Goal: Check status: Check status

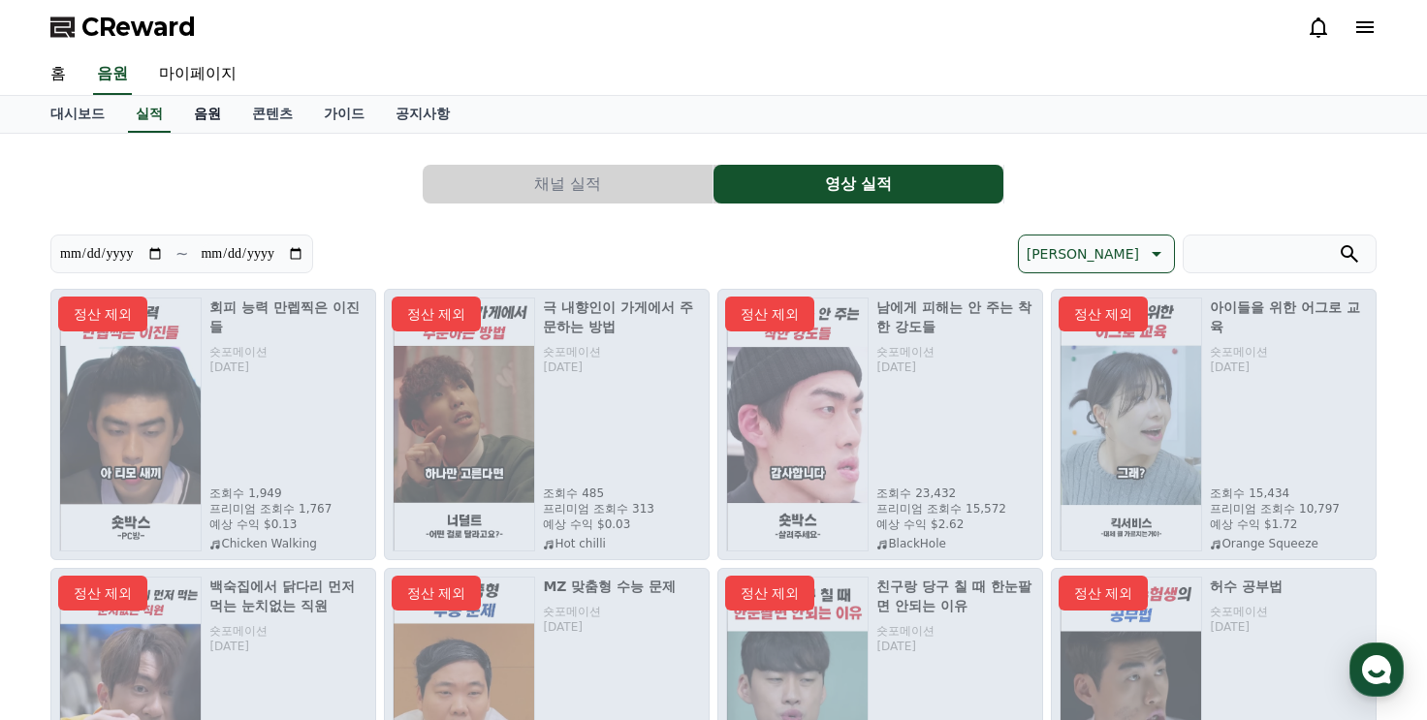
click at [203, 112] on link "음원" at bounding box center [207, 114] width 58 height 37
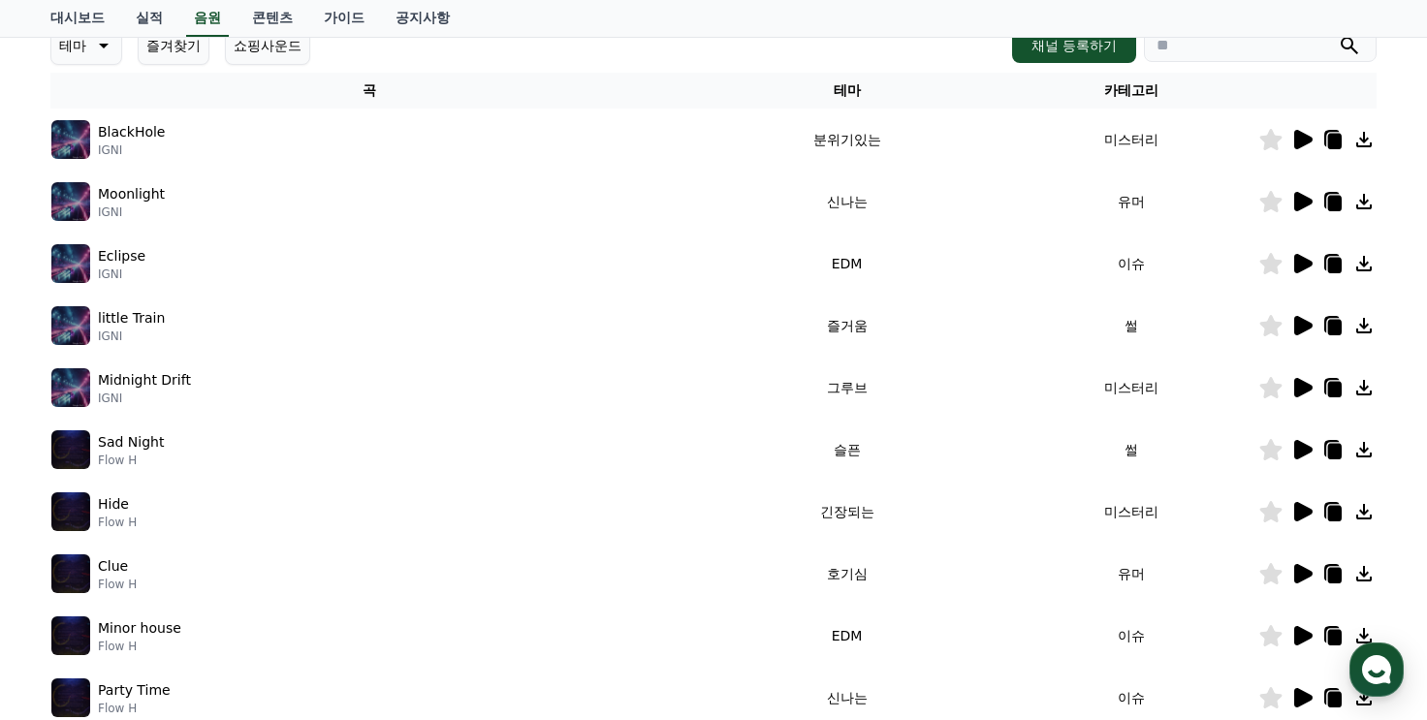
scroll to position [291, 0]
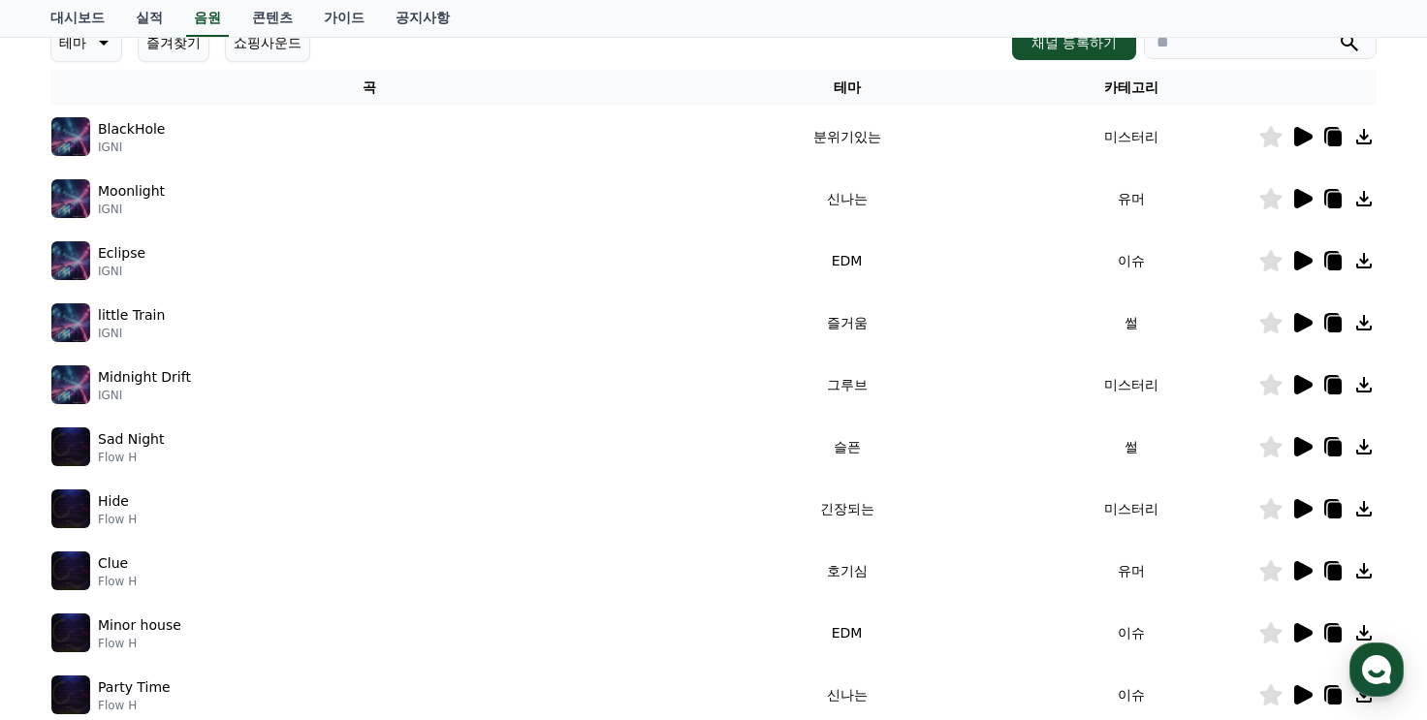
click at [1295, 139] on icon at bounding box center [1304, 136] width 18 height 19
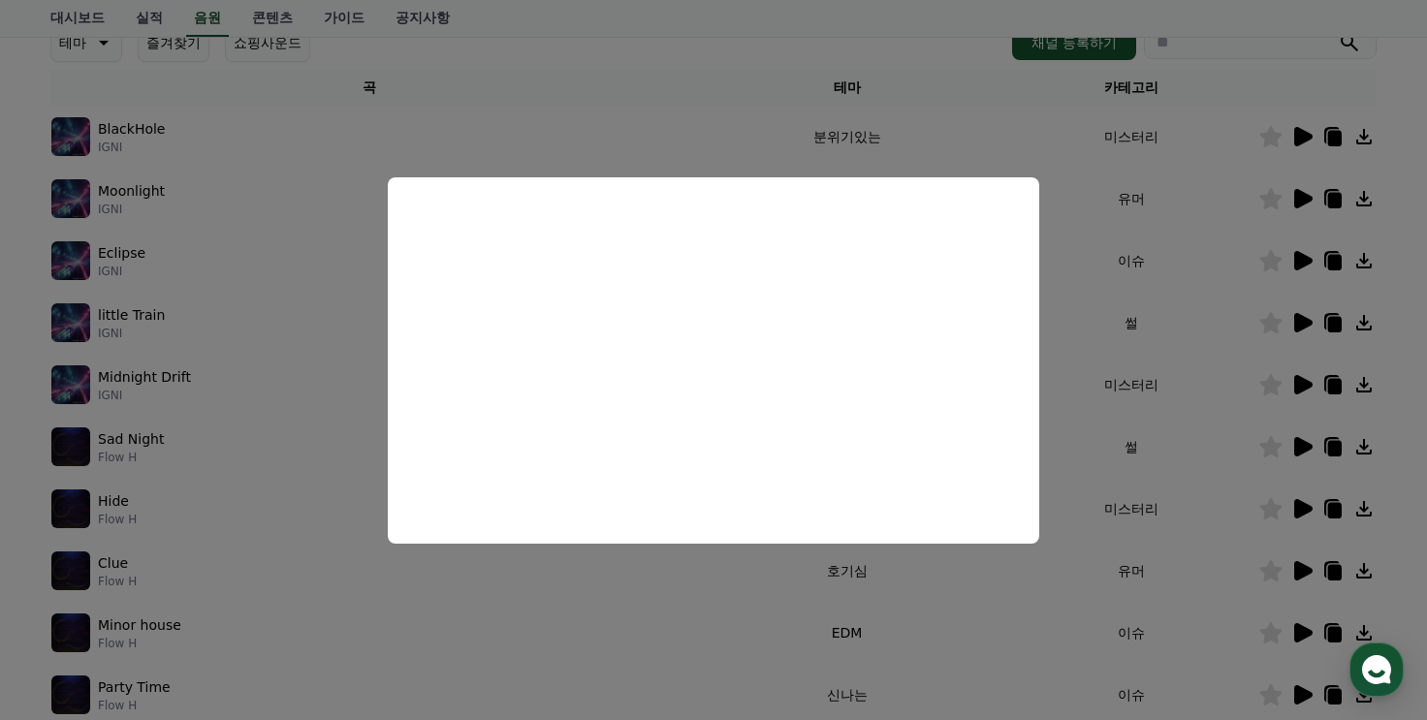
click at [848, 135] on button "close modal" at bounding box center [713, 360] width 1427 height 720
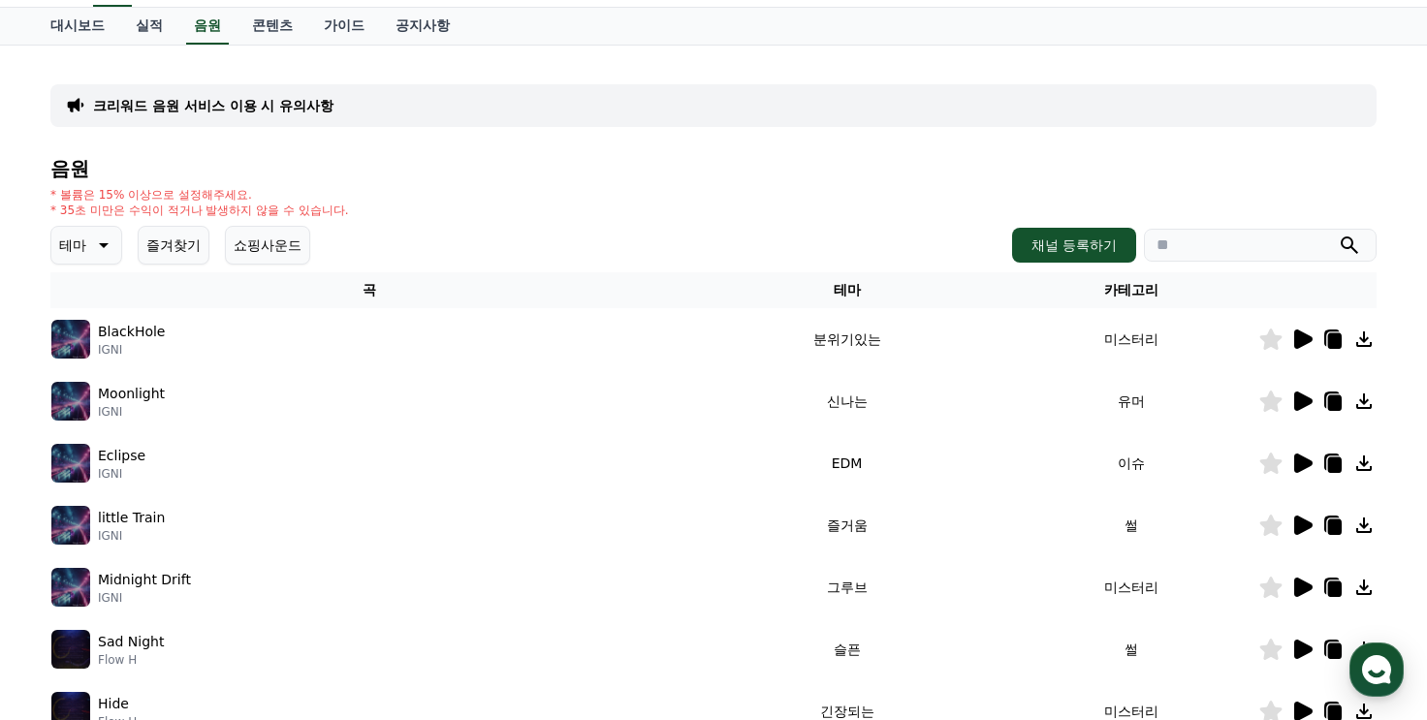
scroll to position [0, 0]
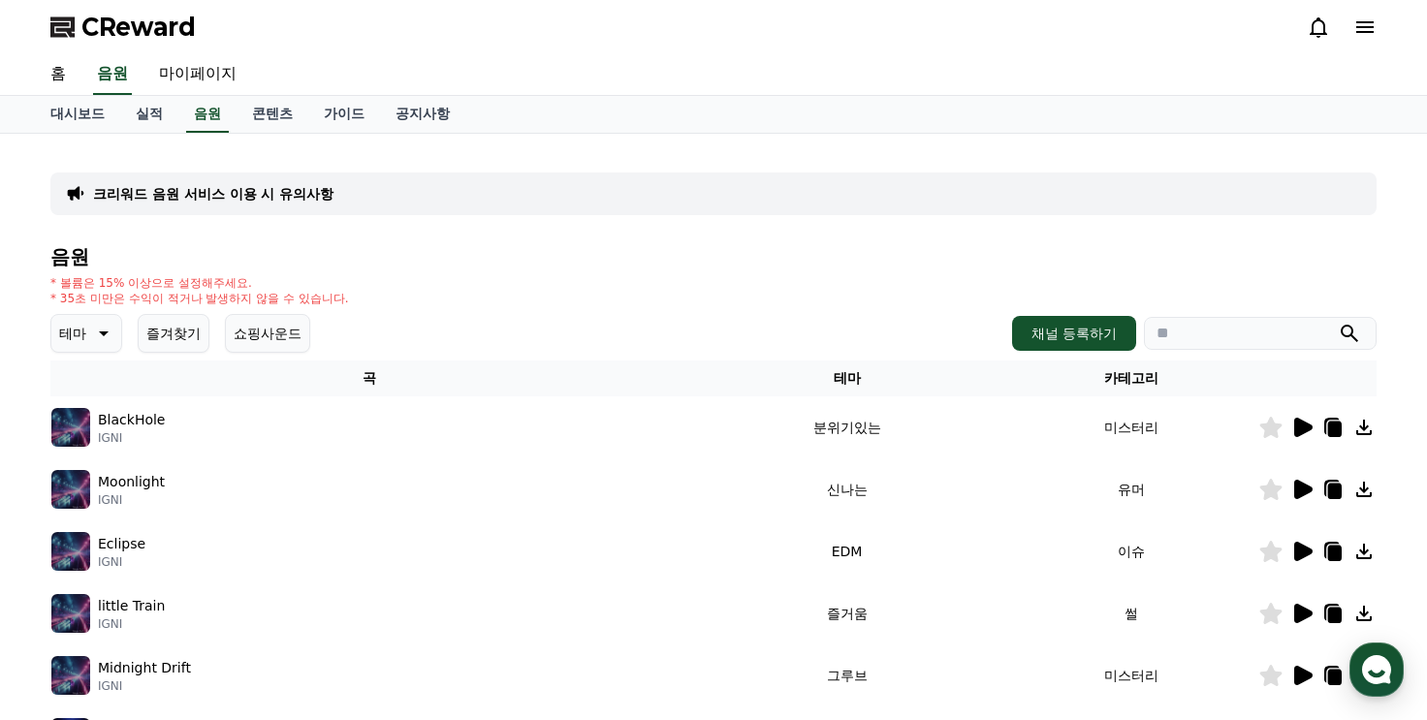
click at [100, 25] on span "CReward" at bounding box center [138, 27] width 114 height 31
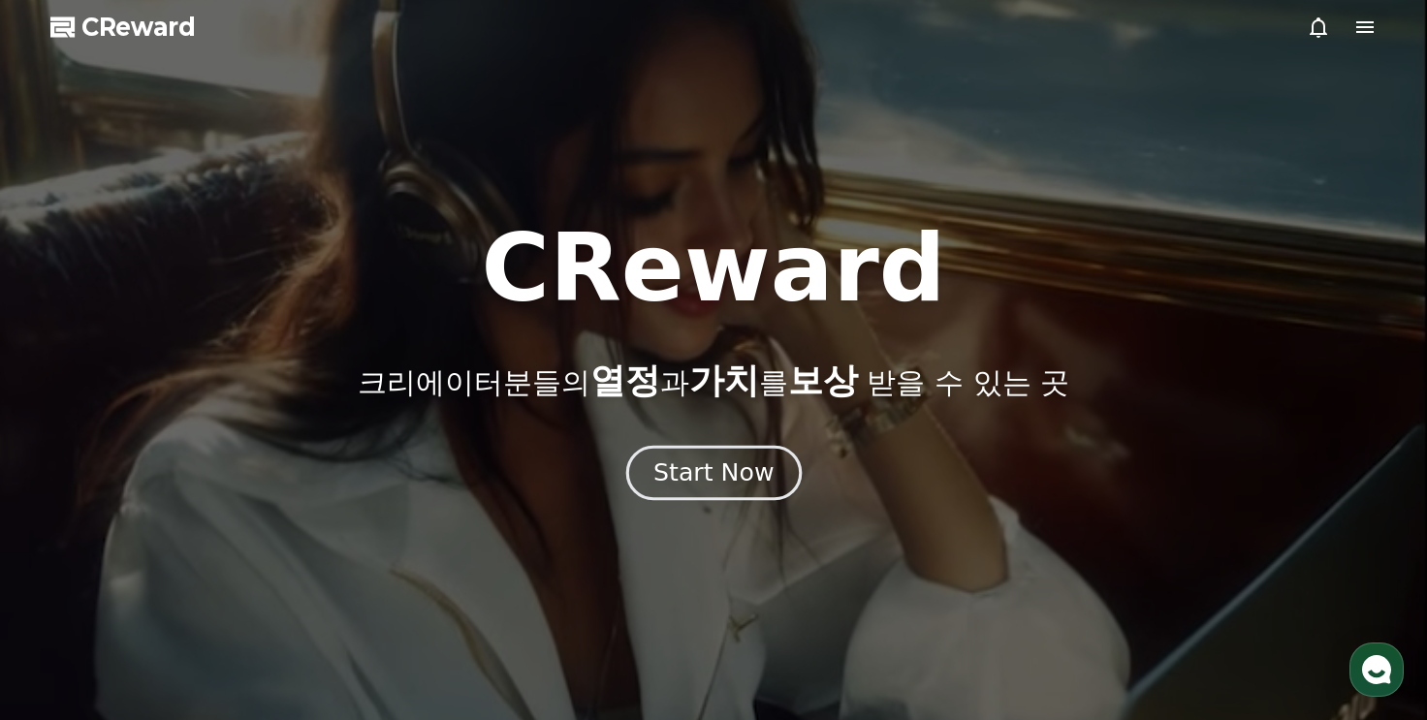
click at [740, 477] on div "Start Now" at bounding box center [714, 473] width 120 height 33
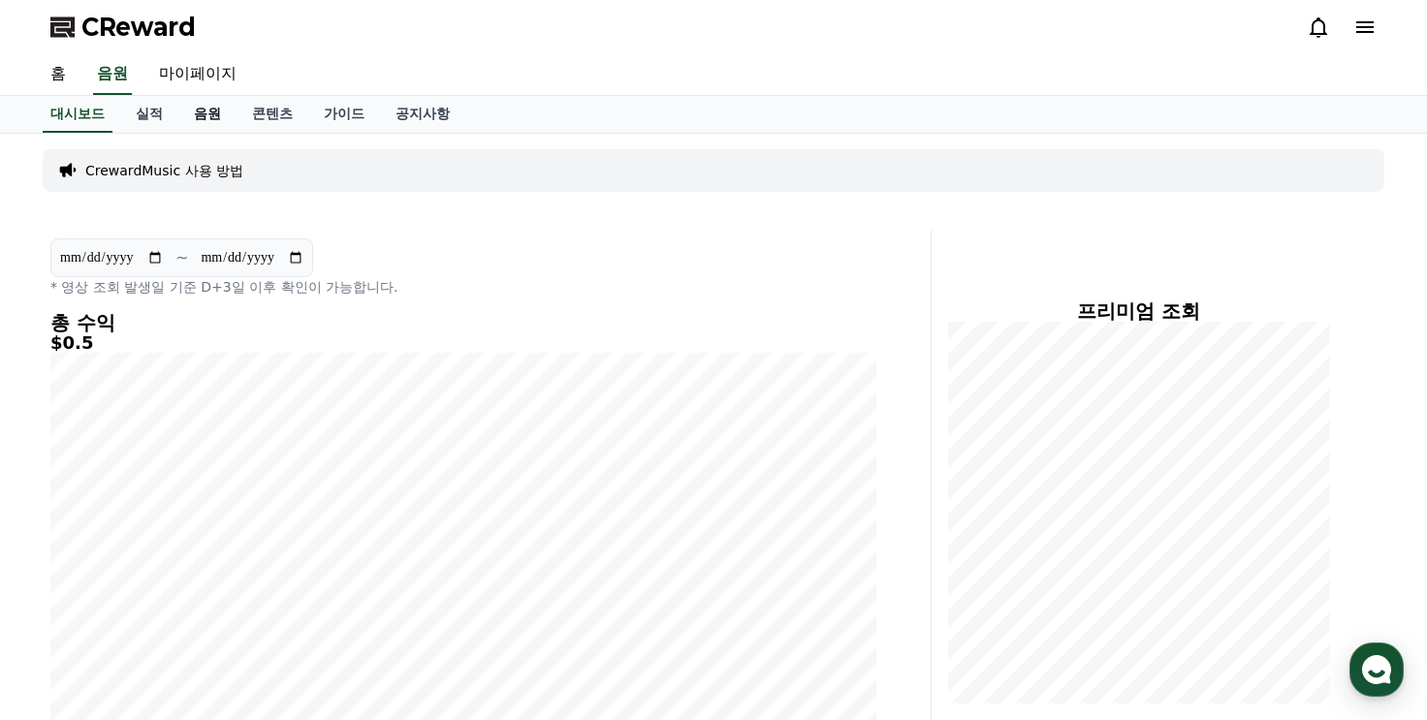
click at [206, 112] on link "음원" at bounding box center [207, 114] width 58 height 37
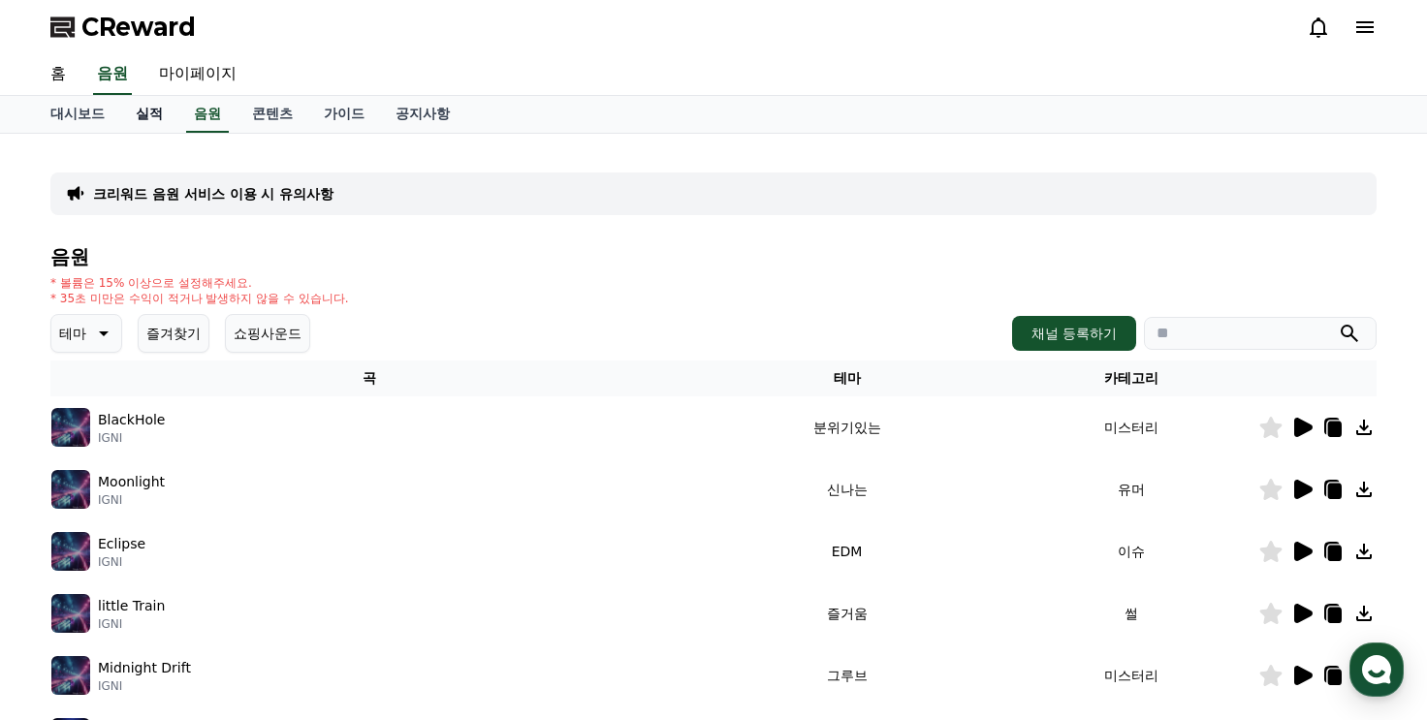
click at [140, 119] on link "실적" at bounding box center [149, 114] width 58 height 37
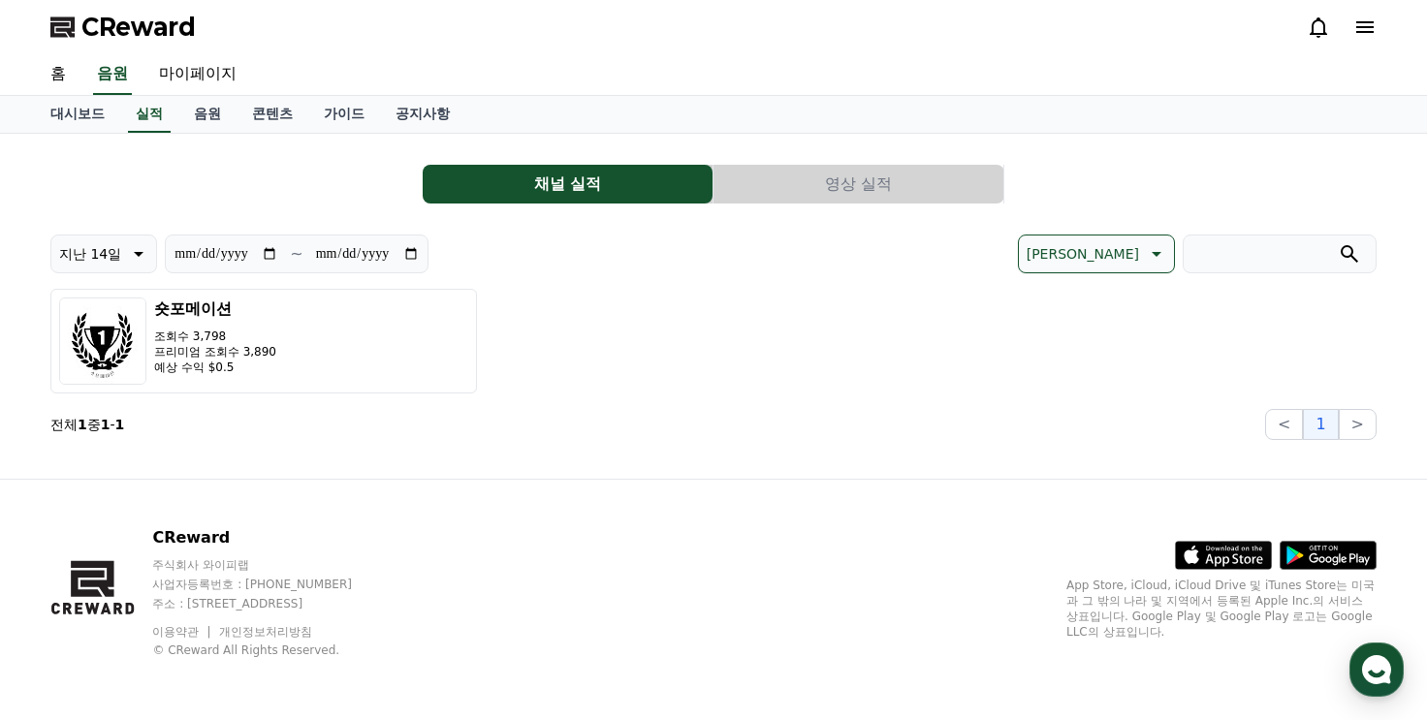
click at [799, 182] on button "영상 실적" at bounding box center [859, 184] width 290 height 39
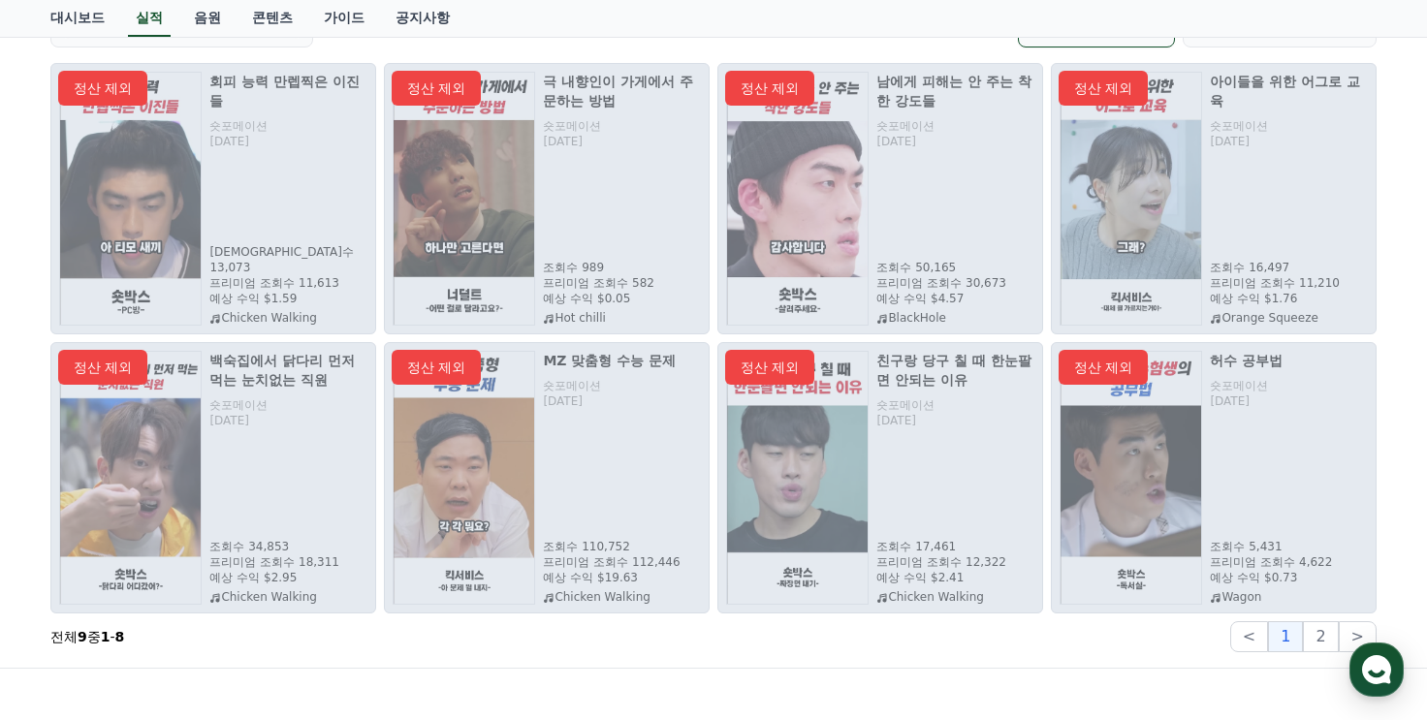
scroll to position [388, 0]
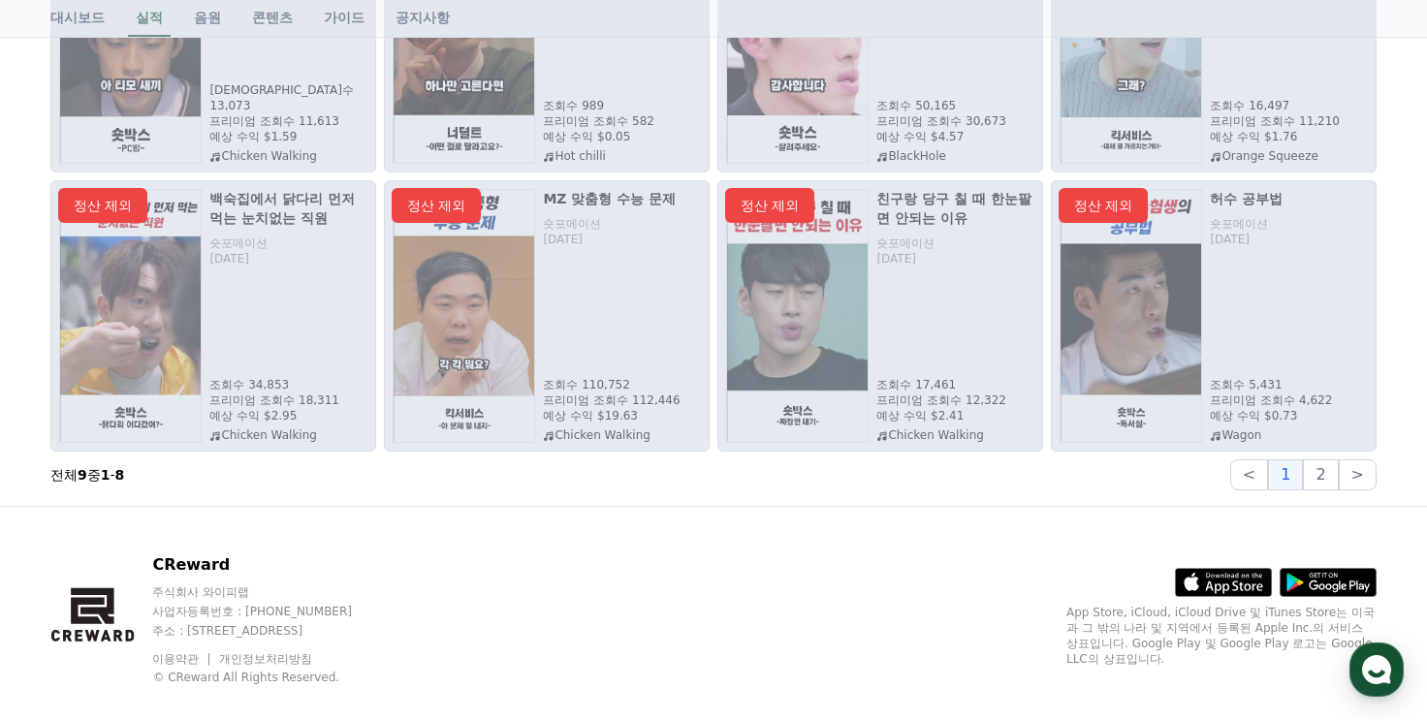
click at [1314, 470] on button "2" at bounding box center [1320, 475] width 35 height 31
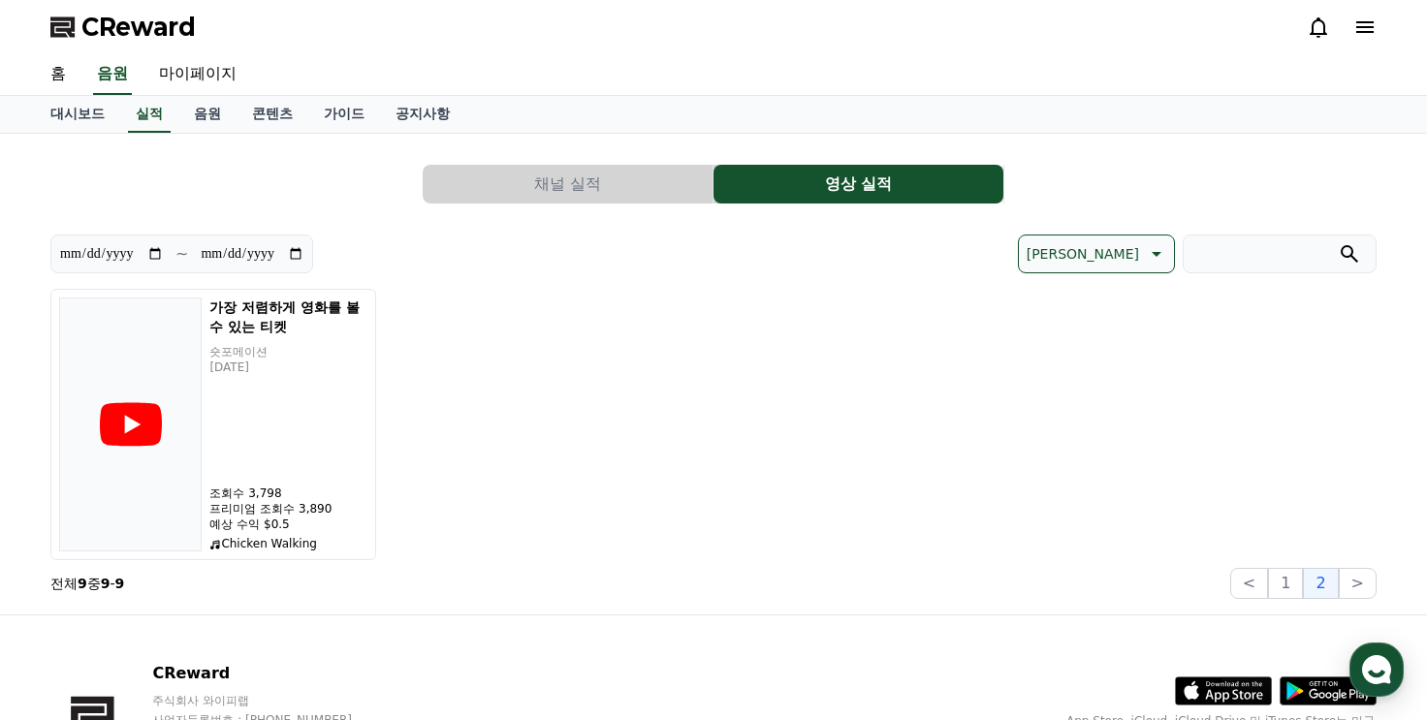
click at [550, 185] on button "채널 실적" at bounding box center [568, 184] width 290 height 39
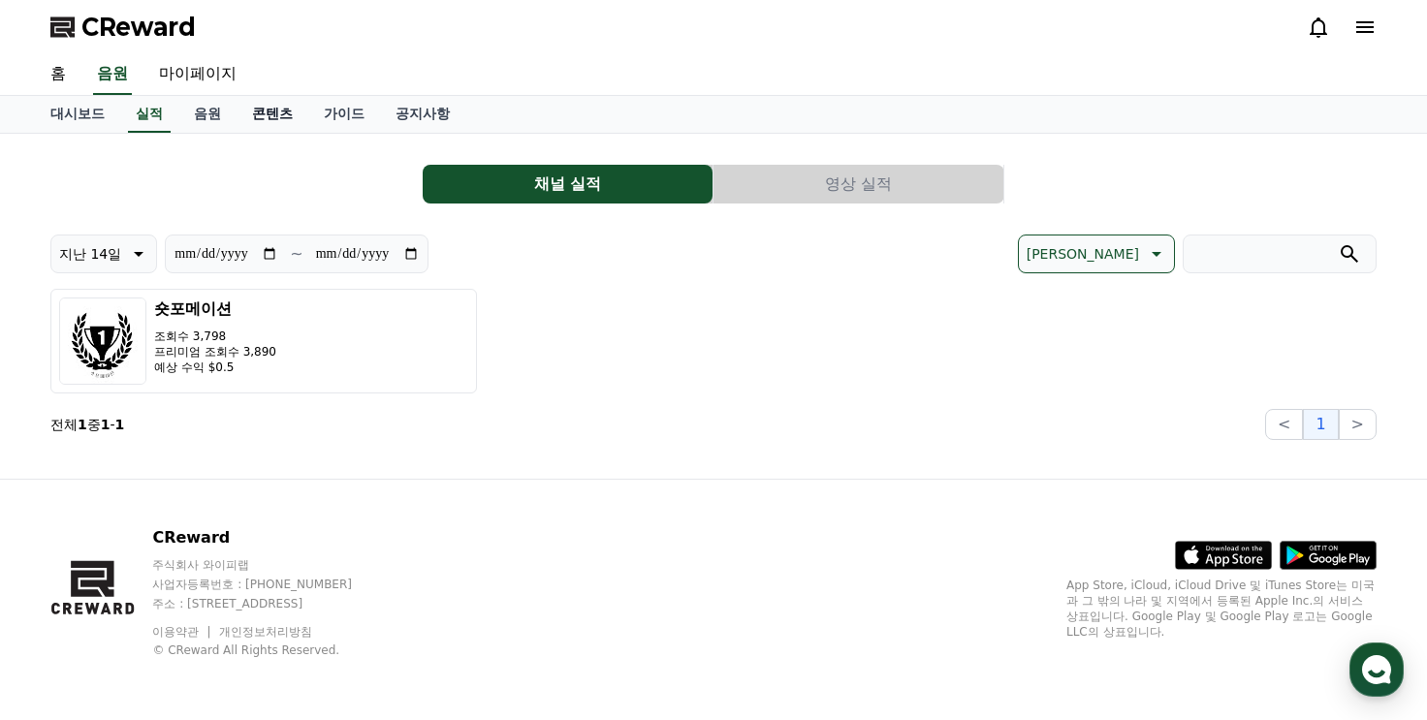
click at [256, 119] on link "콘텐츠" at bounding box center [273, 114] width 72 height 37
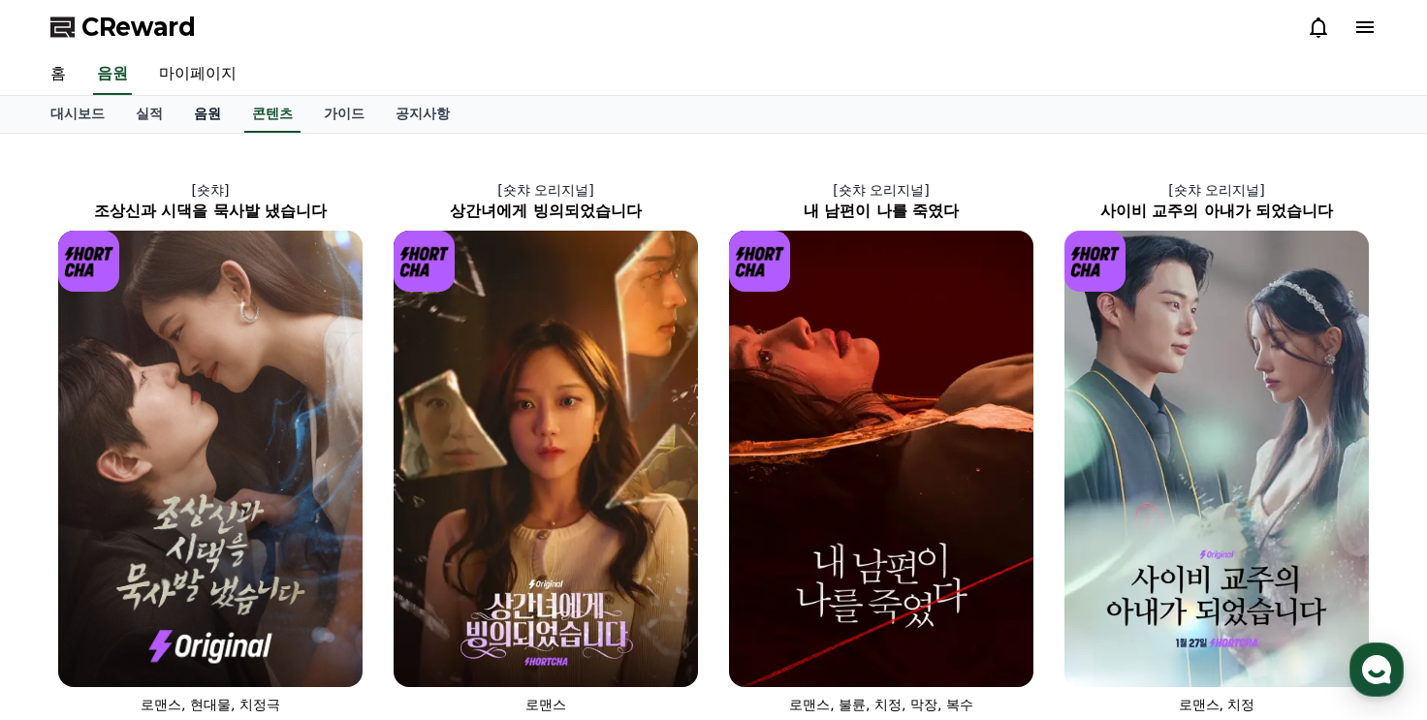
click at [207, 116] on link "음원" at bounding box center [207, 114] width 58 height 37
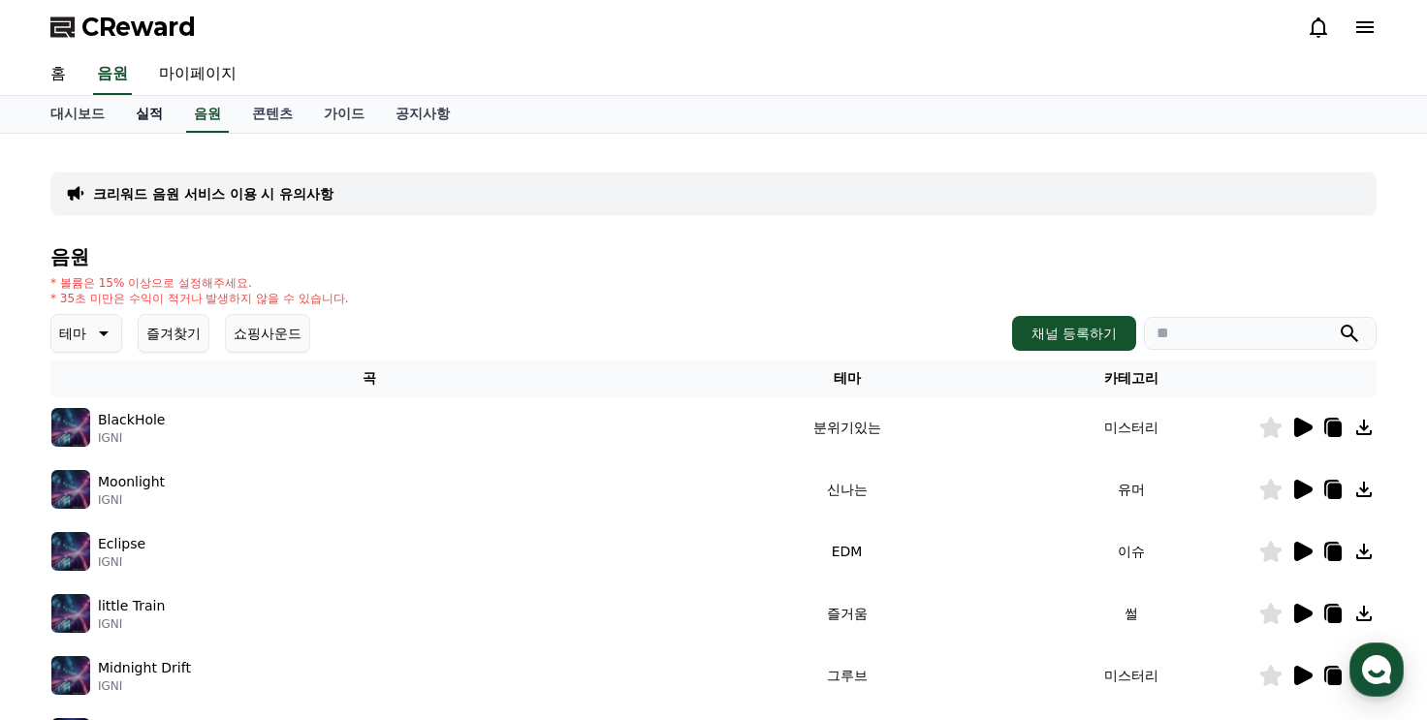
click at [155, 115] on link "실적" at bounding box center [149, 114] width 58 height 37
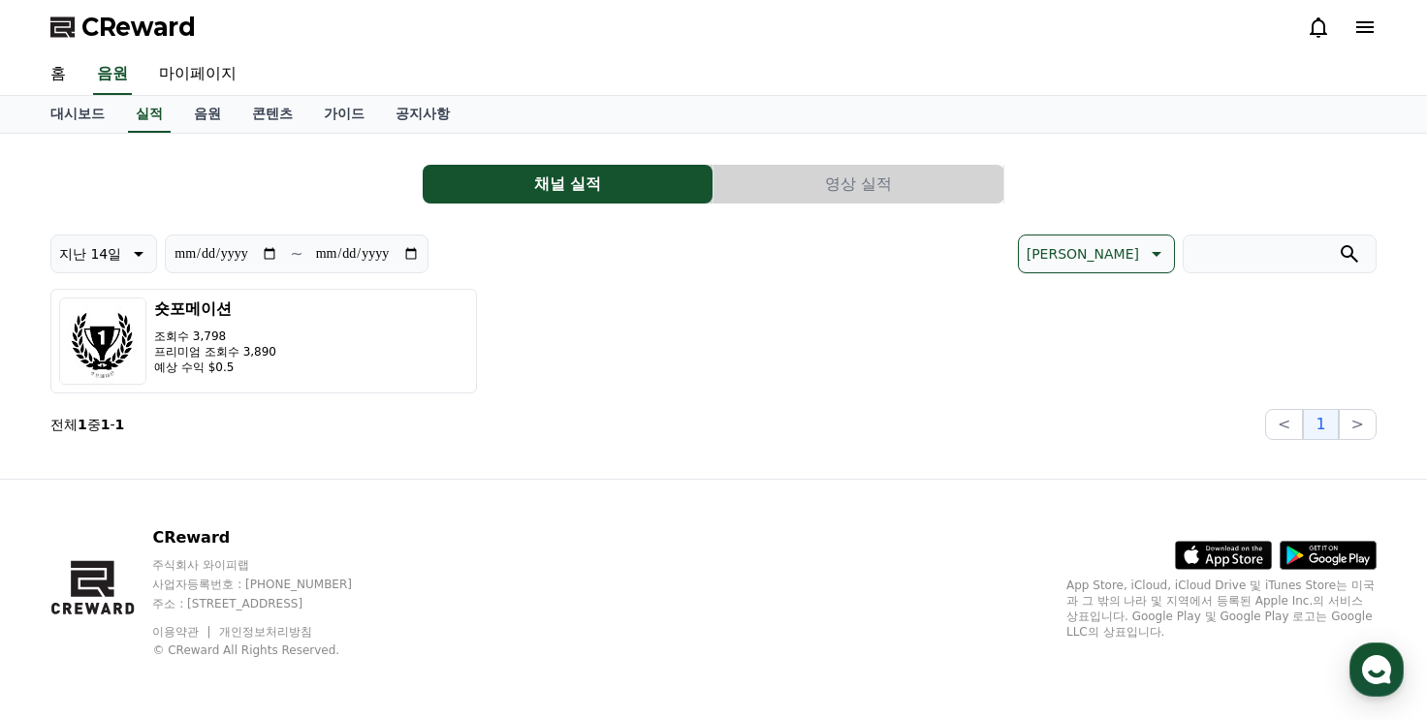
click at [1311, 25] on icon at bounding box center [1318, 27] width 23 height 23
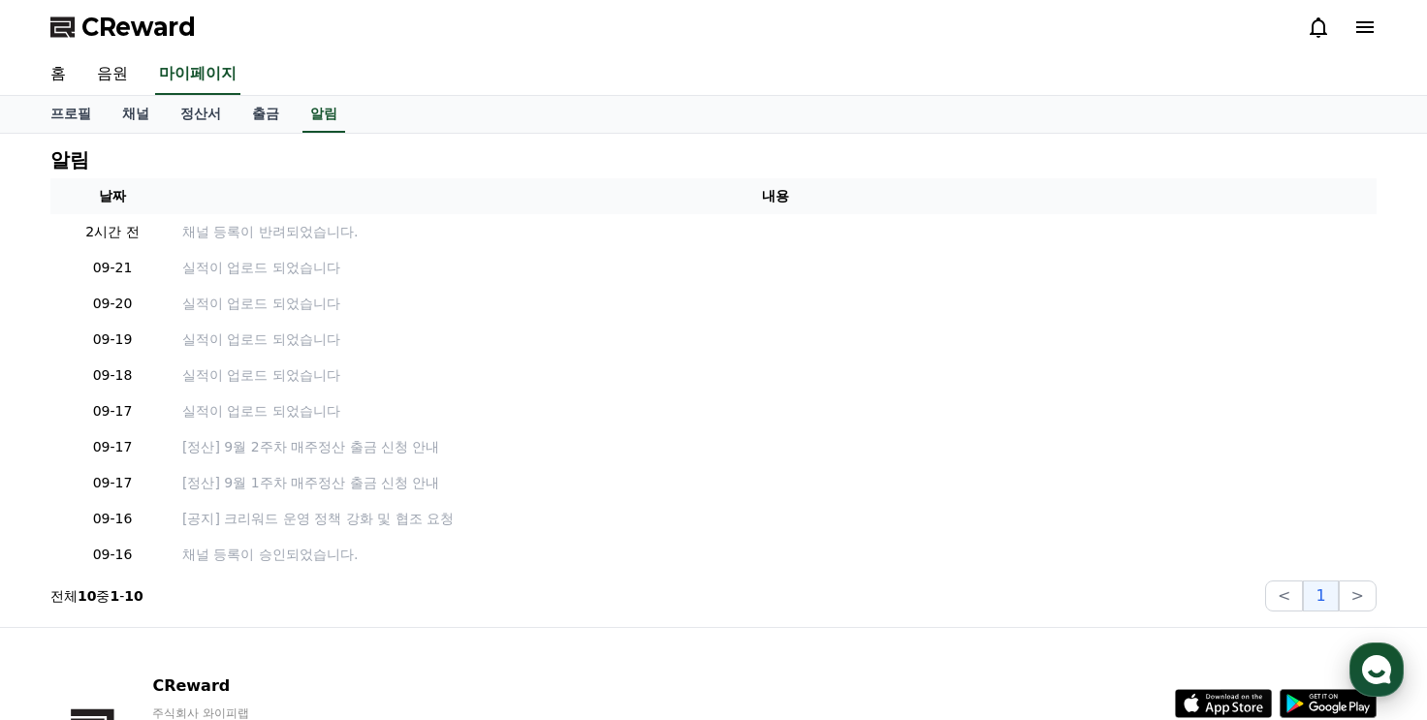
click at [1376, 667] on use "button" at bounding box center [1376, 670] width 29 height 29
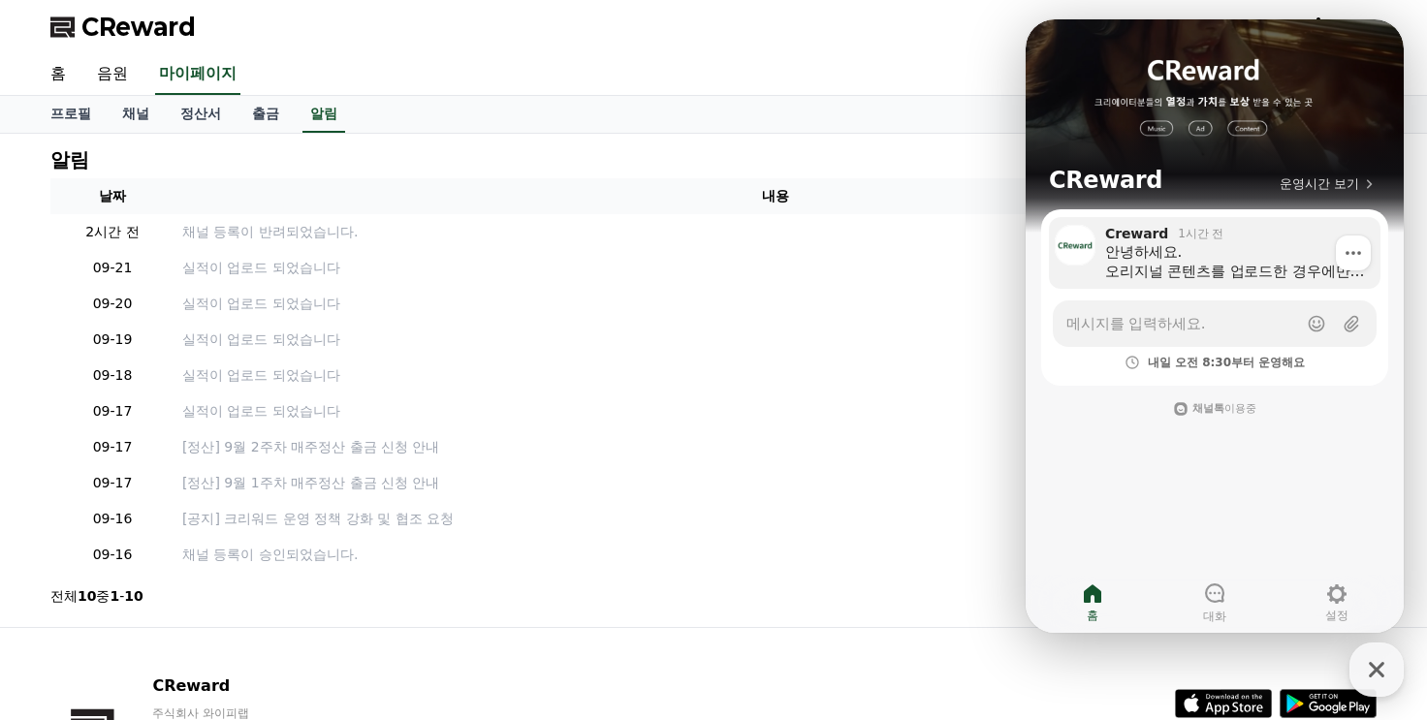
click at [1202, 274] on div "안녕하세요. 오리지널 콘텐츠를 업로드한 경우에만 수익화가 가능합니다. 업로드 날짜를 알려주시면, 해당 날짜를 기준으로 영상 검수 시 참고하겠습…" at bounding box center [1236, 261] width 262 height 39
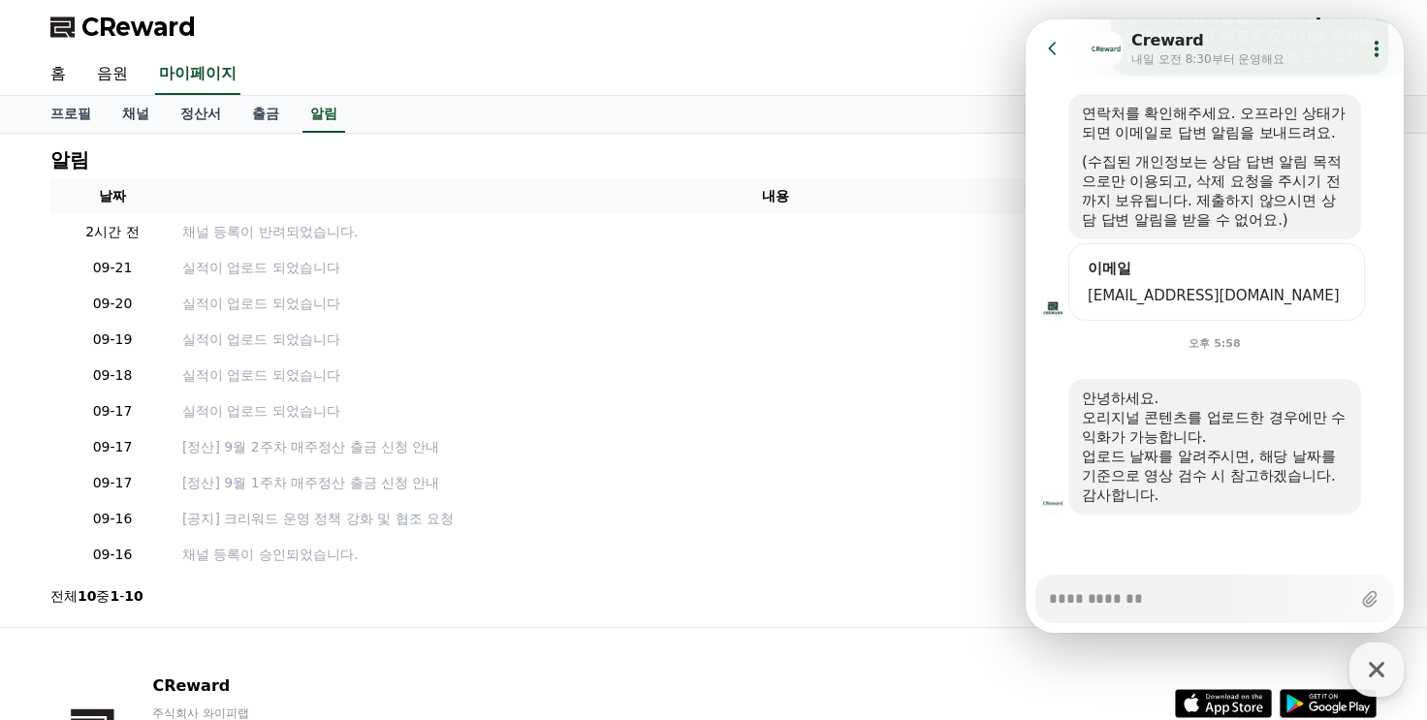
scroll to position [516, 0]
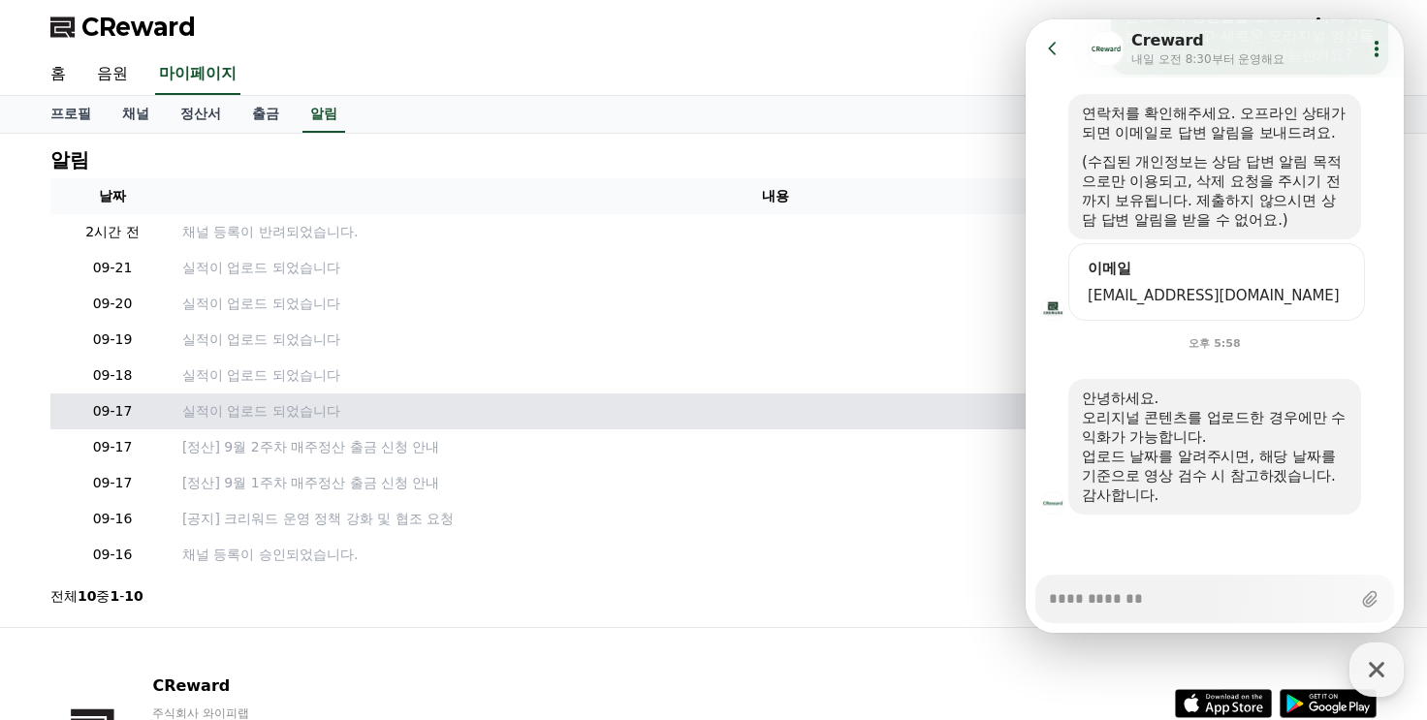
click at [927, 426] on td "실적이 업로드 되었습니다" at bounding box center [776, 412] width 1202 height 36
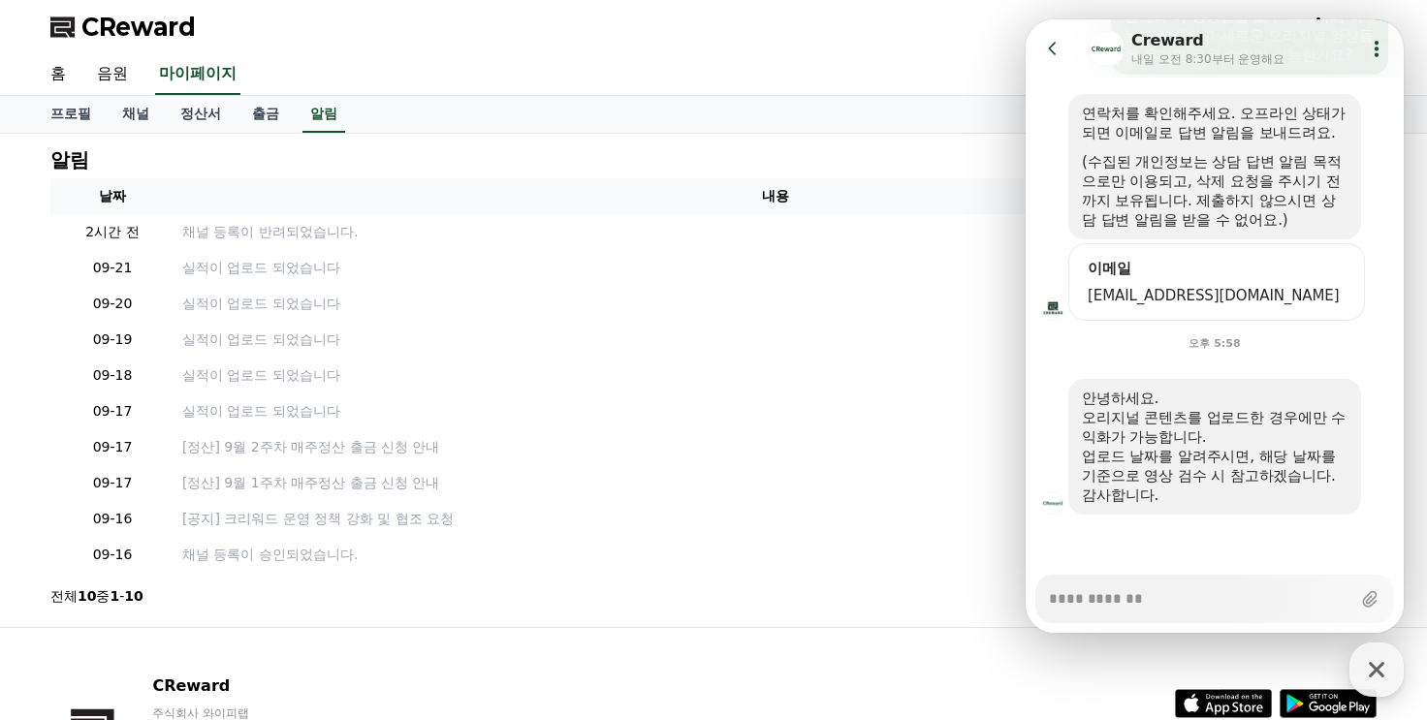
click at [1047, 39] on icon at bounding box center [1052, 48] width 19 height 19
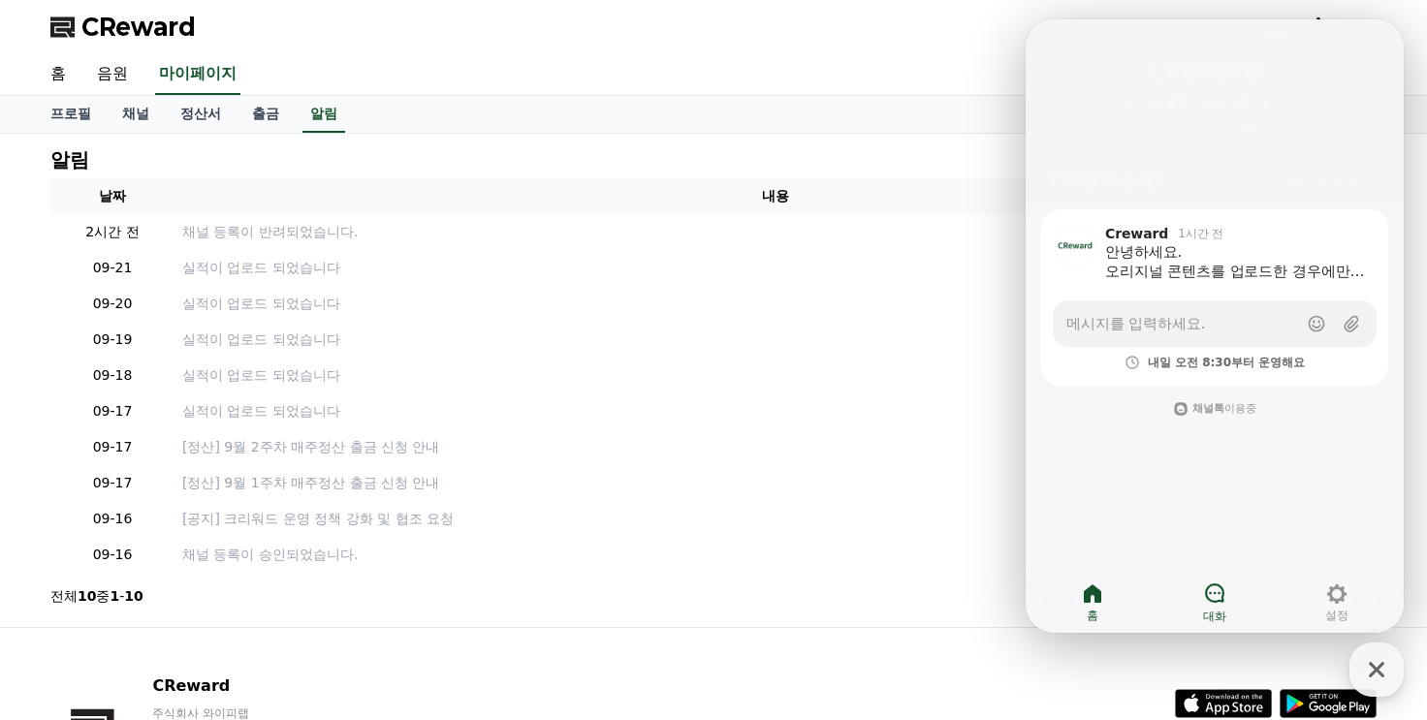
click at [1230, 597] on link "대화" at bounding box center [1215, 603] width 122 height 48
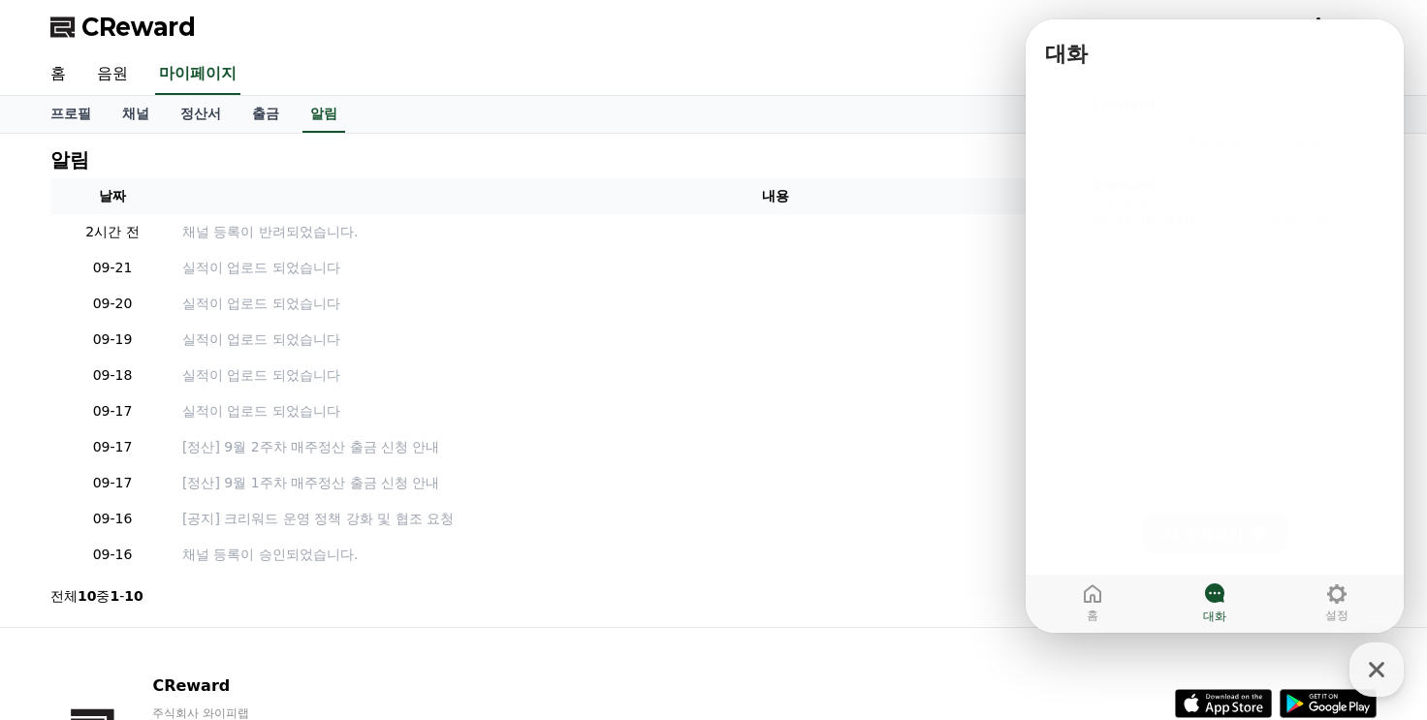
click at [1172, 215] on div "안녕하세요, 크리워드입니다. 크리워드는 15일 정책 강화 이후, 저작권 콘텐츠를 사용한 채널은 보류되고 있습니다. 채널에서 저작권 콘텐츠 사용…" at bounding box center [1236, 207] width 289 height 39
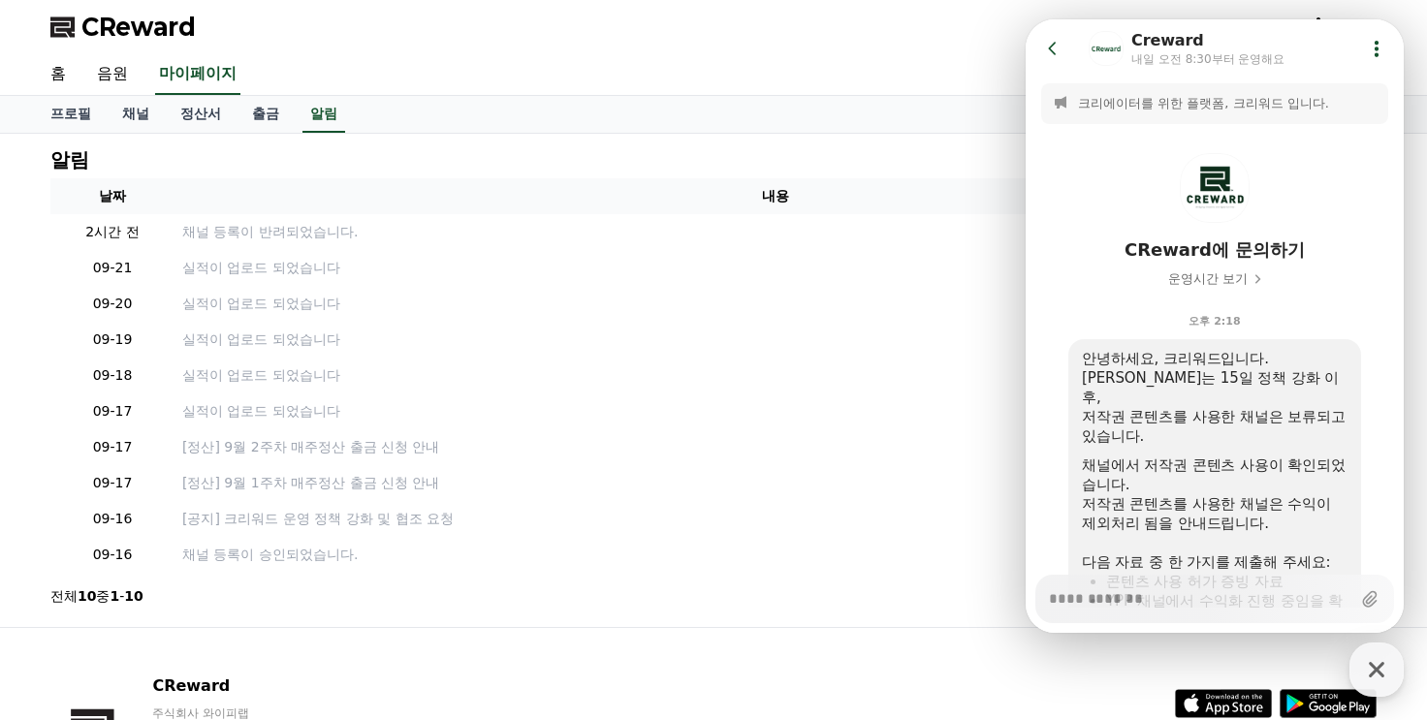
scroll to position [240, 0]
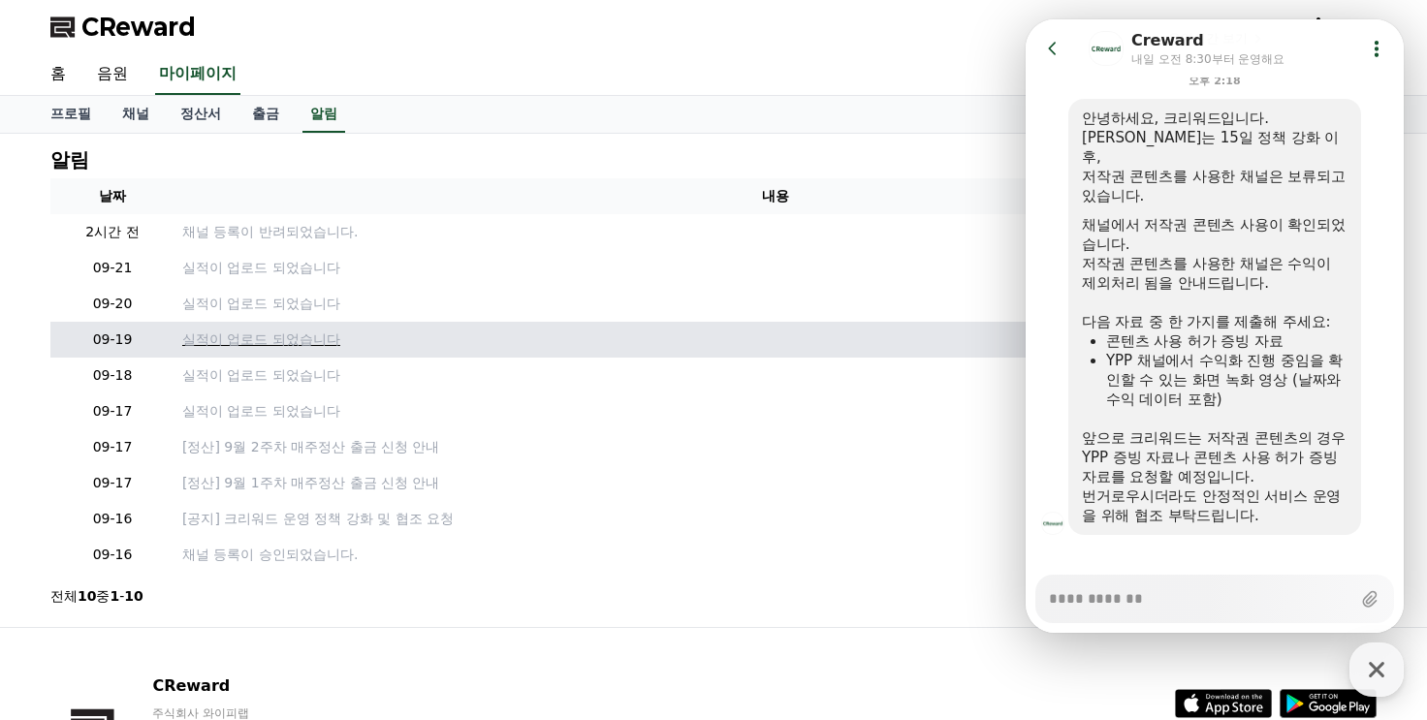
click at [859, 348] on td "실적이 업로드 되었습니다" at bounding box center [776, 340] width 1202 height 36
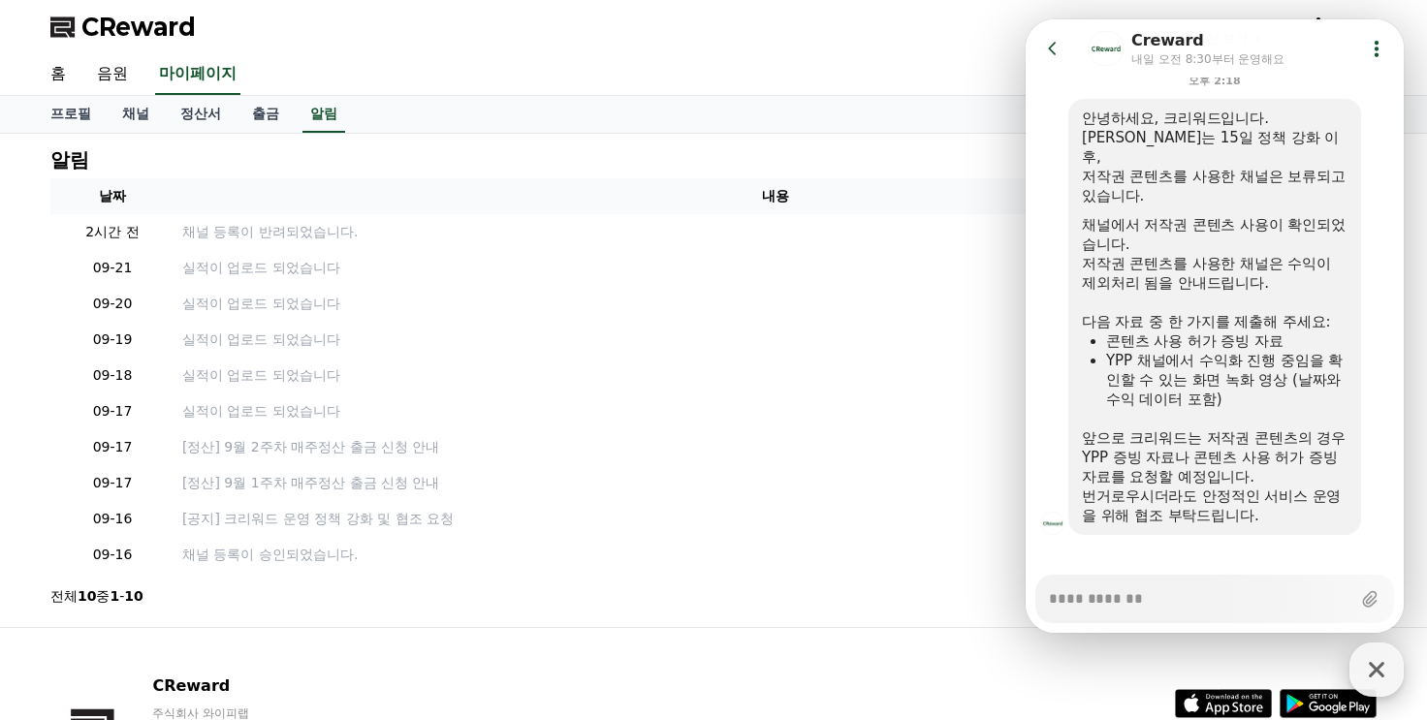
click at [1393, 655] on div "button" at bounding box center [1377, 670] width 54 height 54
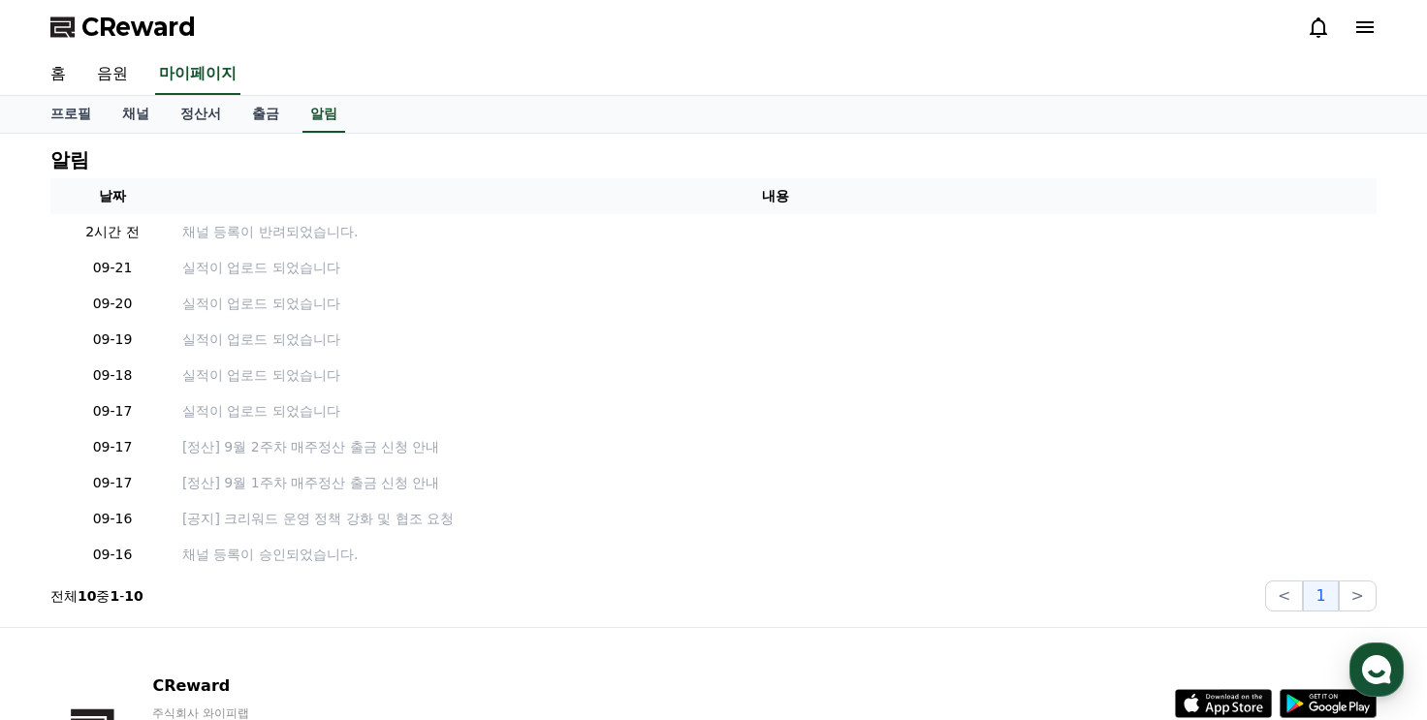
click at [126, 37] on span "CReward" at bounding box center [138, 27] width 114 height 31
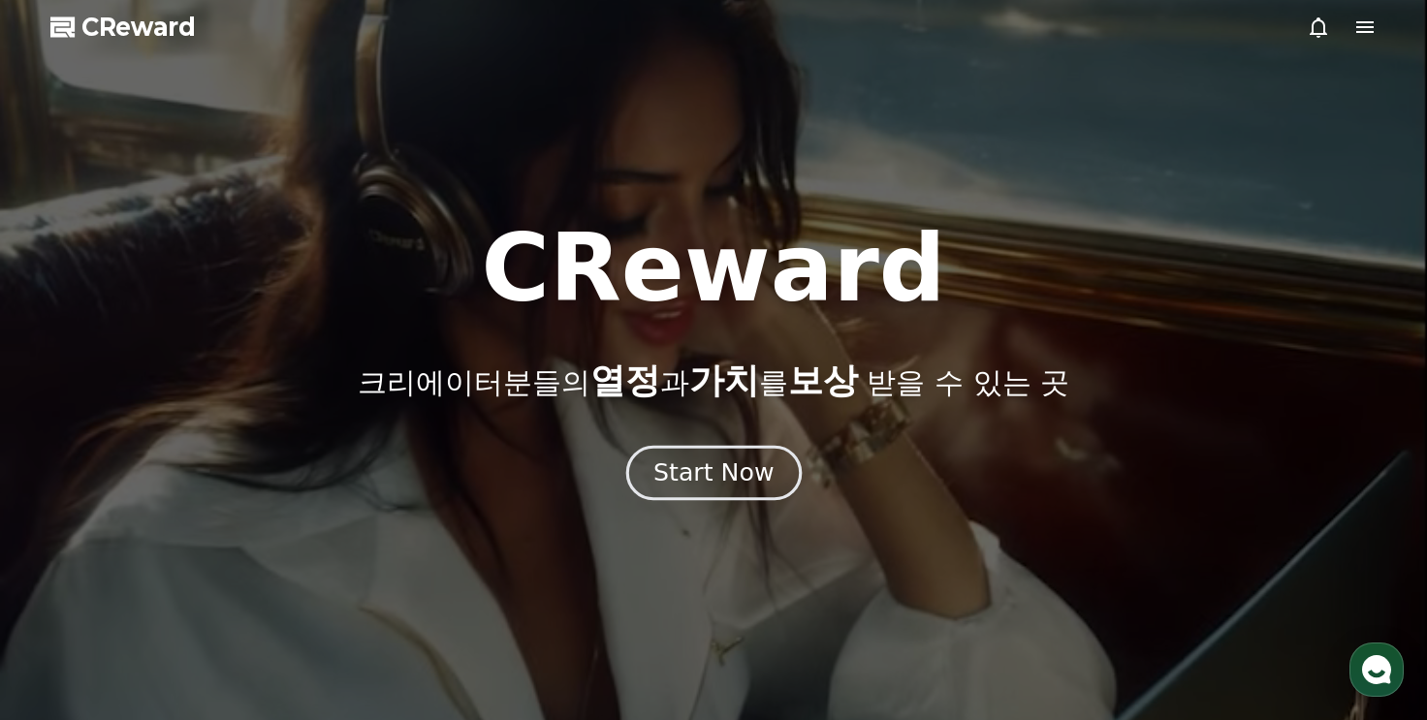
click at [743, 464] on div "Start Now" at bounding box center [714, 473] width 120 height 33
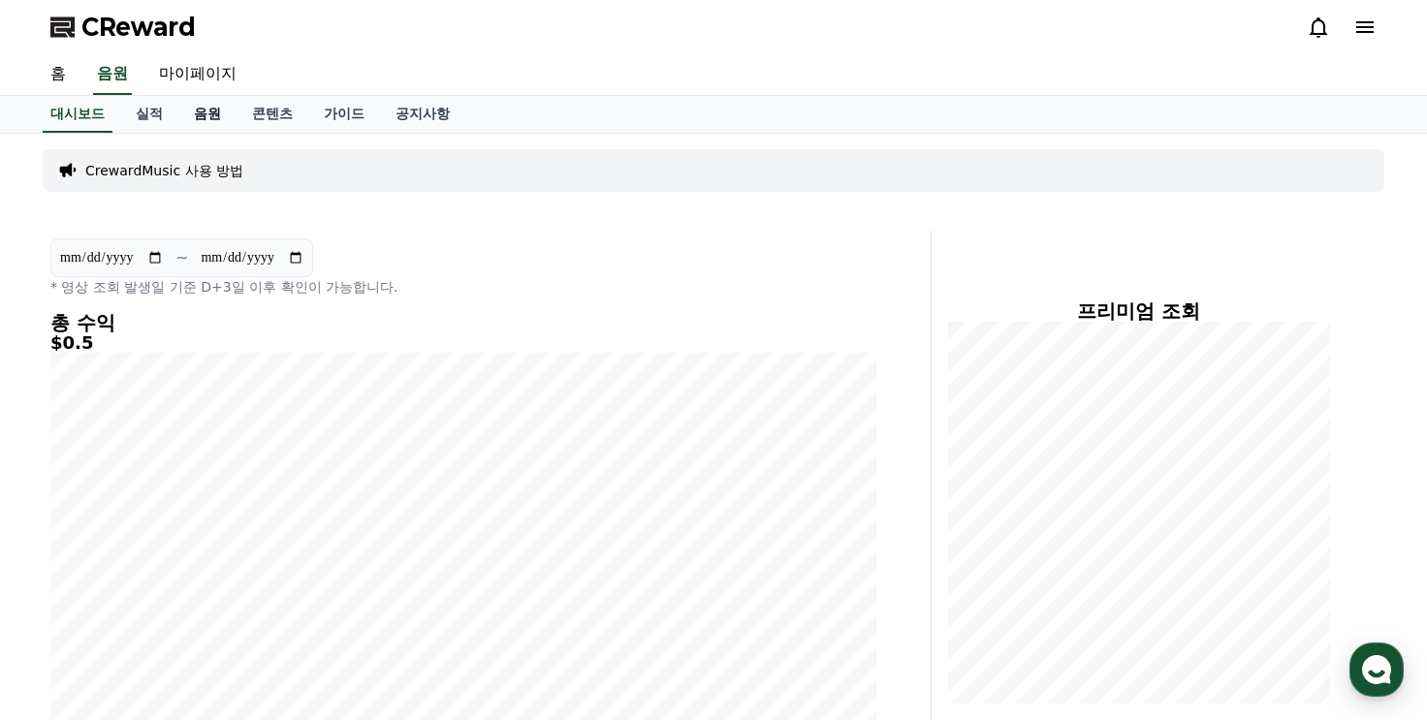
click at [217, 120] on link "음원" at bounding box center [207, 114] width 58 height 37
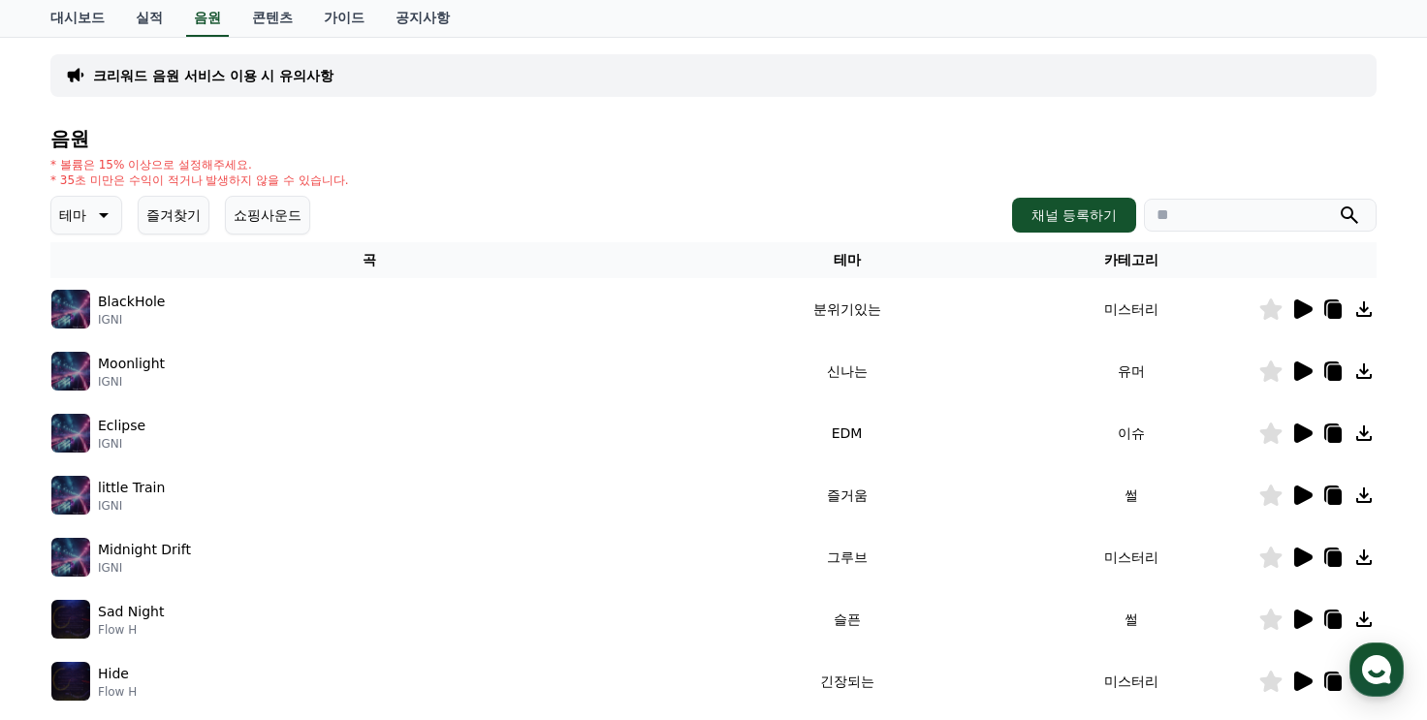
scroll to position [194, 0]
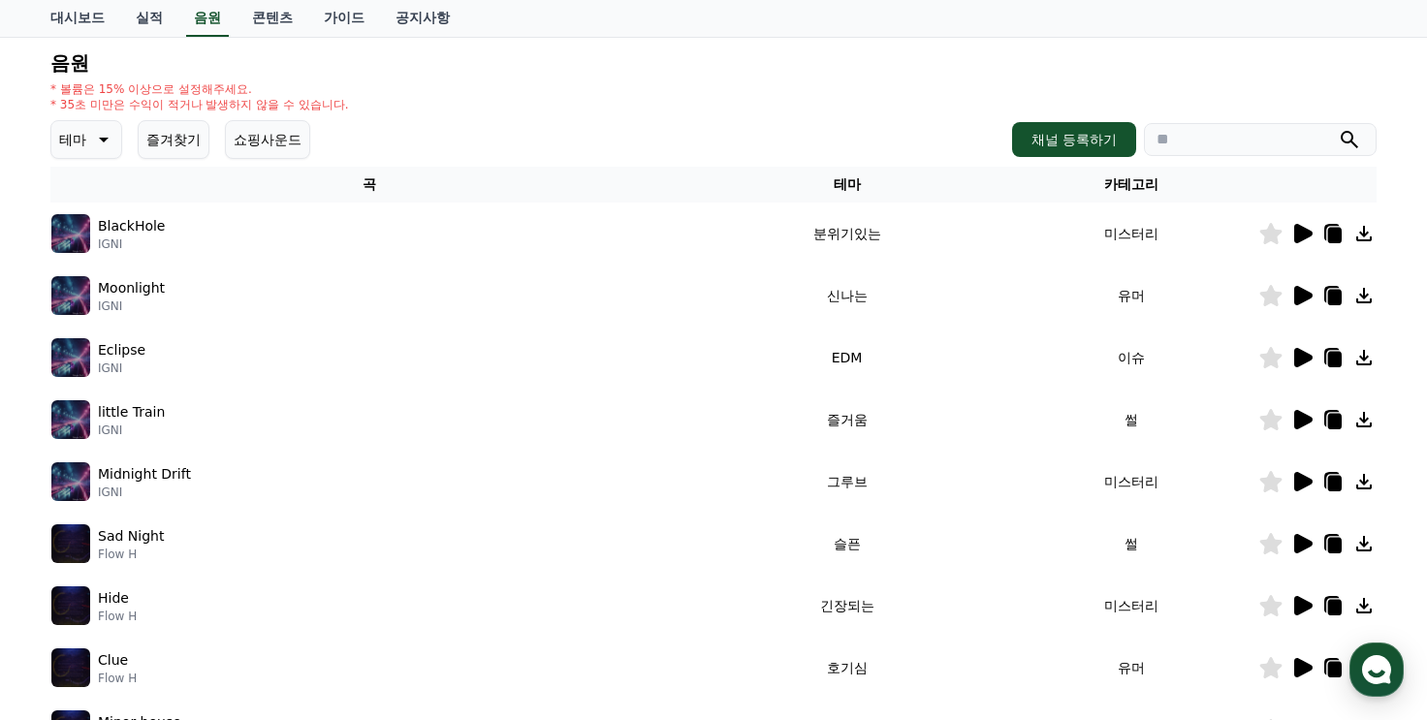
click at [1299, 480] on icon at bounding box center [1304, 481] width 18 height 19
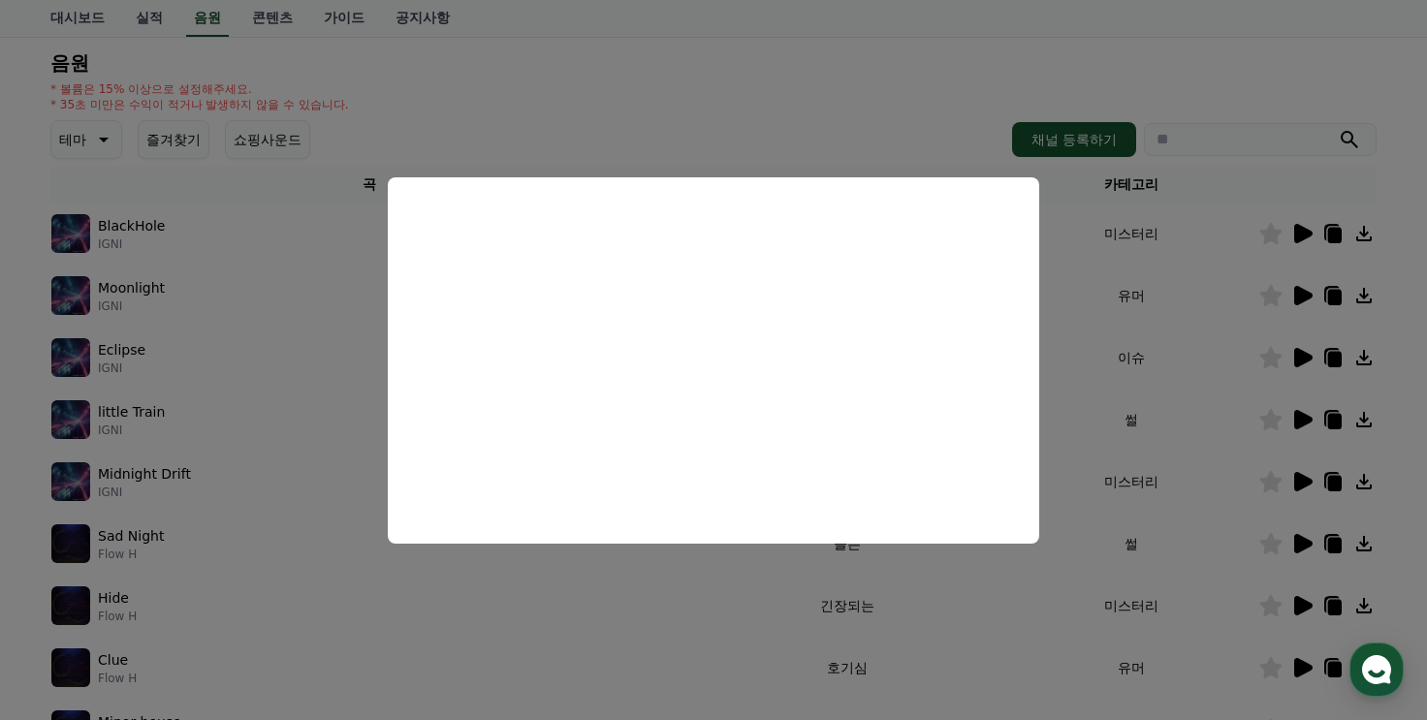
click at [513, 591] on button "close modal" at bounding box center [713, 360] width 1427 height 720
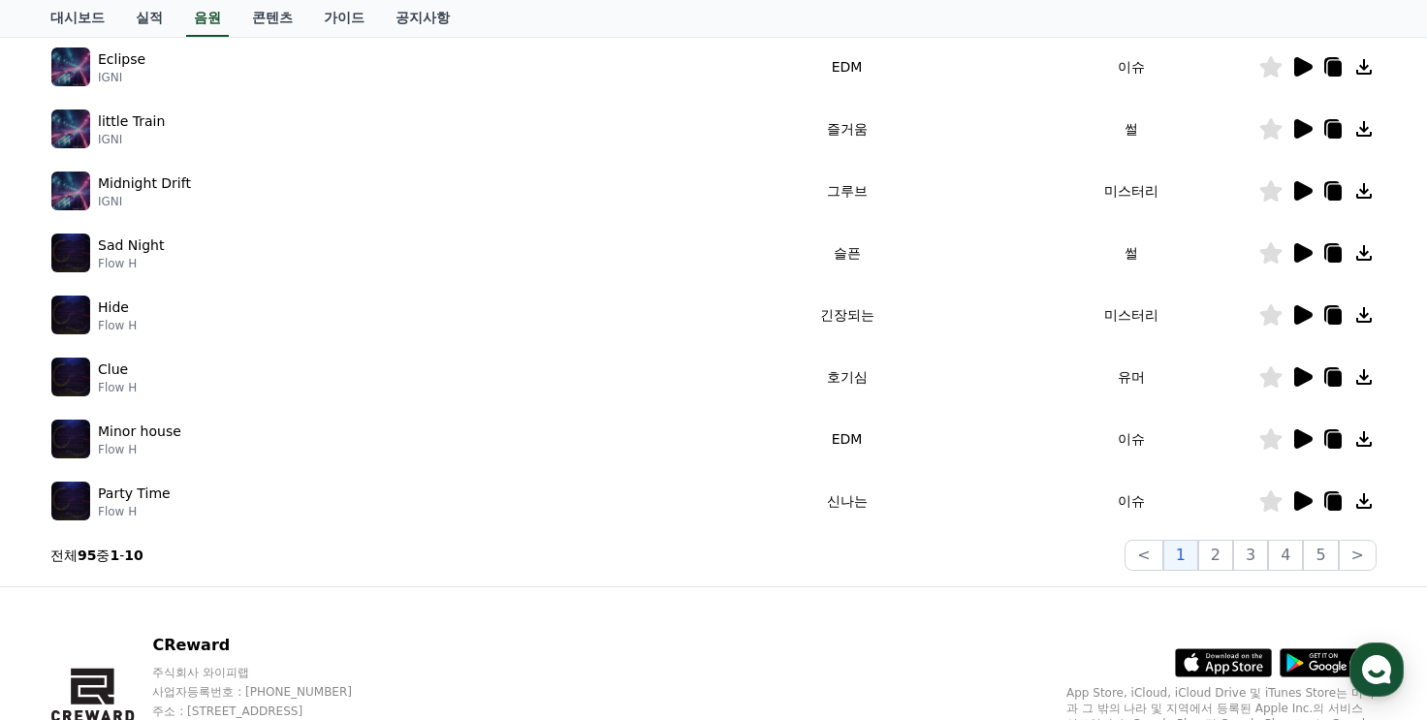
scroll to position [582, 0]
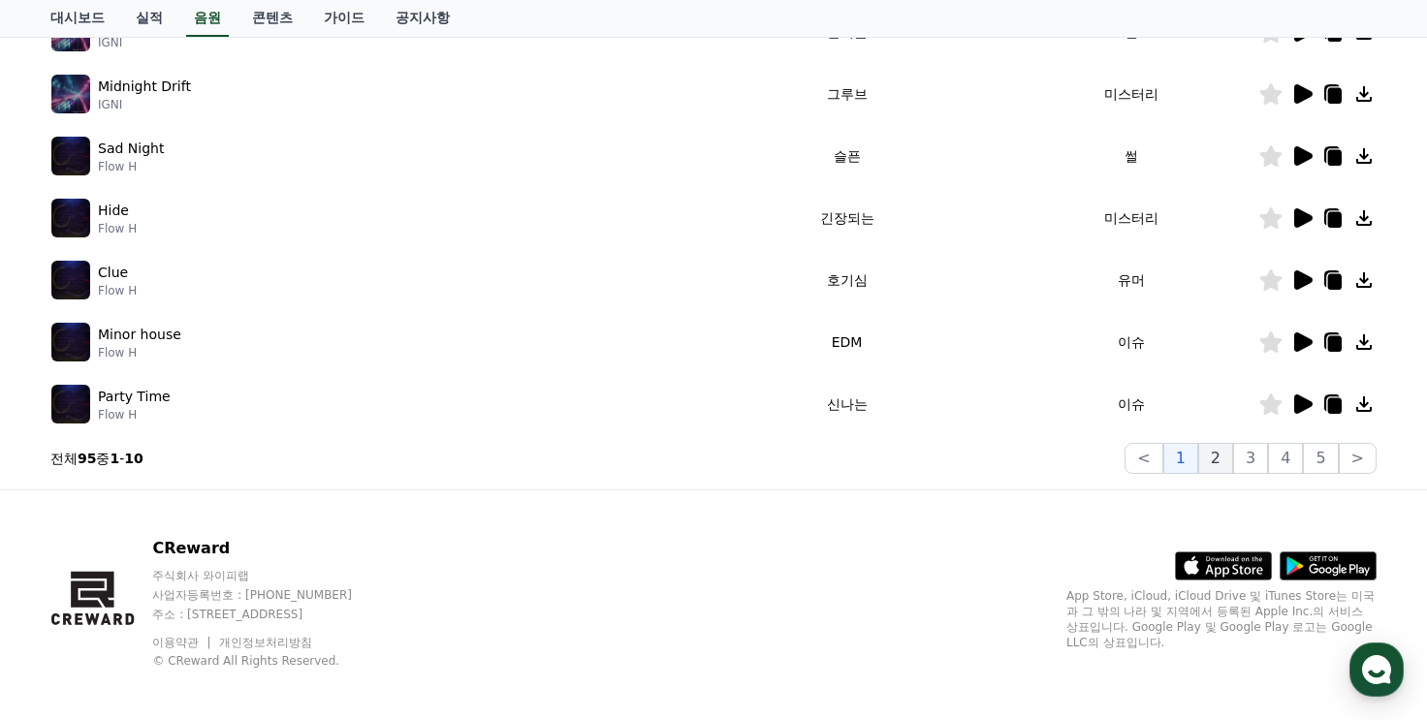
click at [1214, 465] on button "2" at bounding box center [1216, 458] width 35 height 31
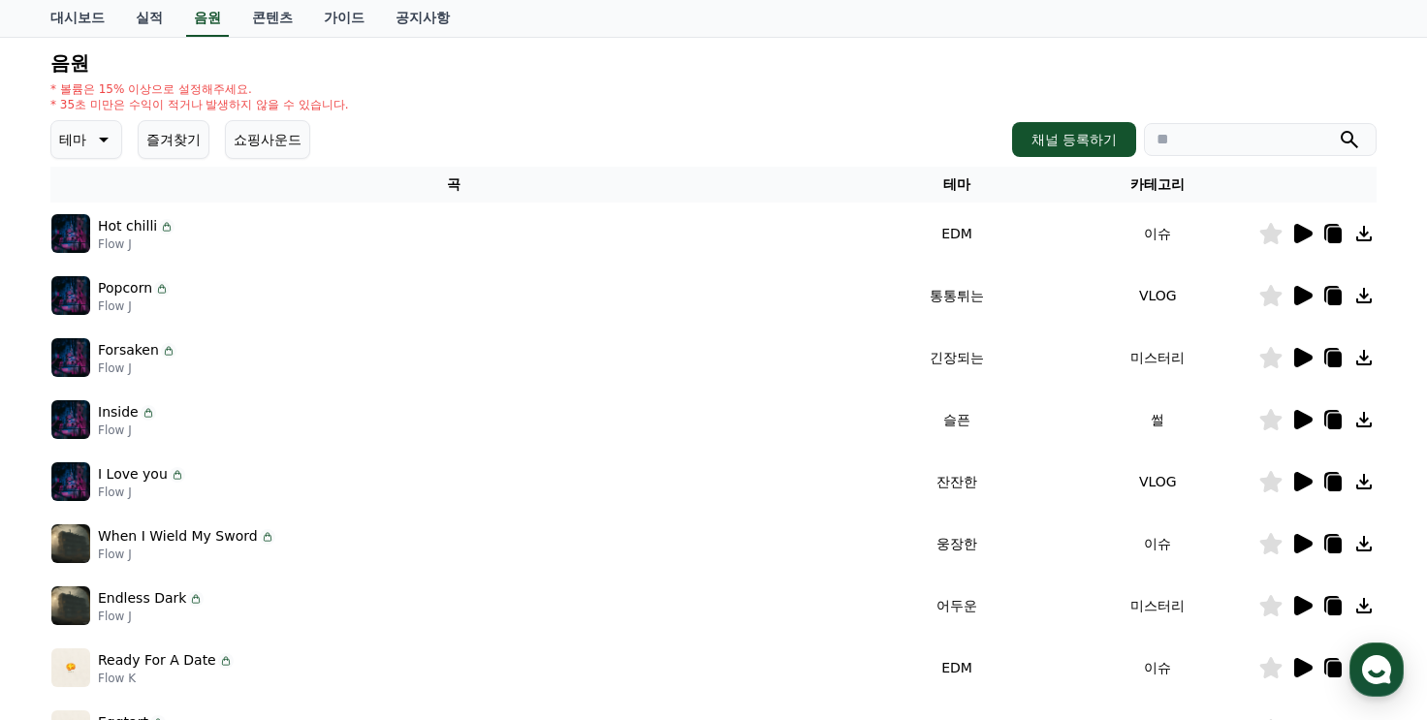
scroll to position [97, 0]
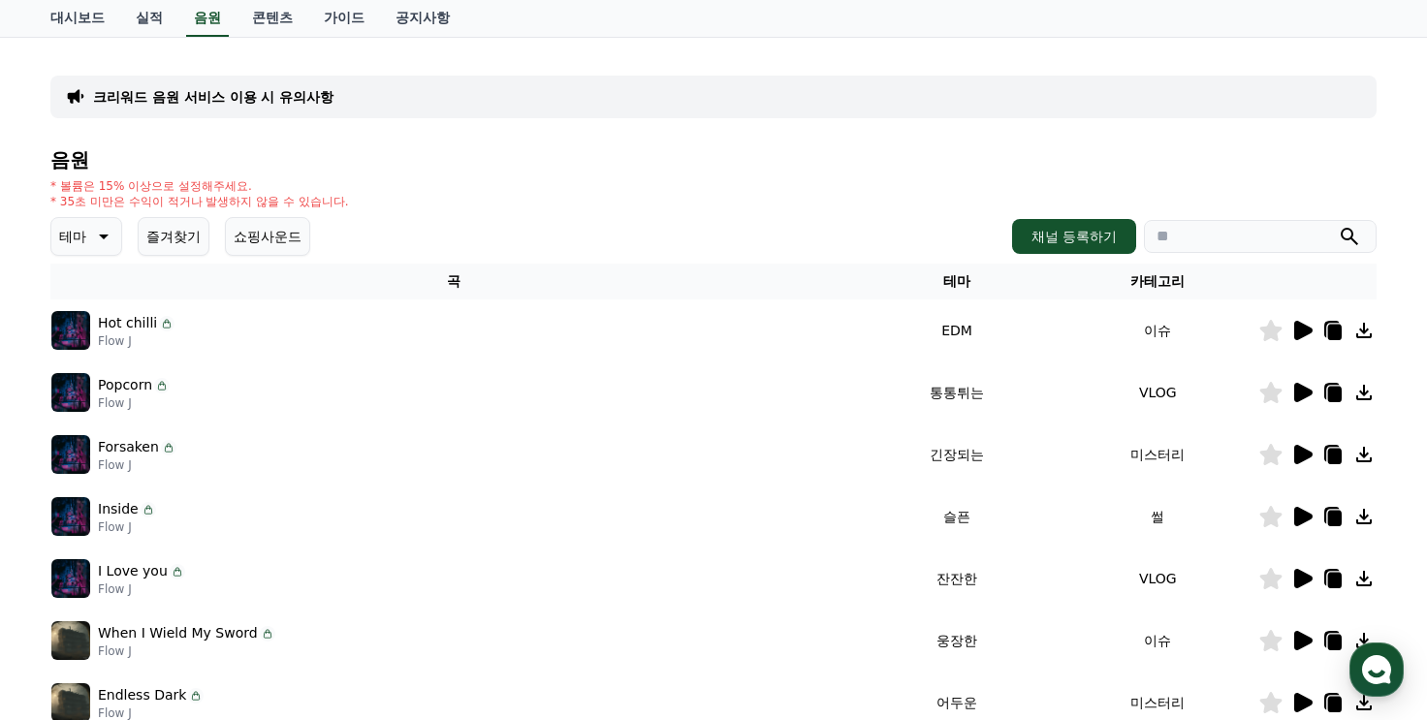
click at [1295, 453] on icon at bounding box center [1304, 454] width 18 height 19
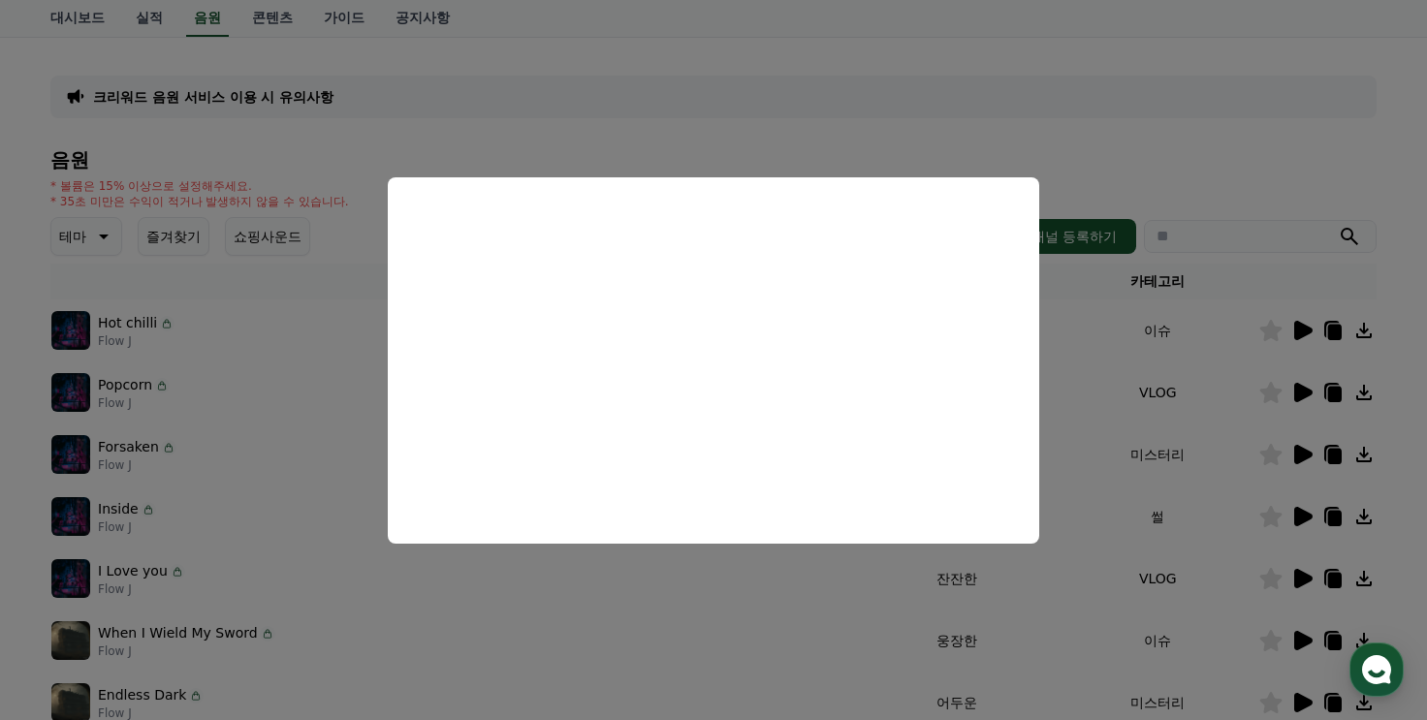
click at [1106, 589] on button "close modal" at bounding box center [713, 360] width 1427 height 720
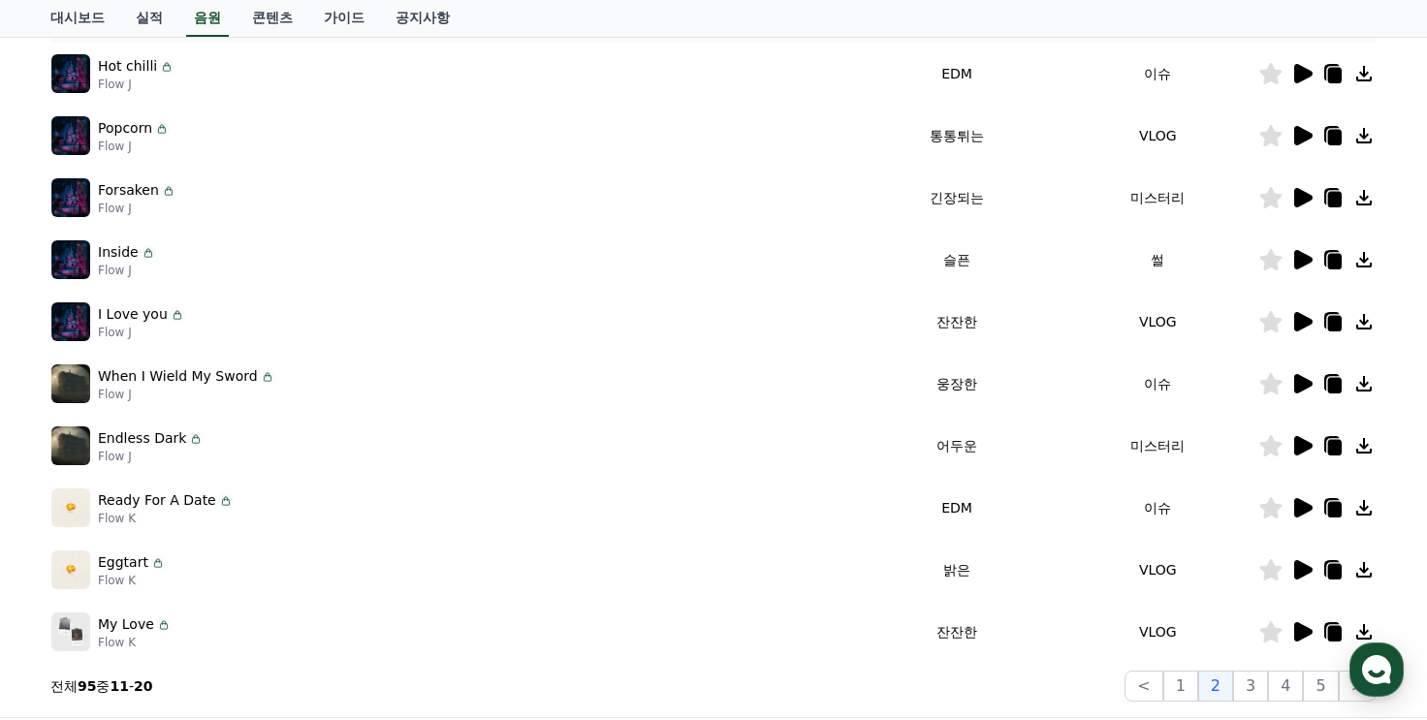
scroll to position [388, 0]
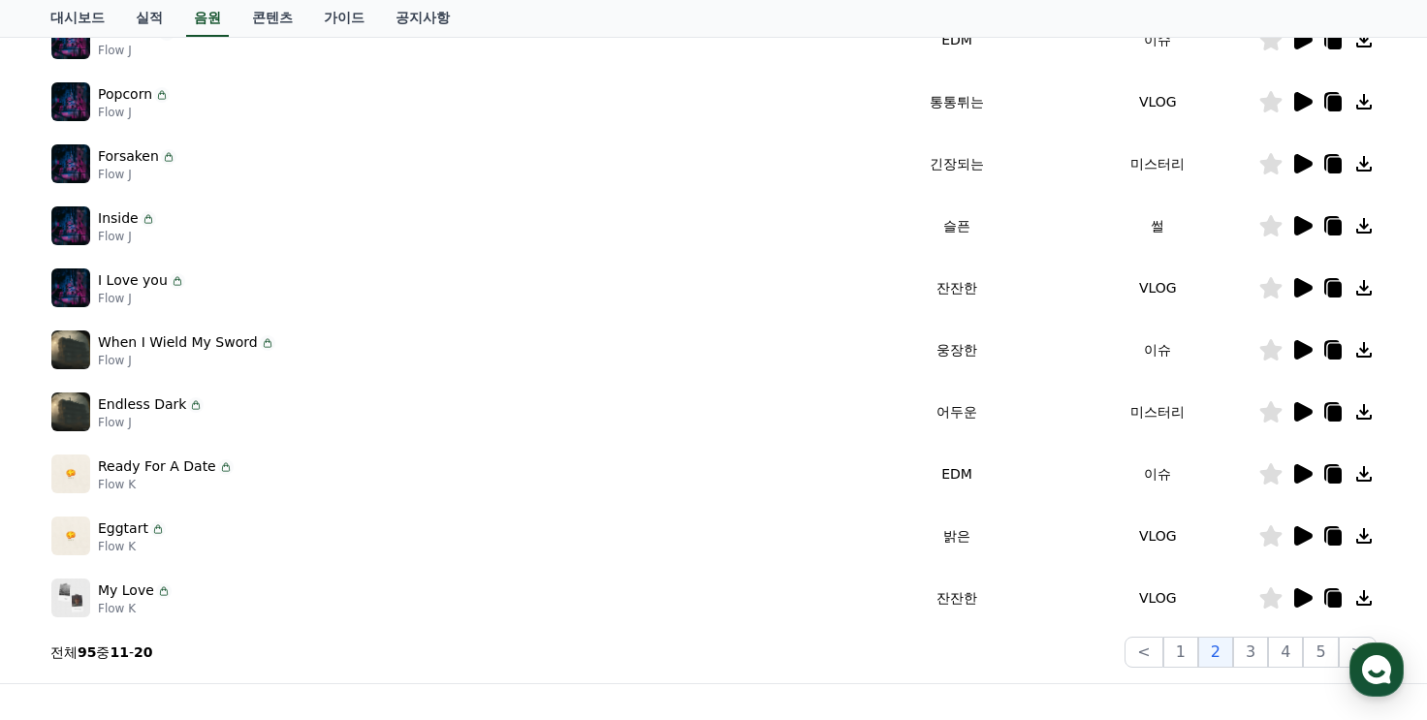
click at [1315, 412] on div at bounding box center [1318, 411] width 116 height 23
click at [1302, 410] on icon at bounding box center [1304, 411] width 18 height 19
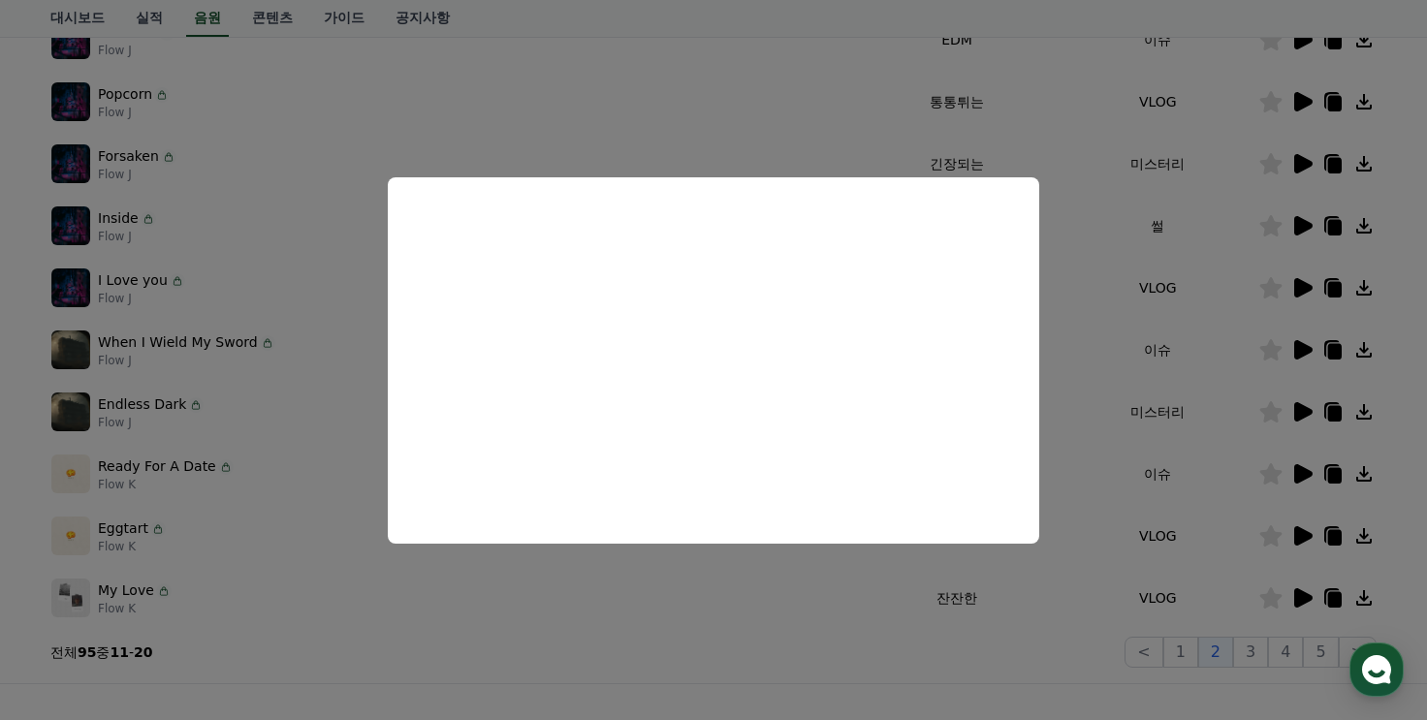
drag, startPoint x: 1149, startPoint y: 472, endPoint x: 1164, endPoint y: 475, distance: 14.8
click at [1150, 472] on button "close modal" at bounding box center [713, 360] width 1427 height 720
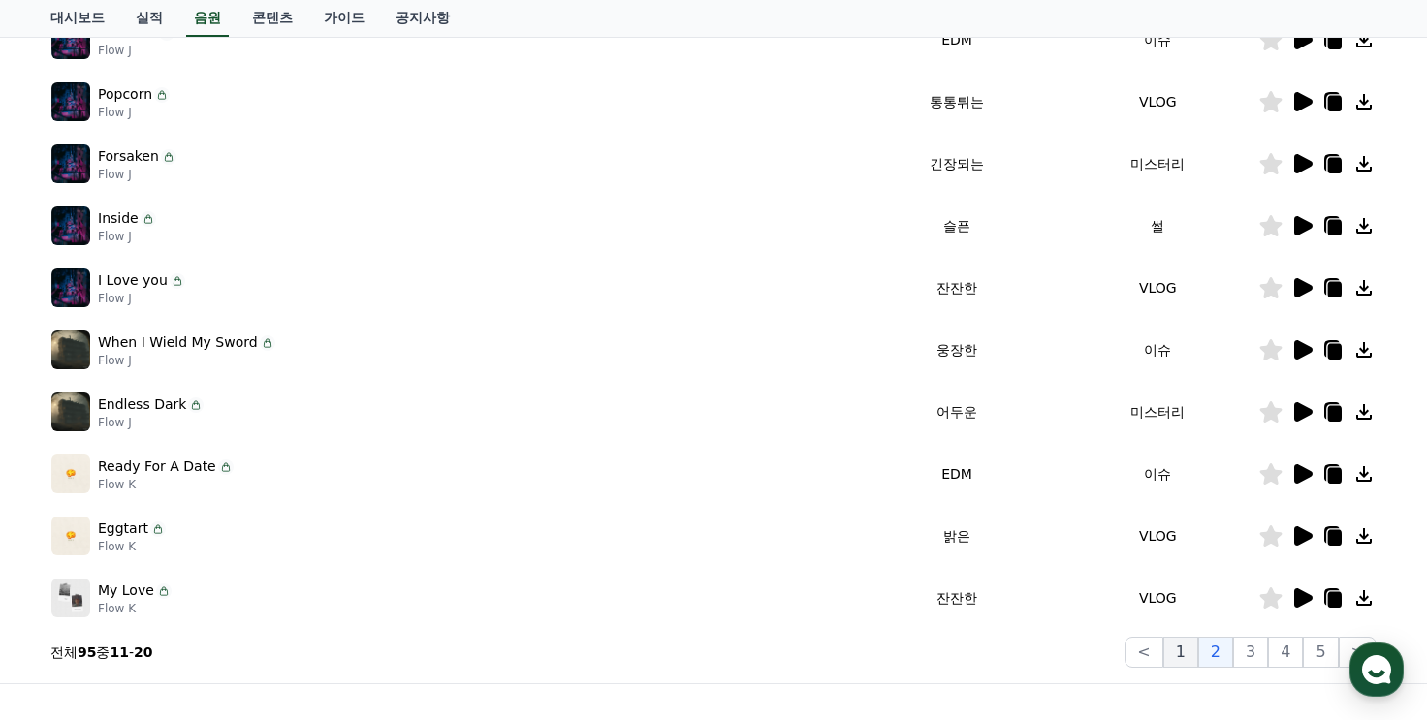
click at [1189, 663] on button "1" at bounding box center [1181, 652] width 35 height 31
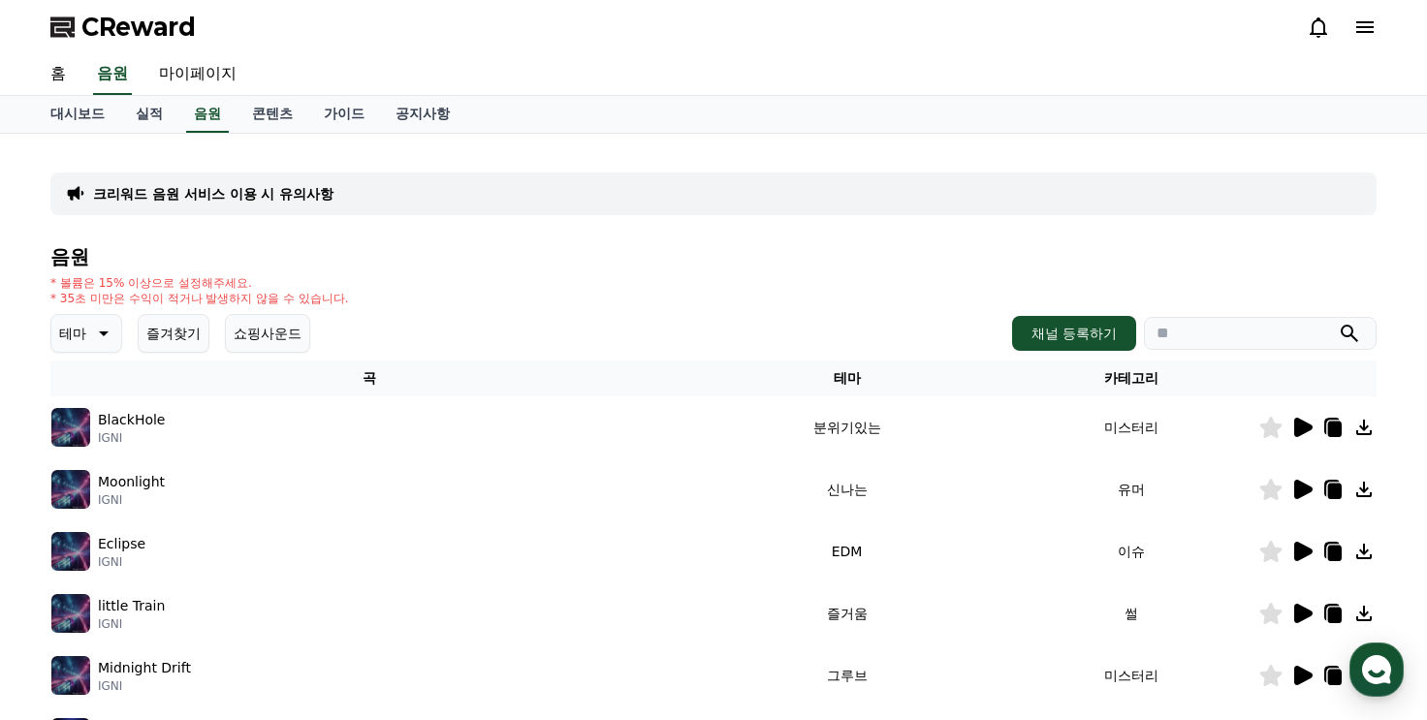
click at [1293, 433] on icon at bounding box center [1302, 427] width 23 height 23
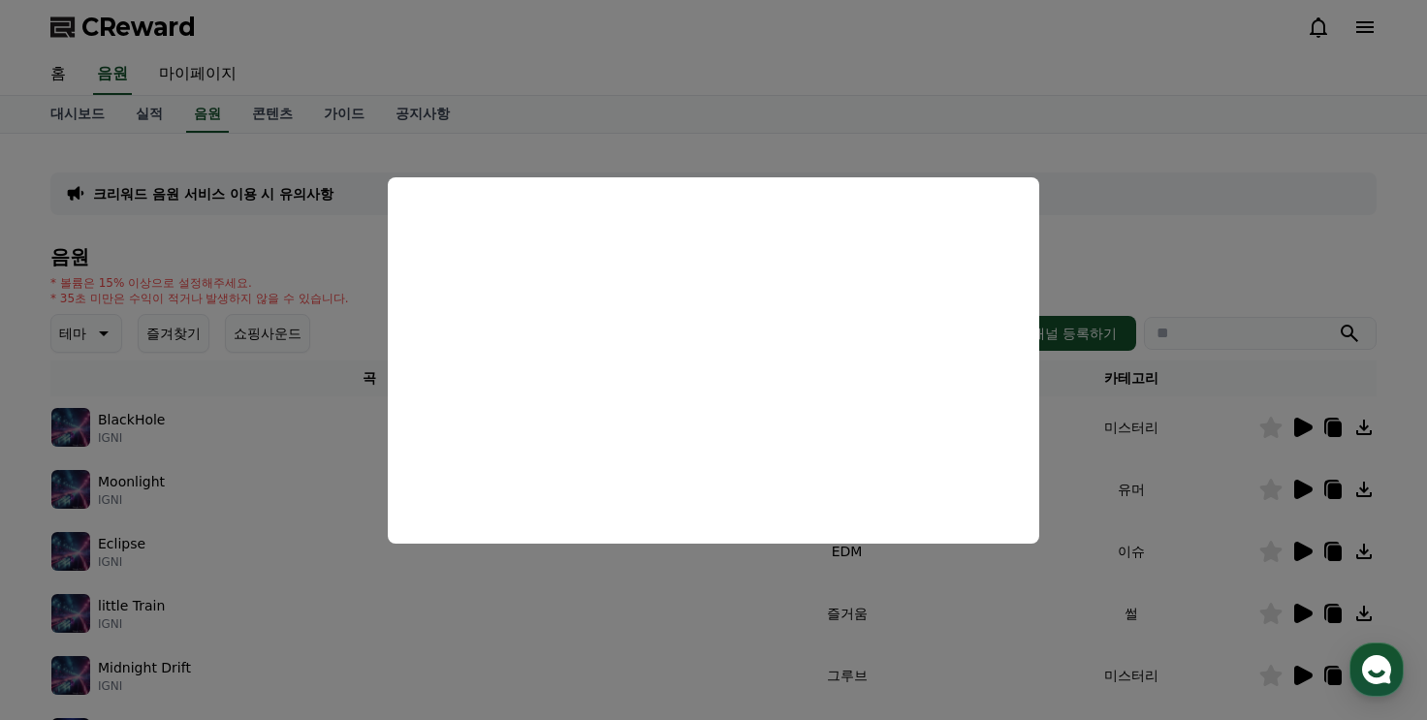
click at [821, 585] on button "close modal" at bounding box center [713, 360] width 1427 height 720
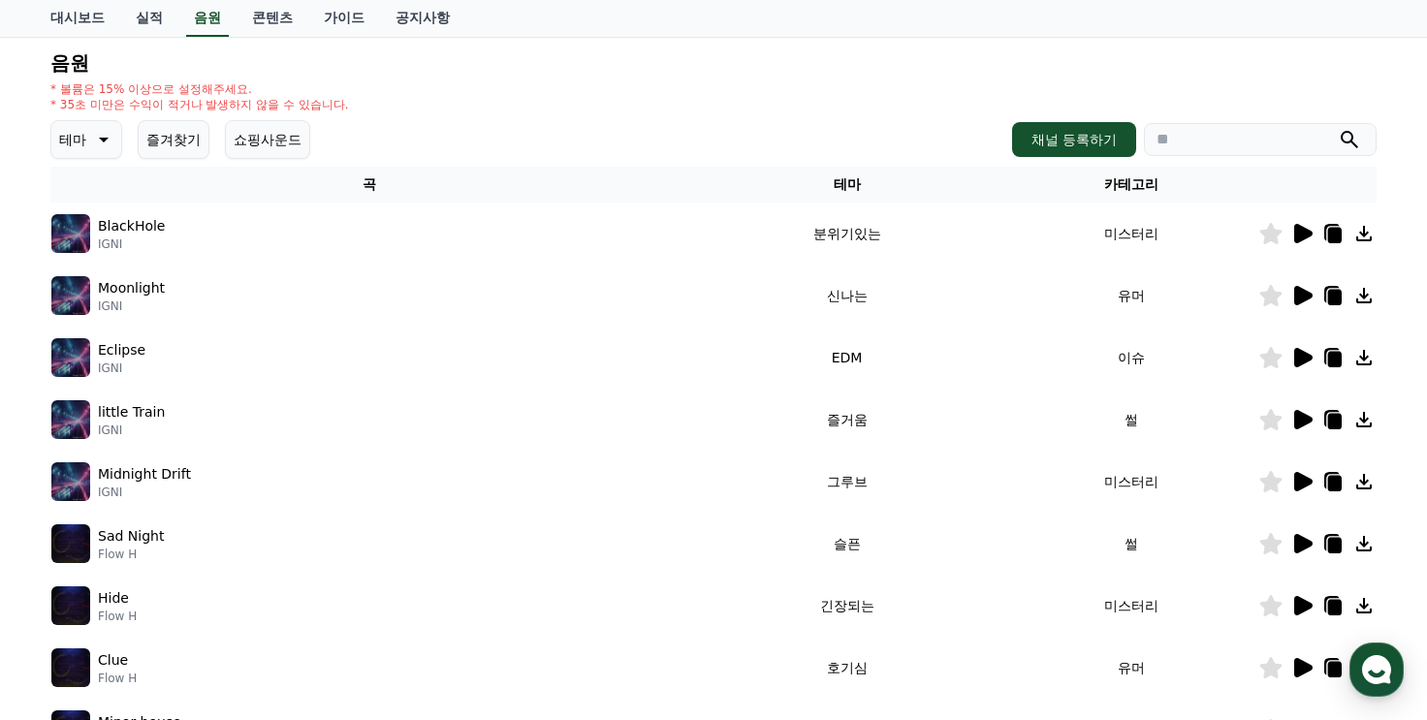
scroll to position [582, 0]
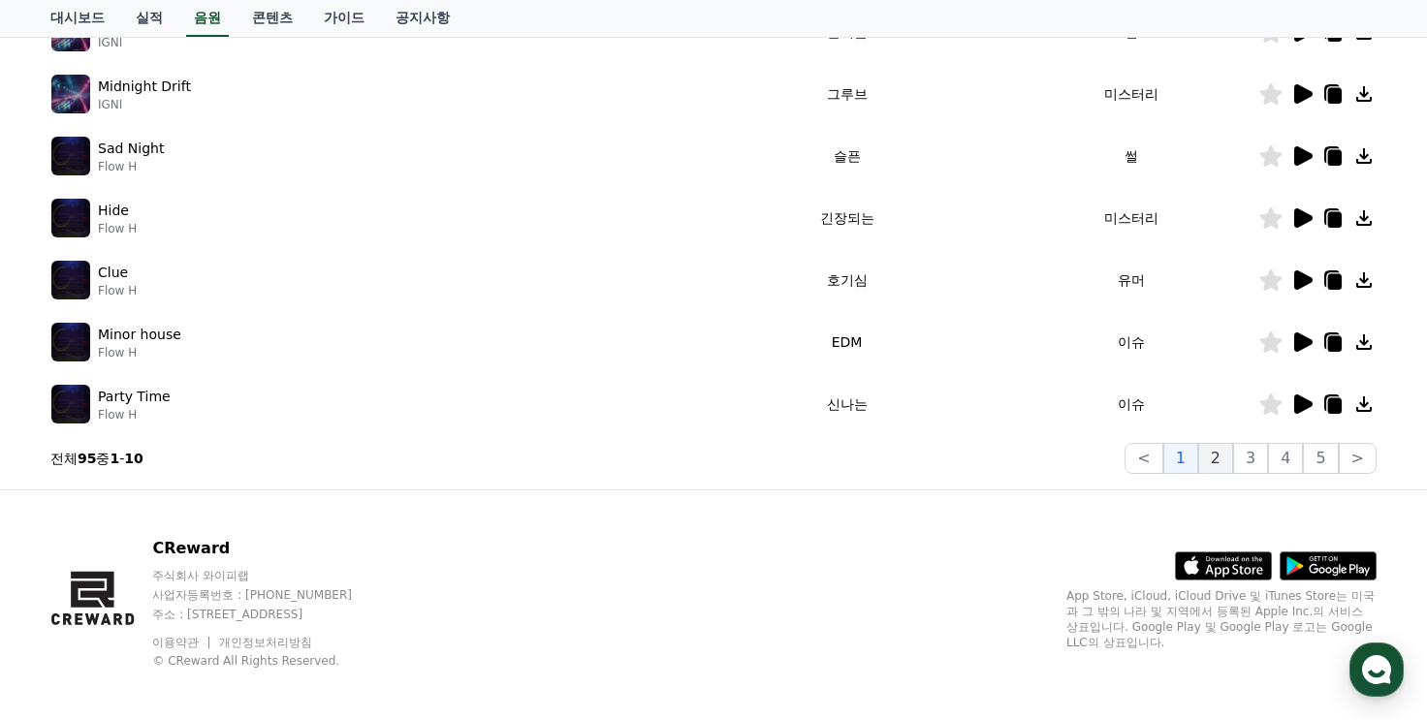
click at [1226, 457] on button "2" at bounding box center [1216, 458] width 35 height 31
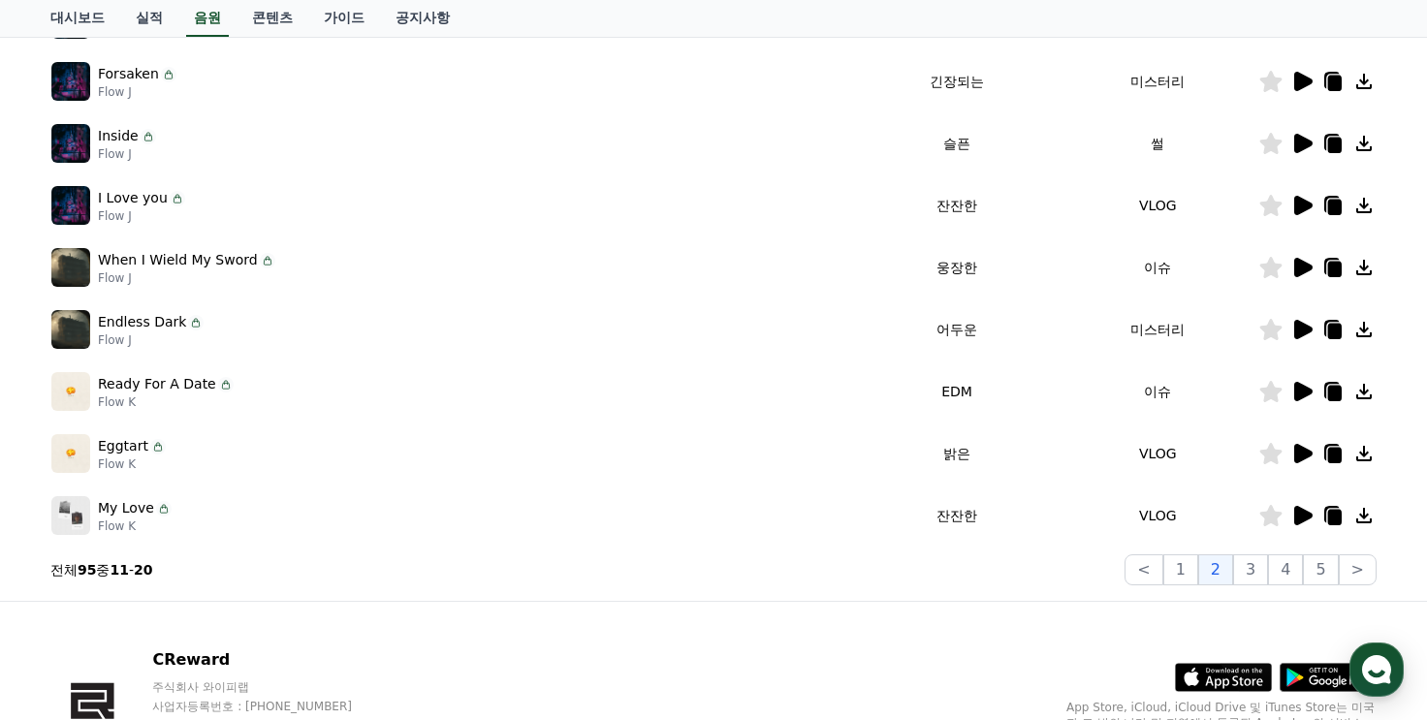
scroll to position [388, 0]
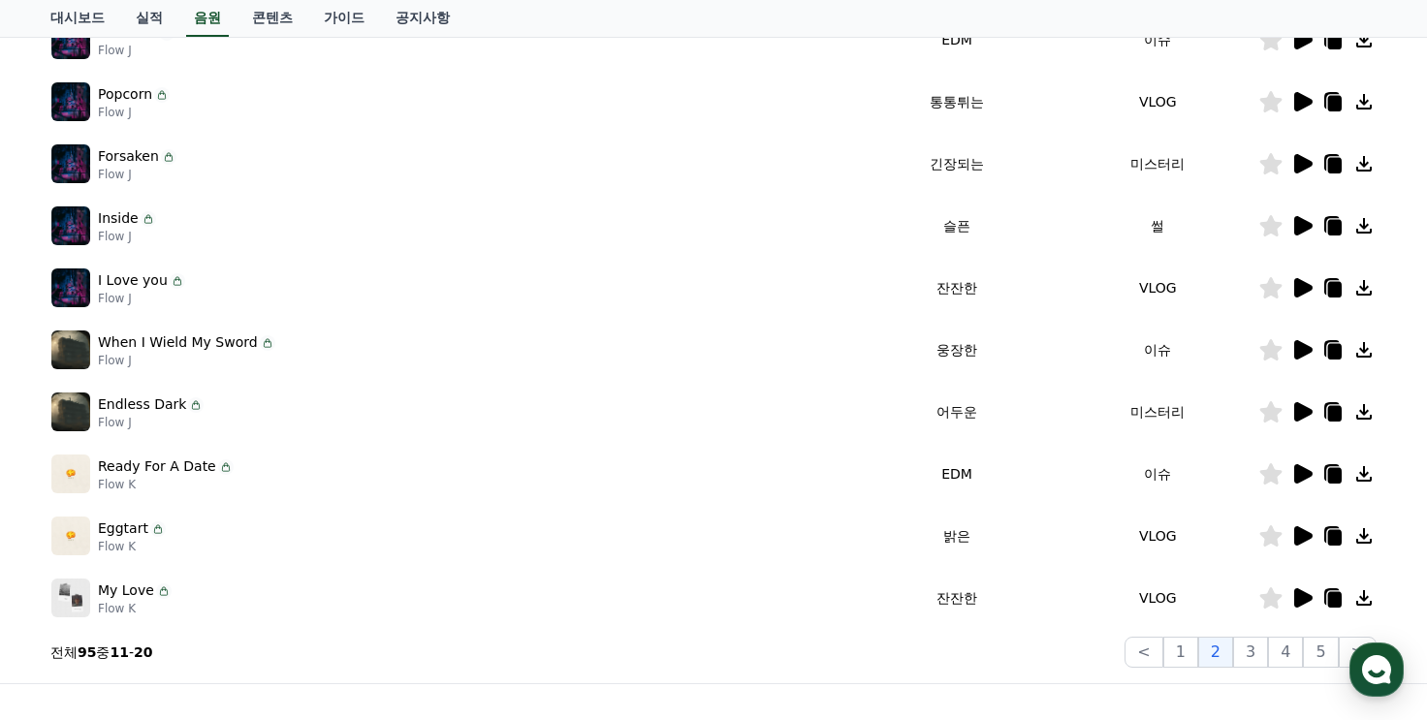
click at [1303, 411] on icon at bounding box center [1304, 411] width 18 height 19
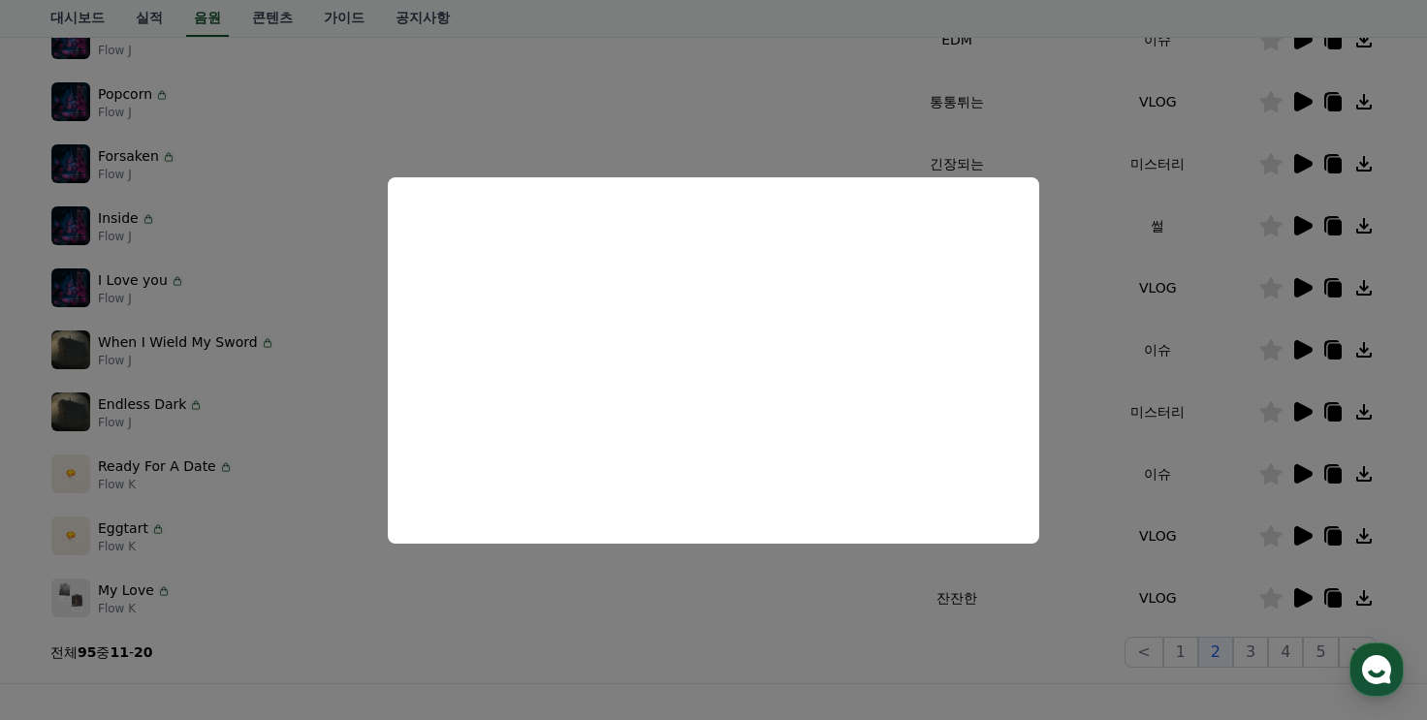
click at [640, 611] on button "close modal" at bounding box center [713, 360] width 1427 height 720
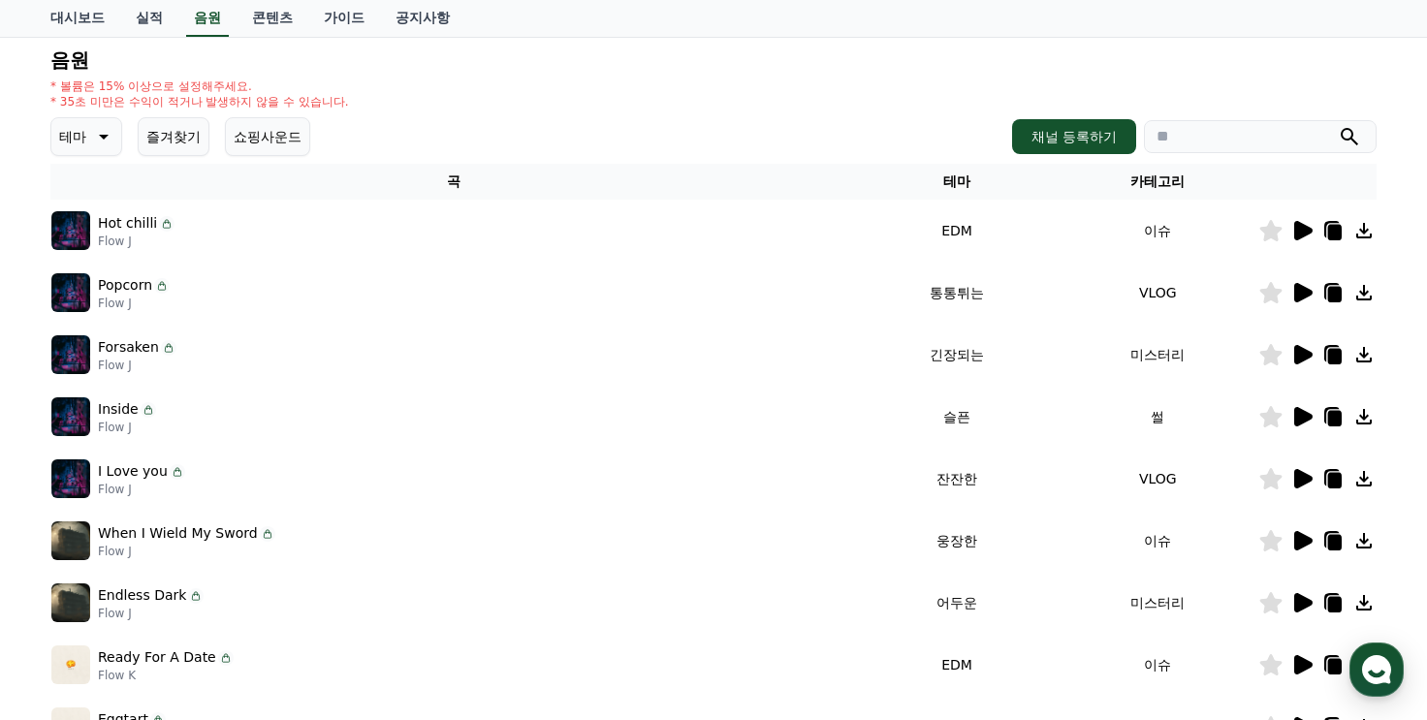
scroll to position [194, 0]
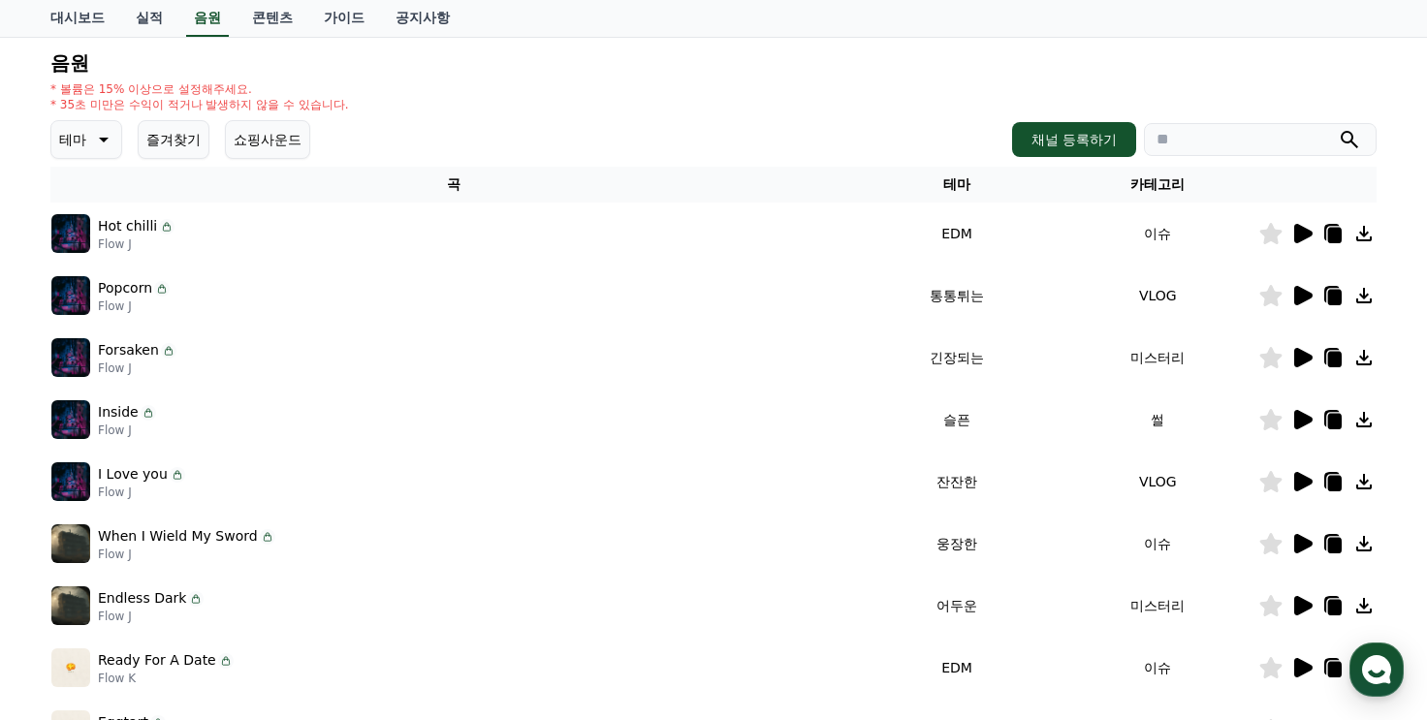
click at [1297, 356] on icon at bounding box center [1304, 357] width 18 height 19
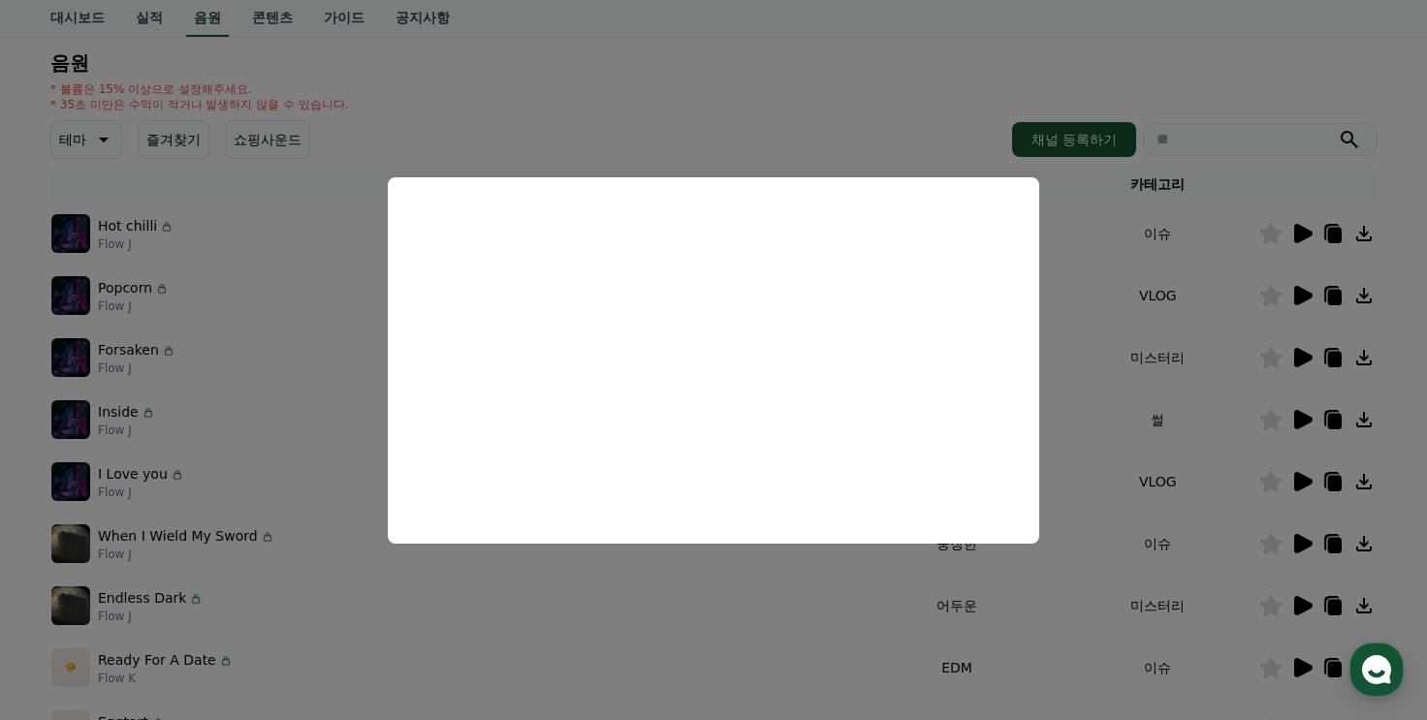
click at [1043, 581] on button "close modal" at bounding box center [713, 360] width 1427 height 720
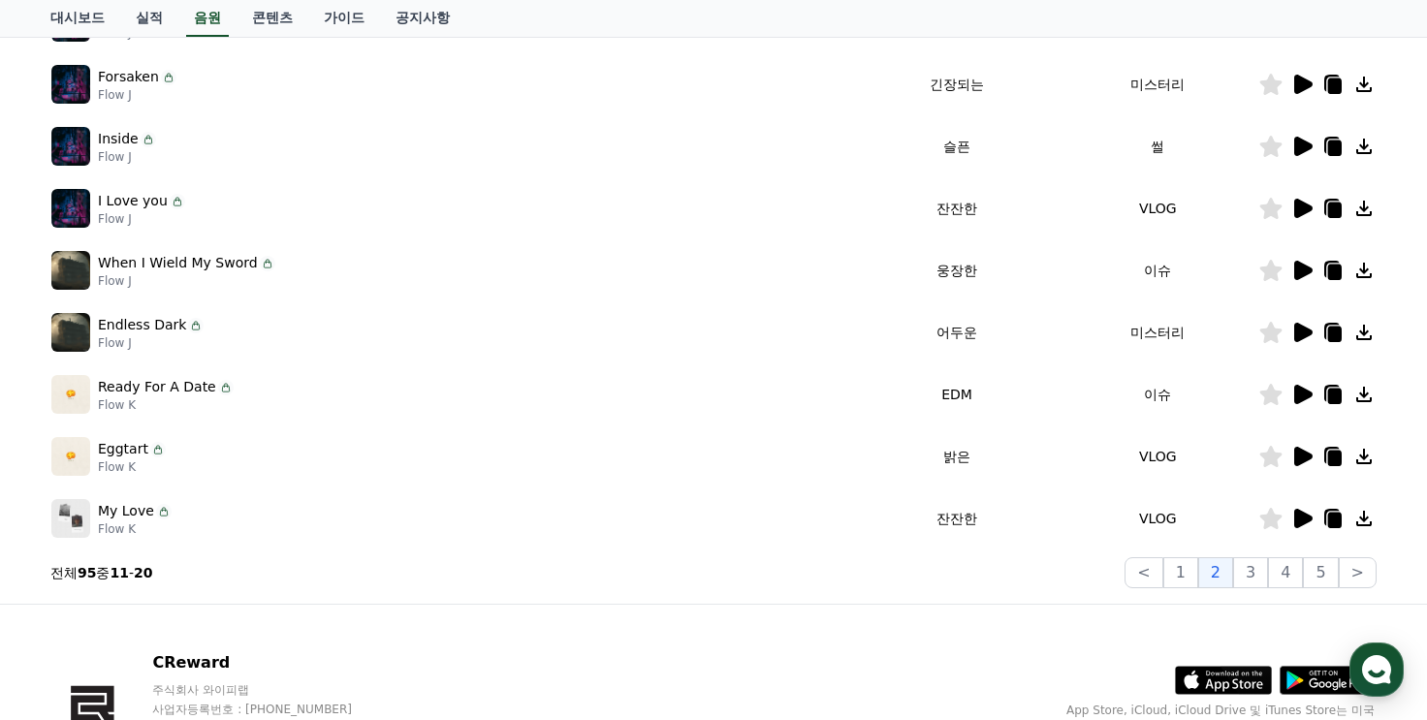
scroll to position [485, 0]
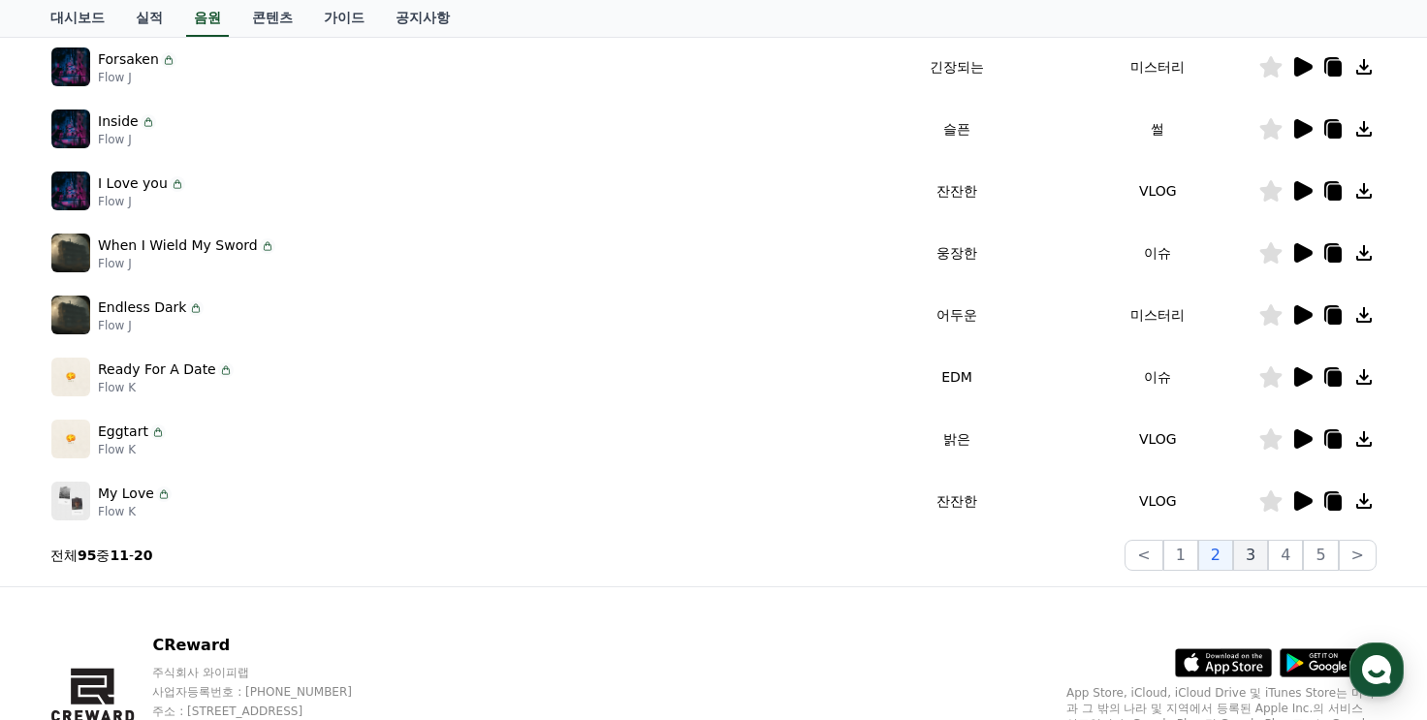
click at [1245, 554] on button "3" at bounding box center [1250, 555] width 35 height 31
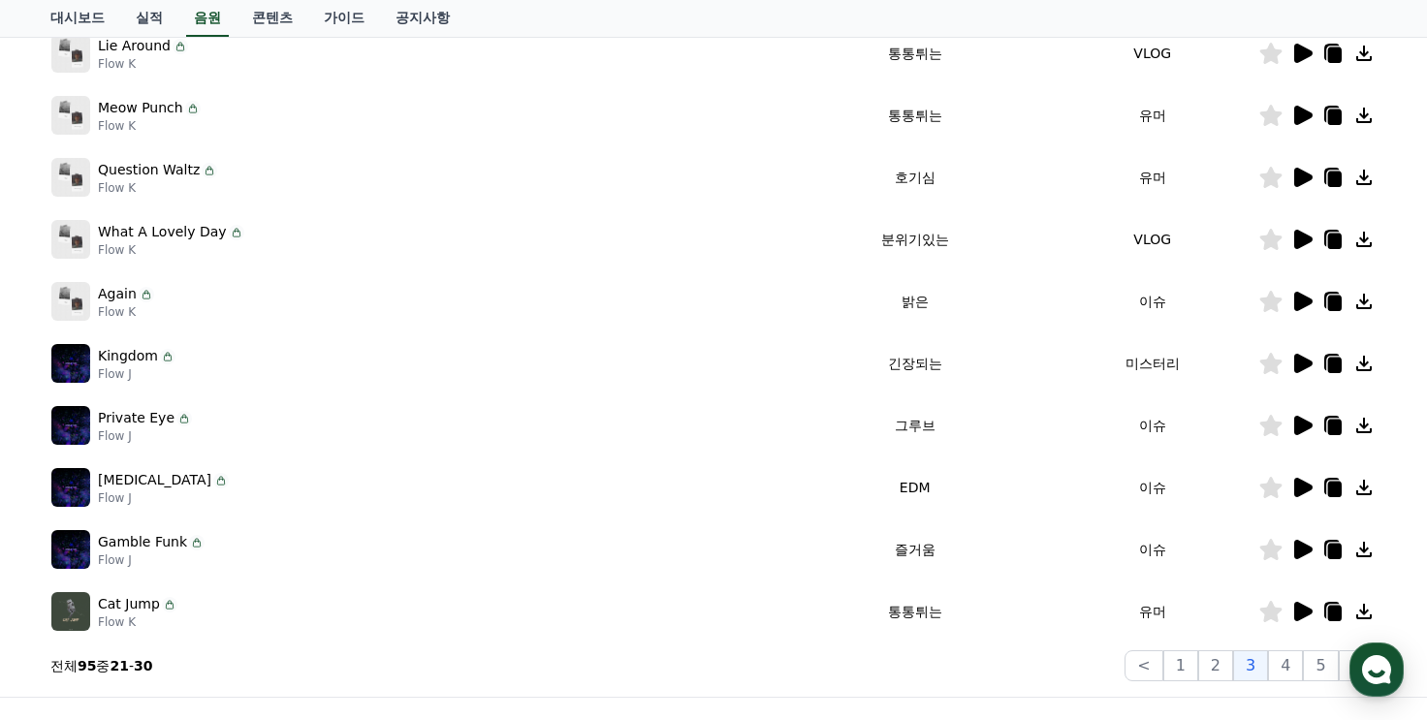
scroll to position [291, 0]
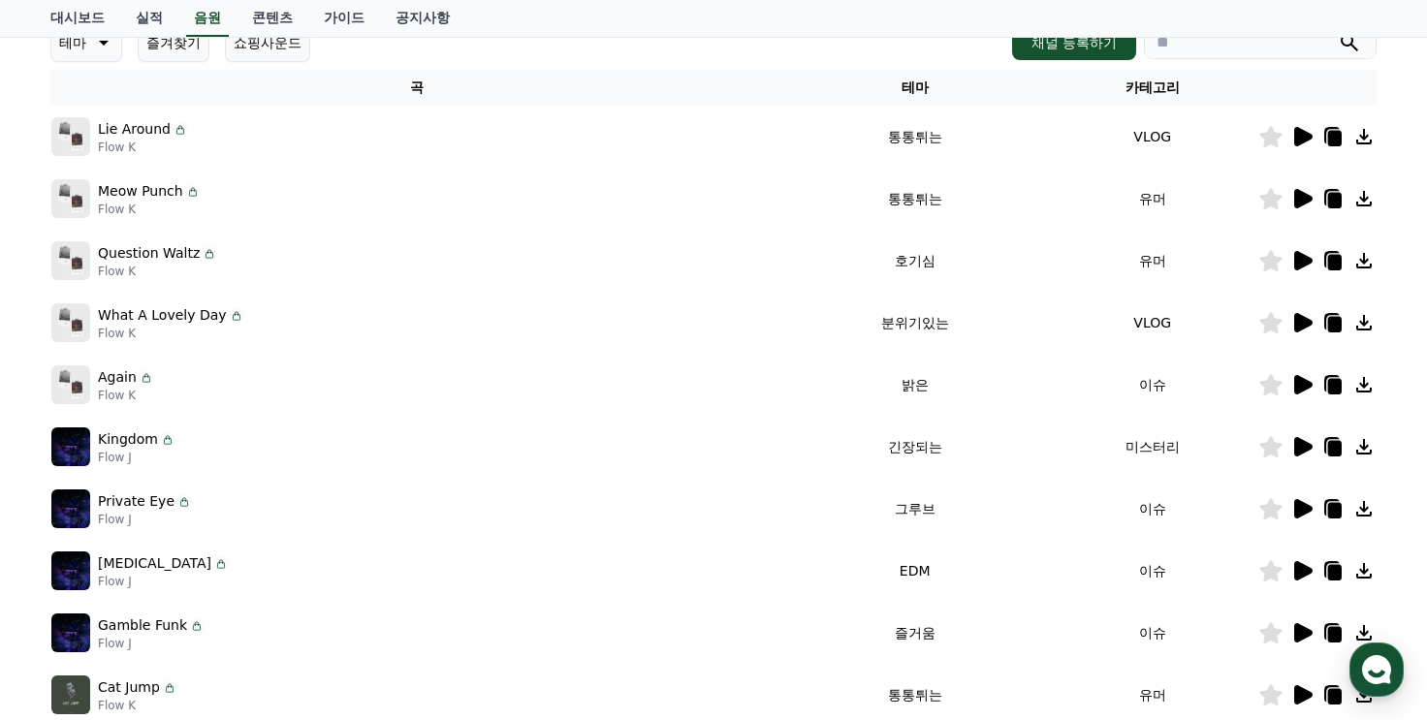
click at [1297, 445] on icon at bounding box center [1304, 446] width 18 height 19
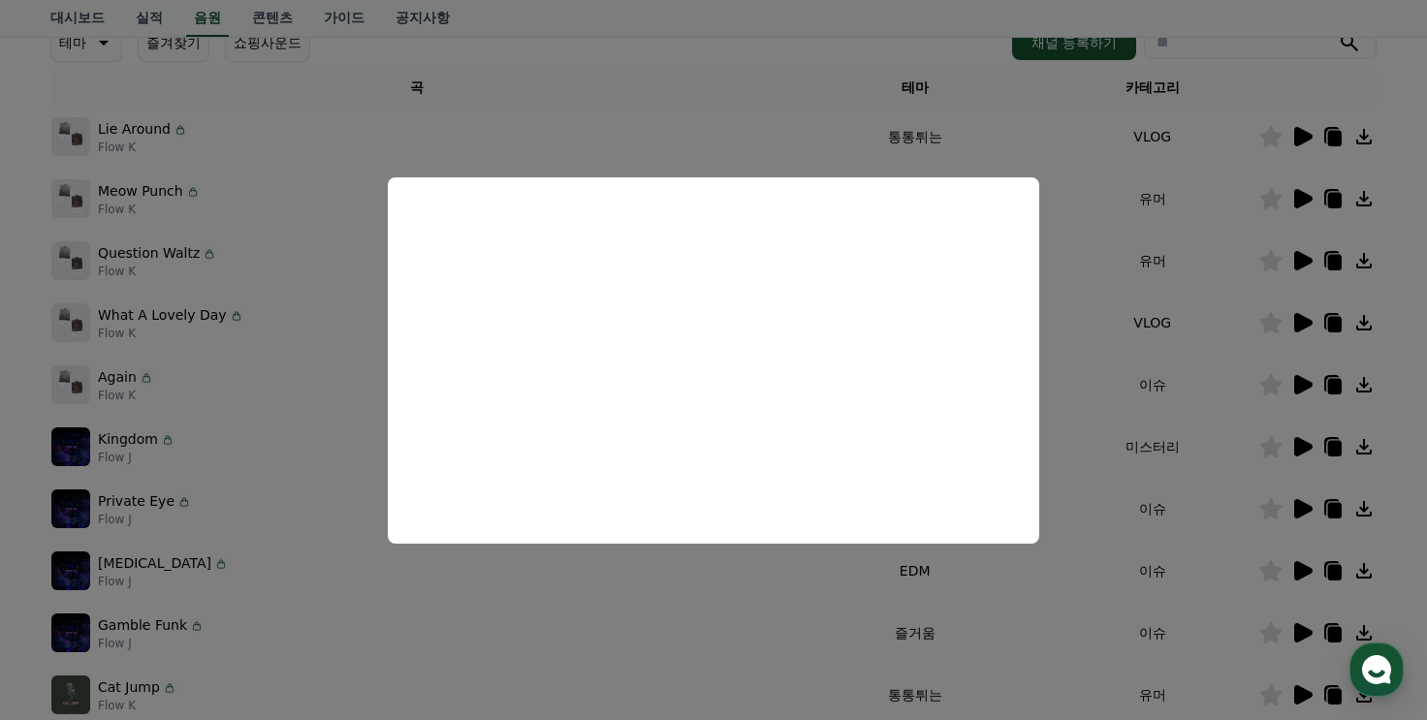
click at [839, 602] on button "close modal" at bounding box center [713, 360] width 1427 height 720
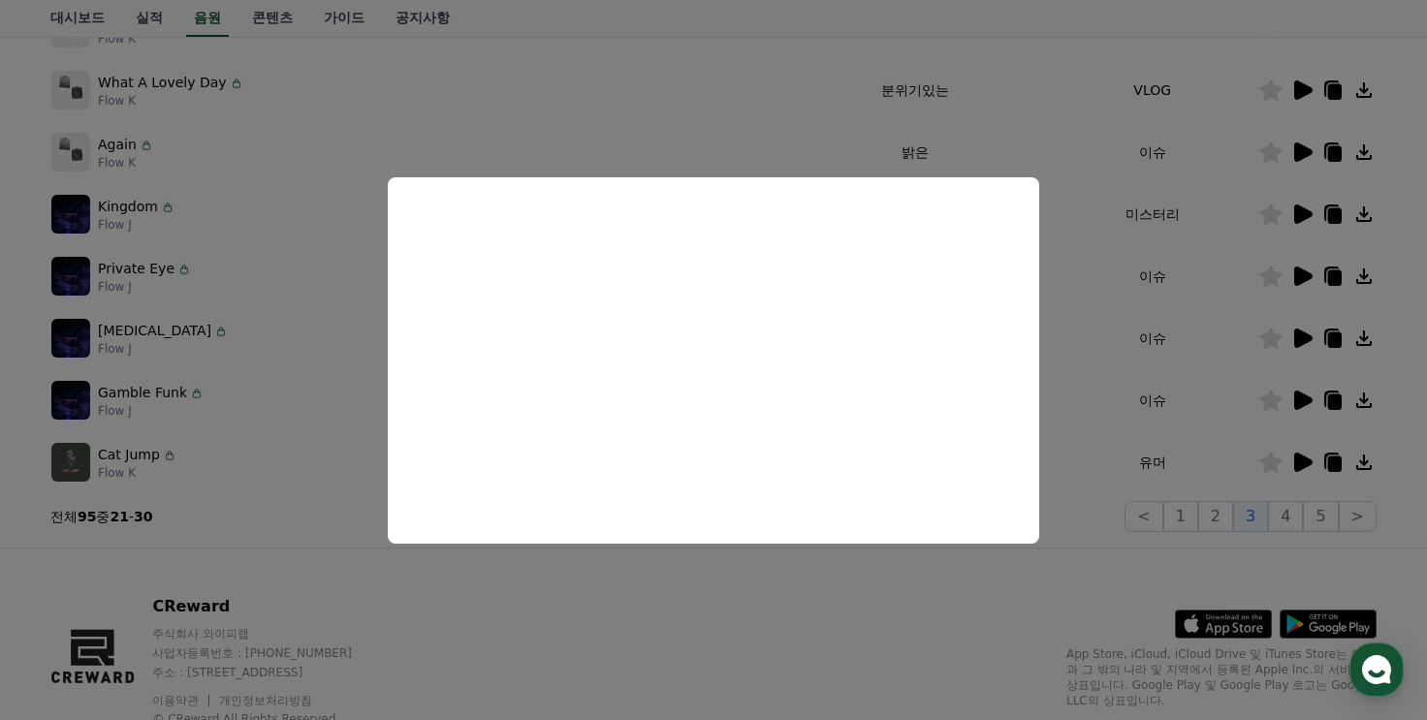
scroll to position [582, 0]
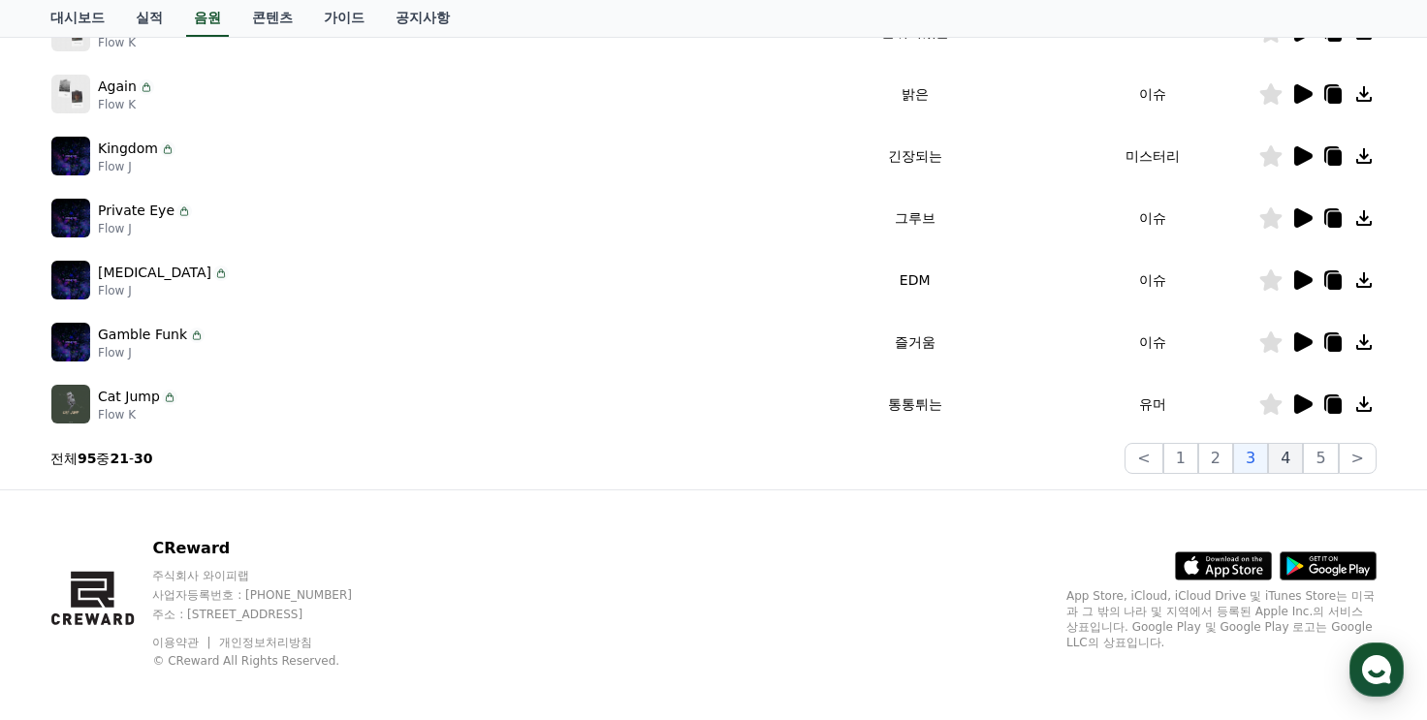
click at [1288, 457] on button "4" at bounding box center [1285, 458] width 35 height 31
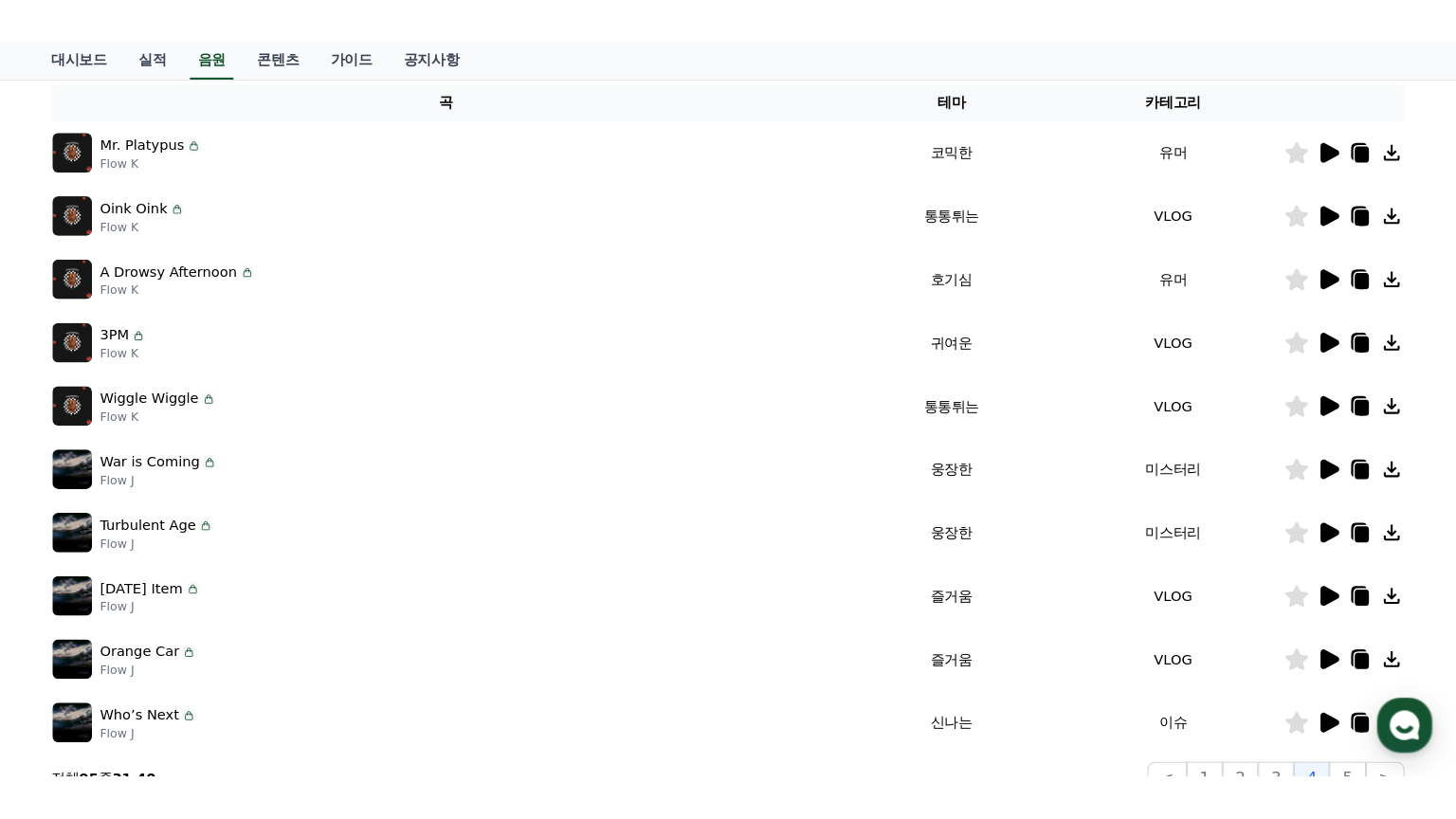
scroll to position [284, 0]
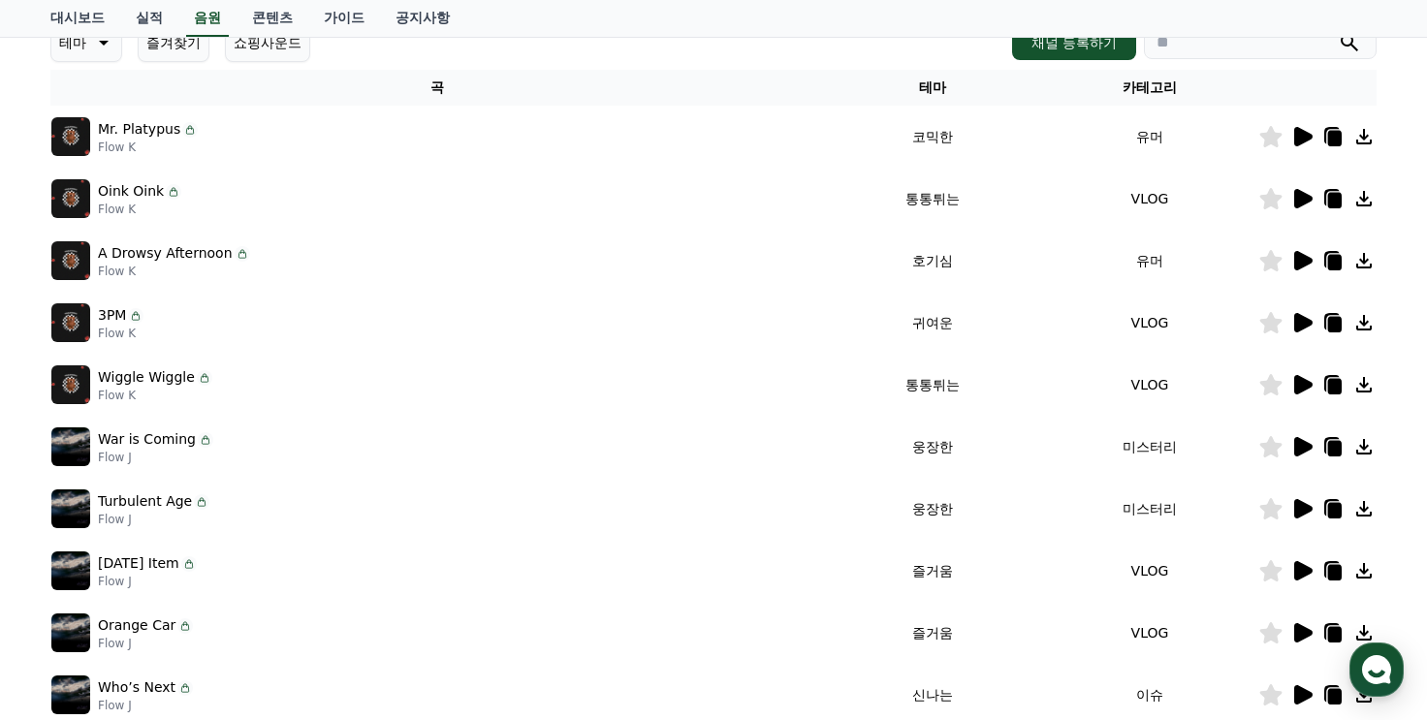
click at [1304, 444] on icon at bounding box center [1304, 446] width 18 height 19
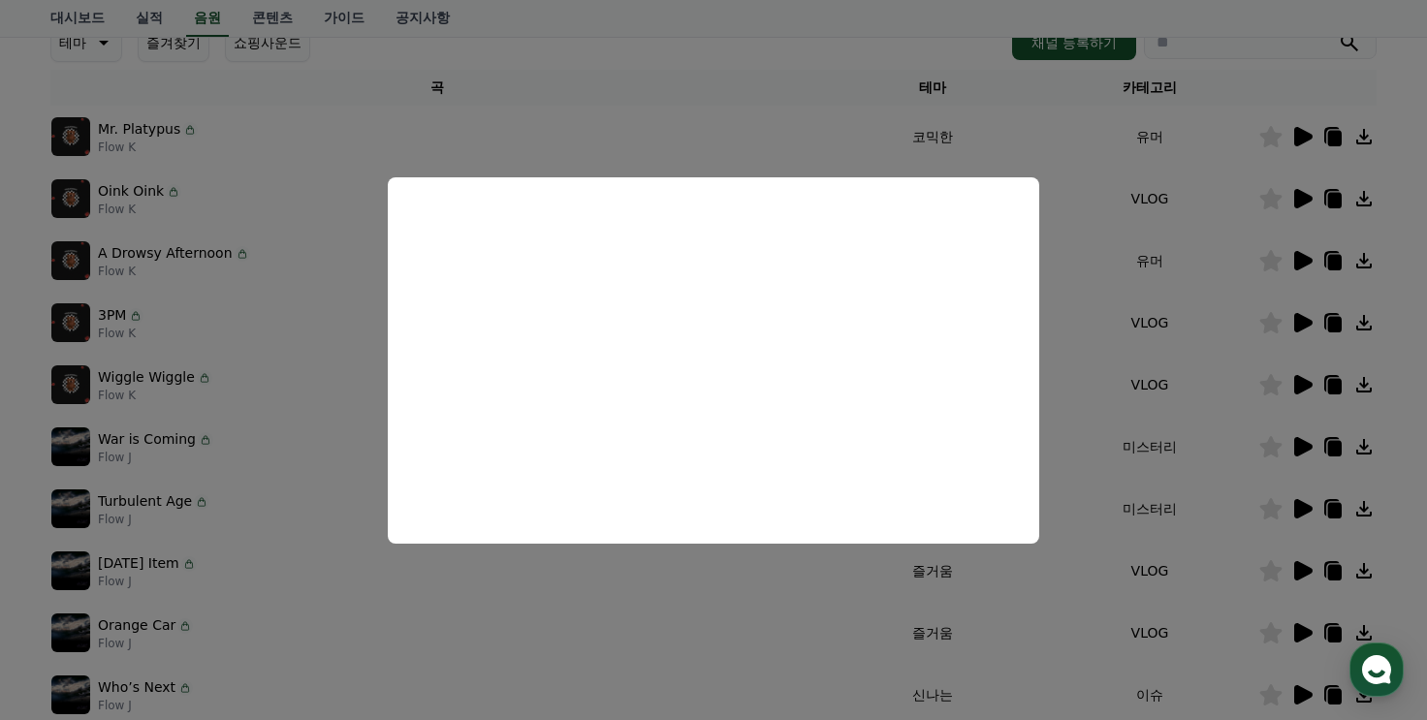
click at [645, 597] on button "close modal" at bounding box center [713, 360] width 1427 height 720
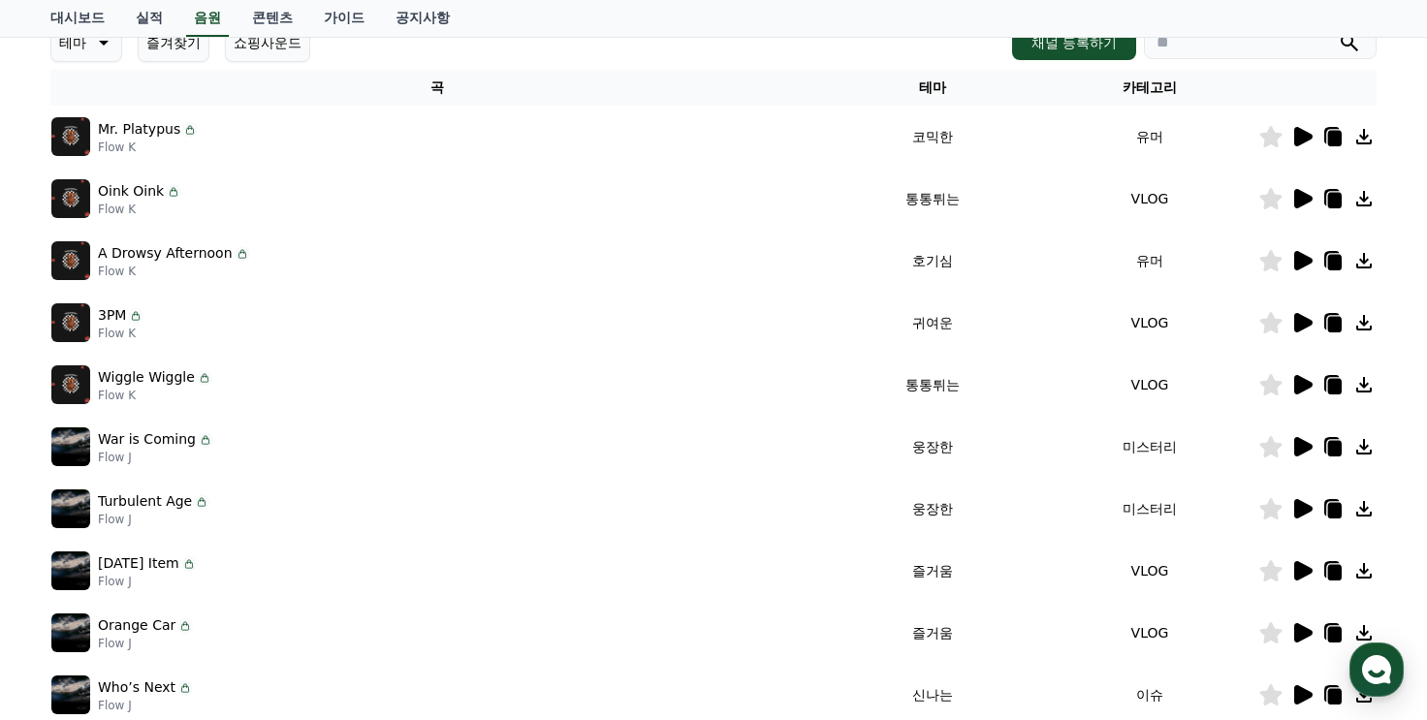
click at [1309, 515] on icon at bounding box center [1302, 508] width 23 height 23
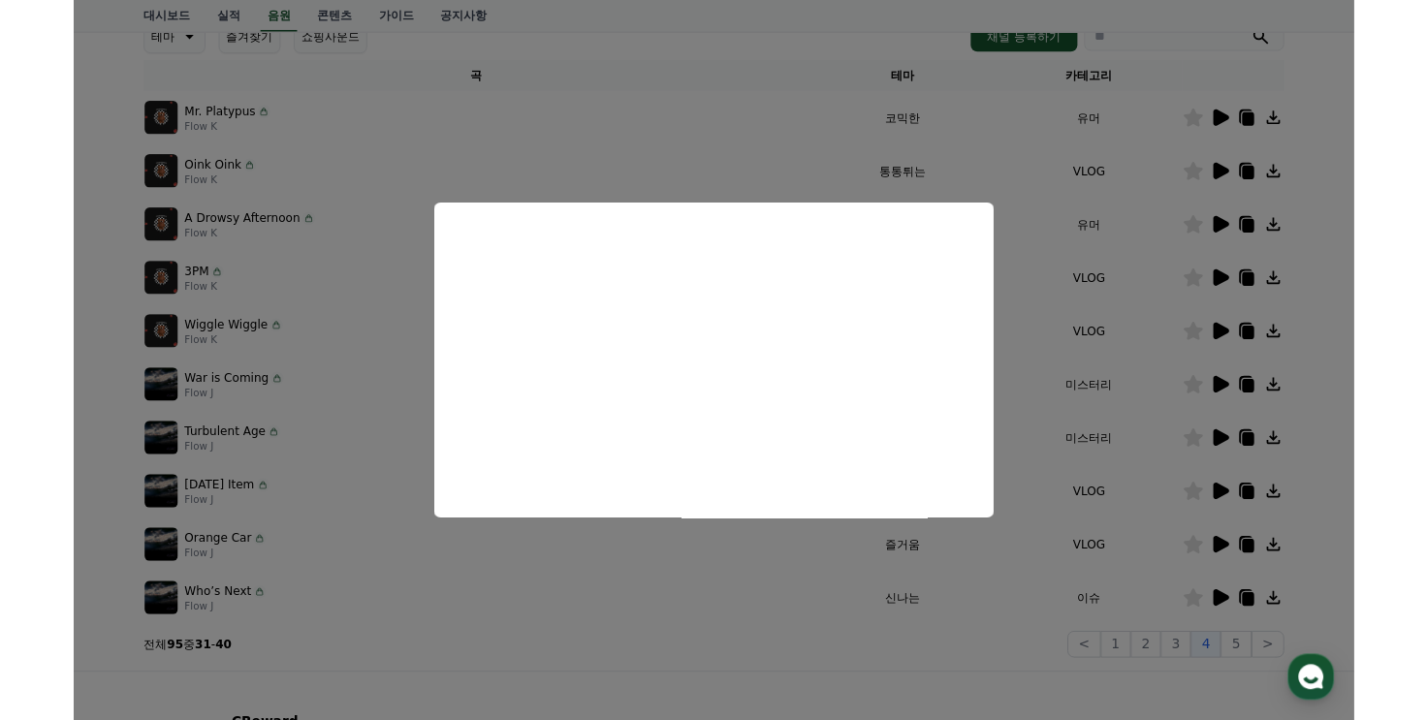
scroll to position [186, 0]
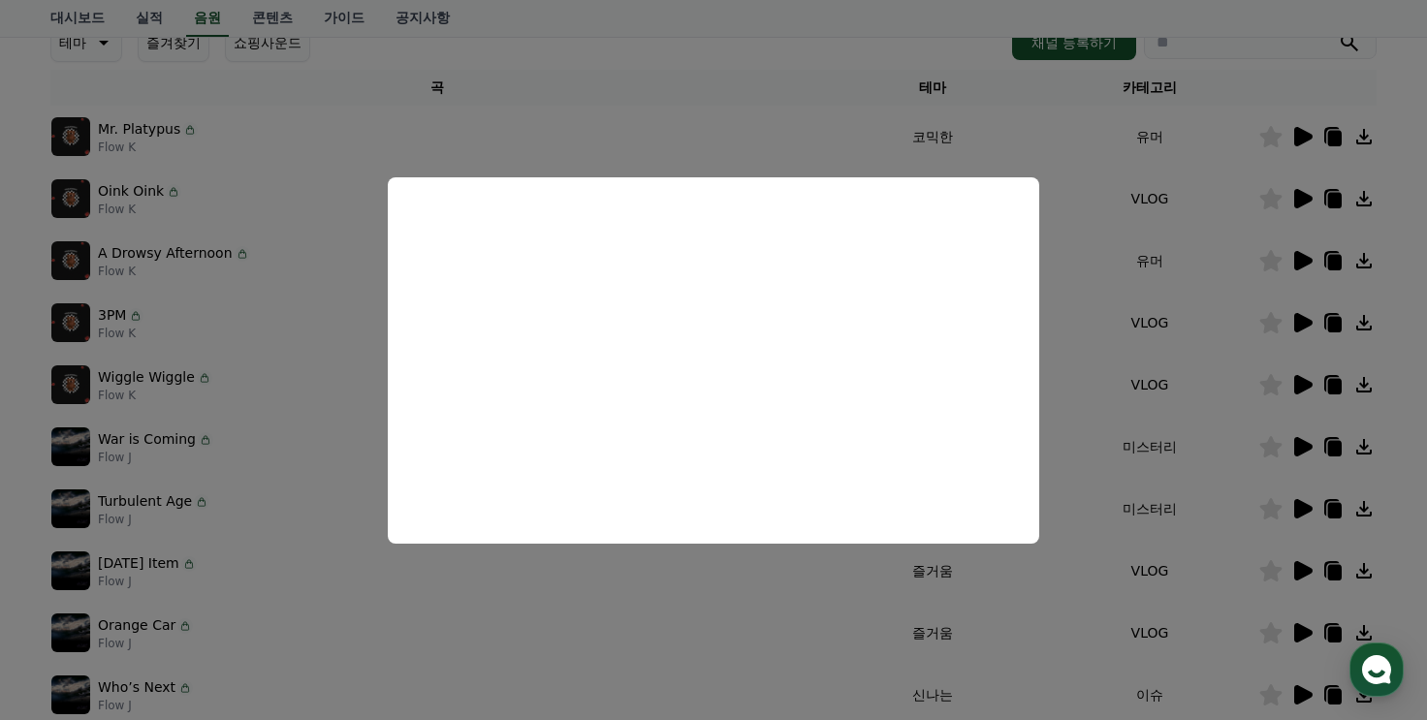
click at [730, 601] on button "close modal" at bounding box center [713, 360] width 1427 height 720
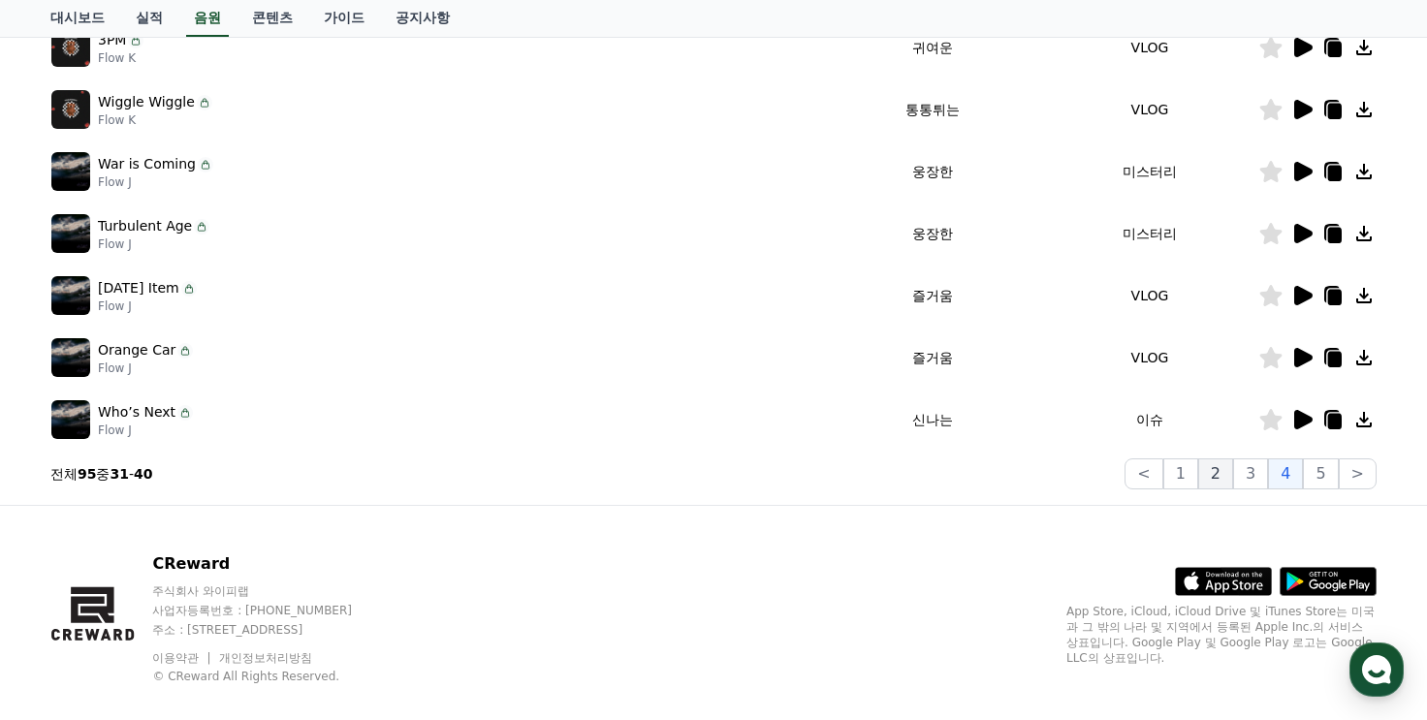
scroll to position [582, 0]
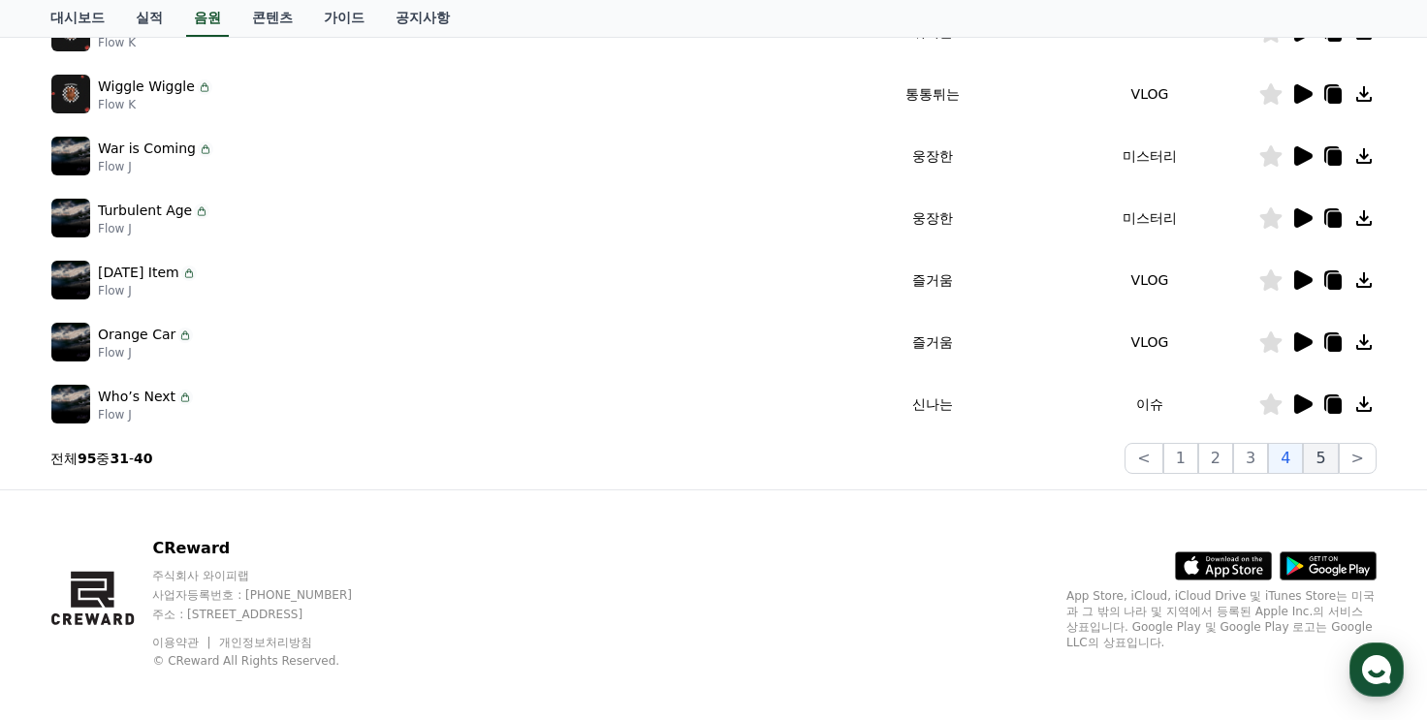
click at [1317, 457] on button "5" at bounding box center [1320, 458] width 35 height 31
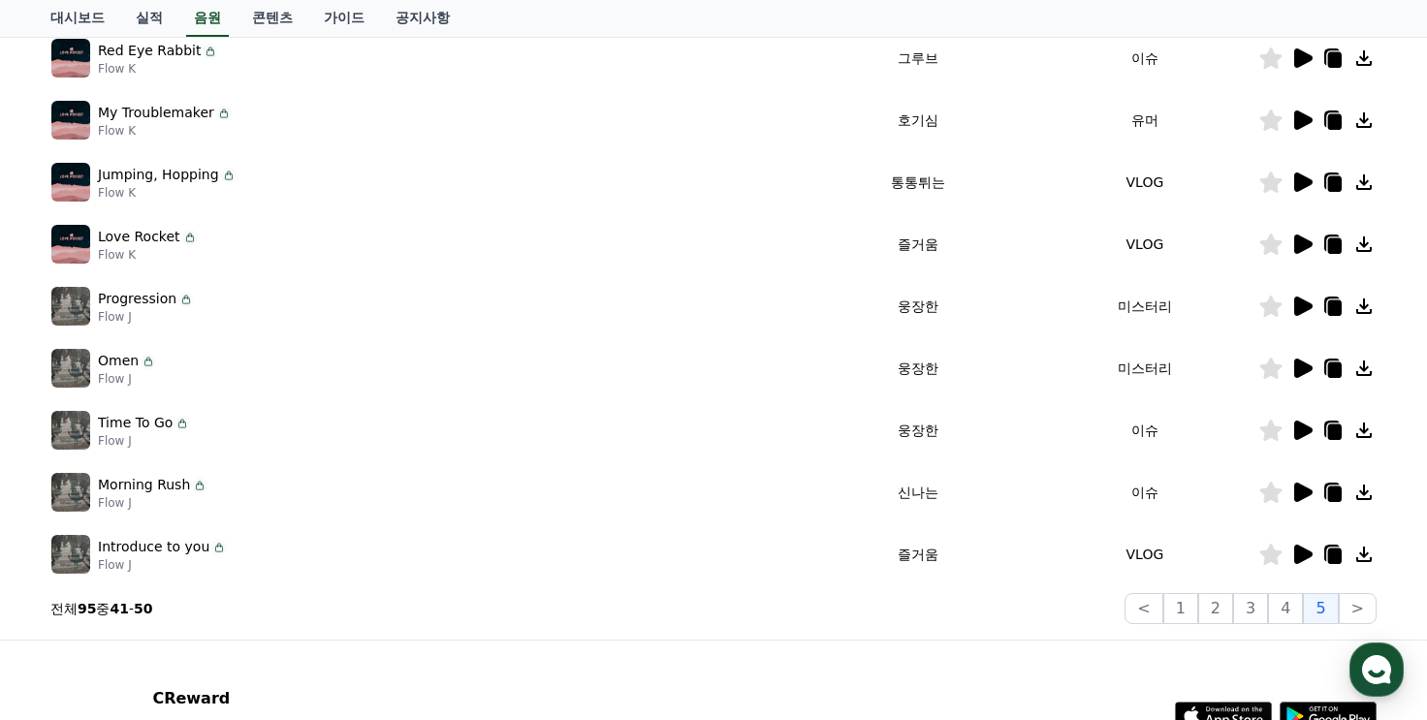
scroll to position [388, 0]
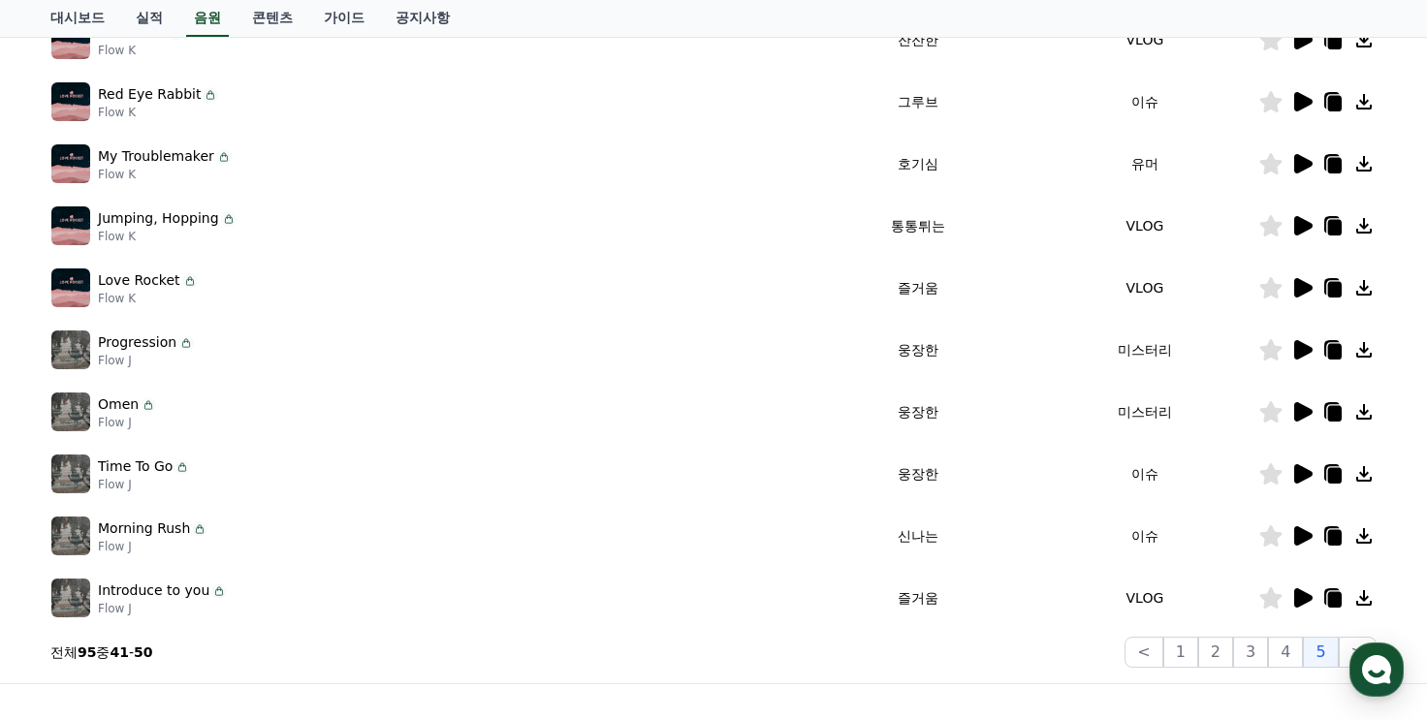
click at [1289, 415] on div at bounding box center [1318, 411] width 116 height 23
click at [1293, 411] on icon at bounding box center [1302, 411] width 23 height 23
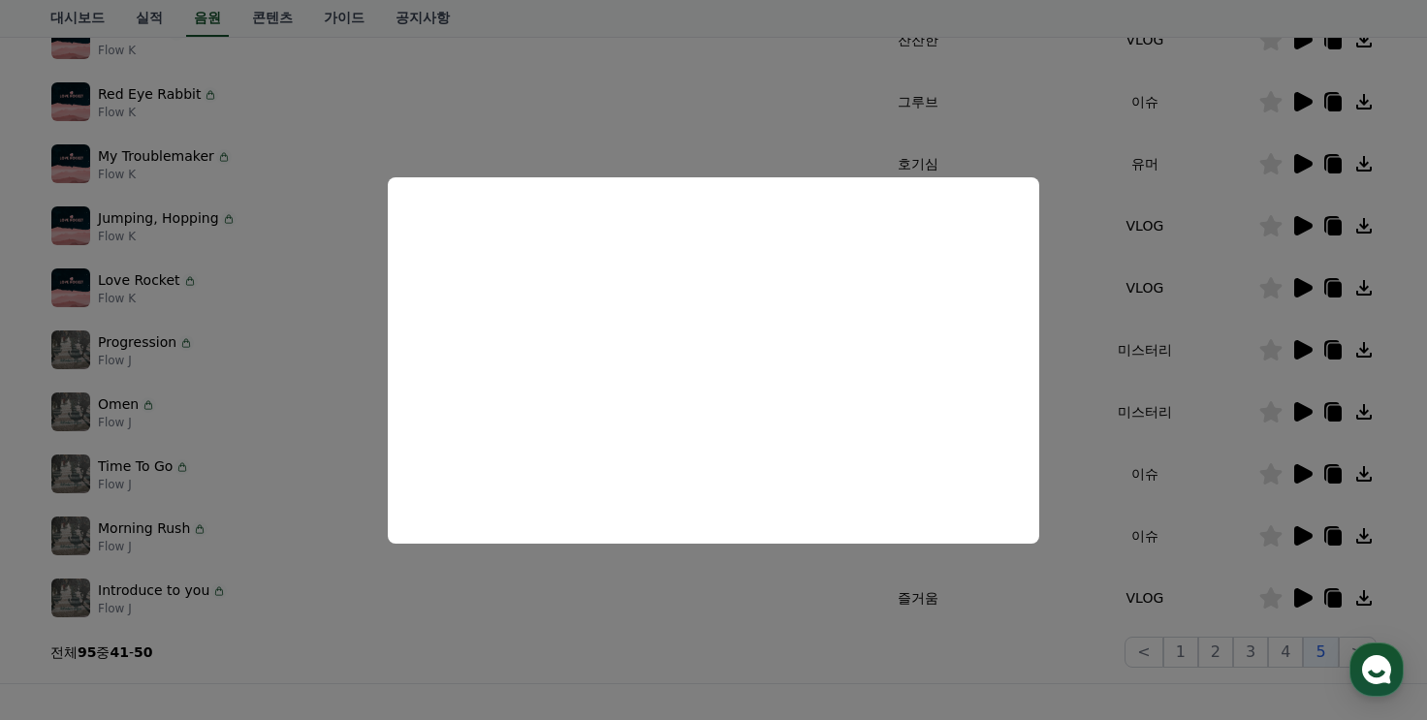
click at [857, 564] on button "close modal" at bounding box center [713, 360] width 1427 height 720
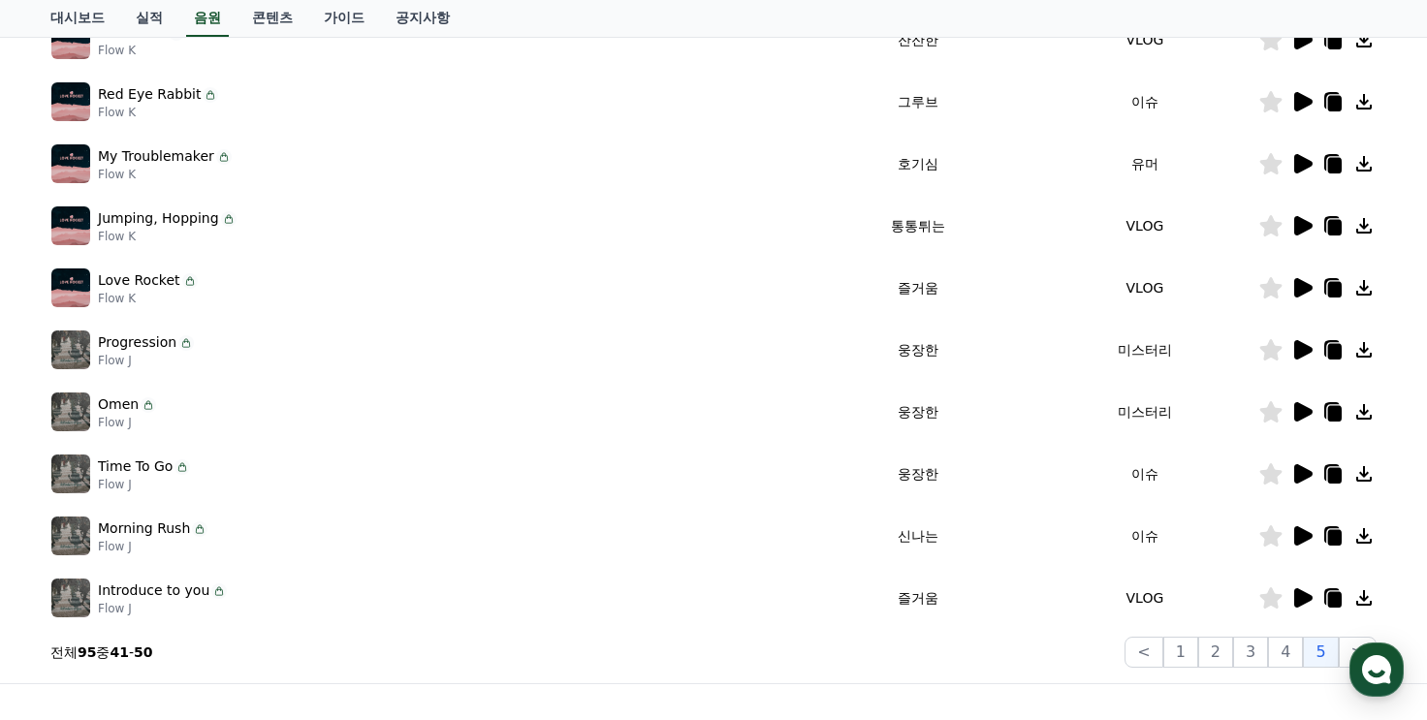
click at [1301, 346] on icon at bounding box center [1304, 349] width 18 height 19
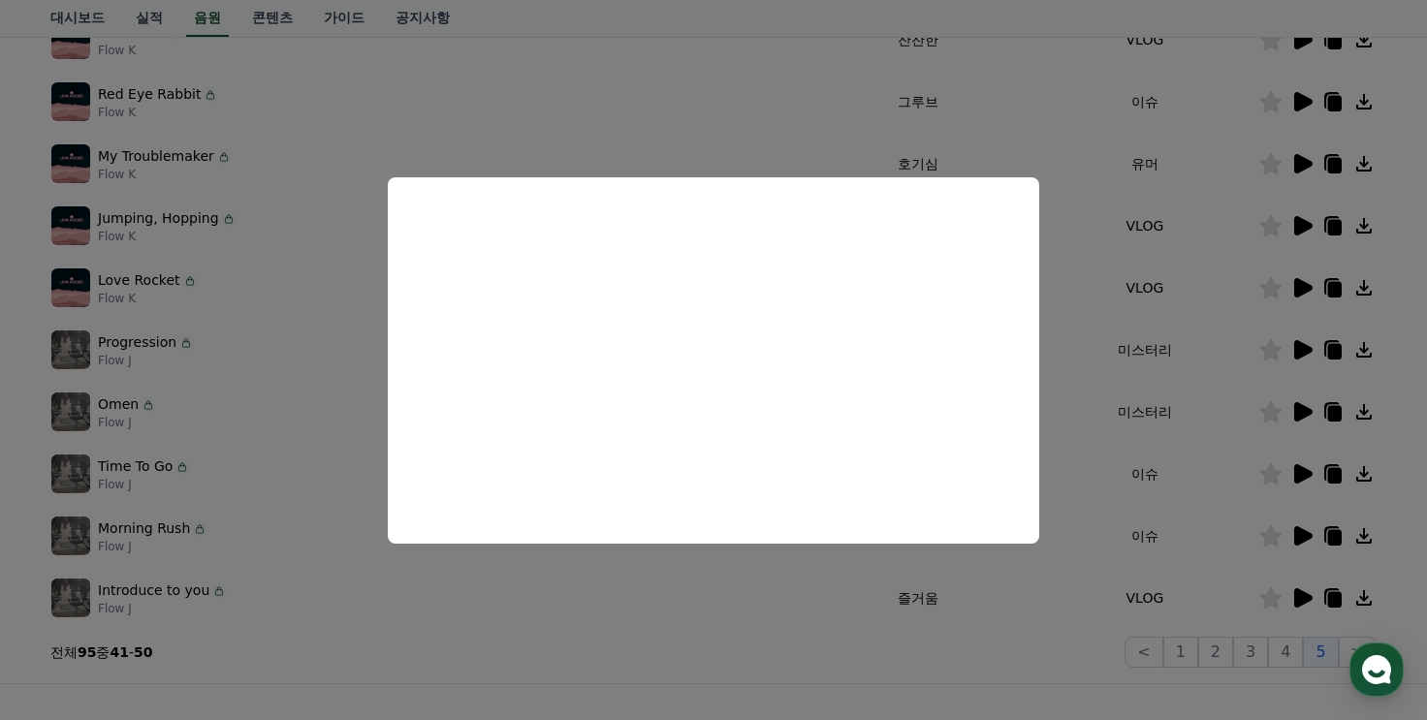
click at [604, 639] on button "close modal" at bounding box center [713, 360] width 1427 height 720
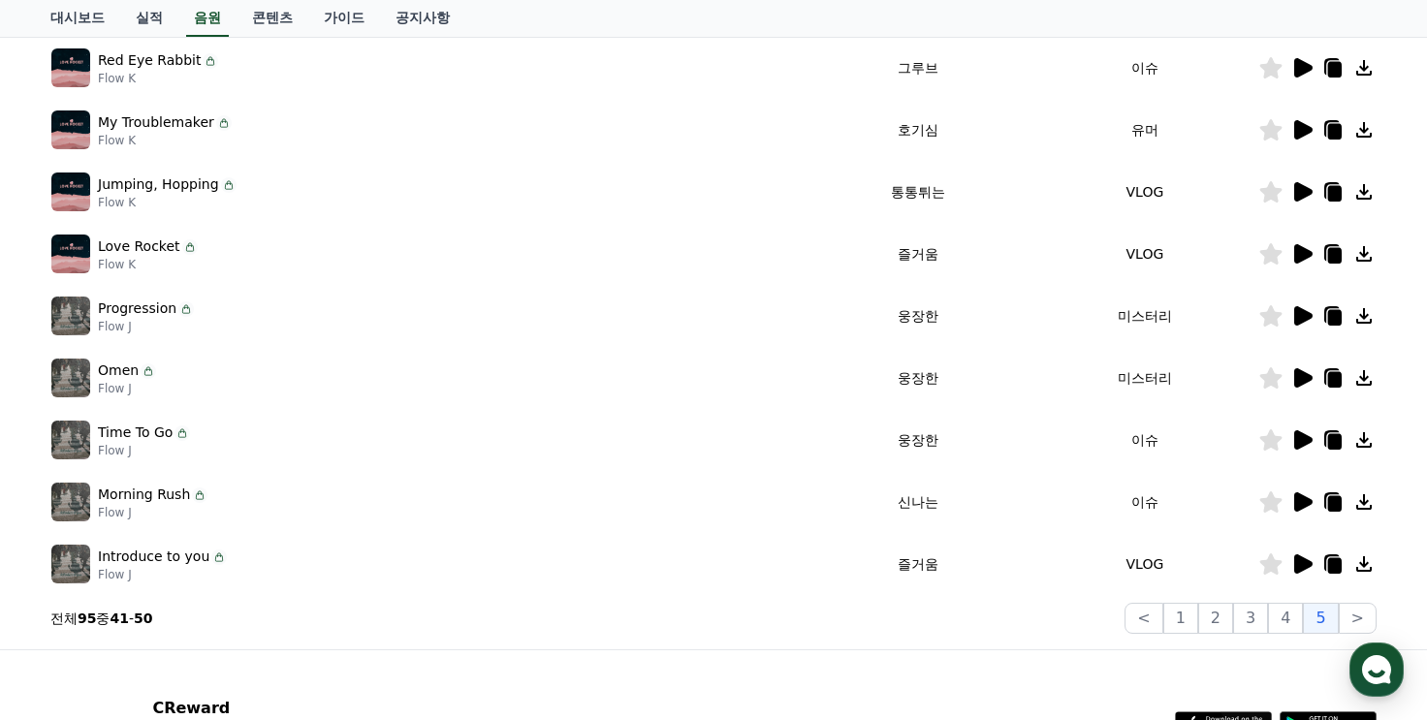
scroll to position [485, 0]
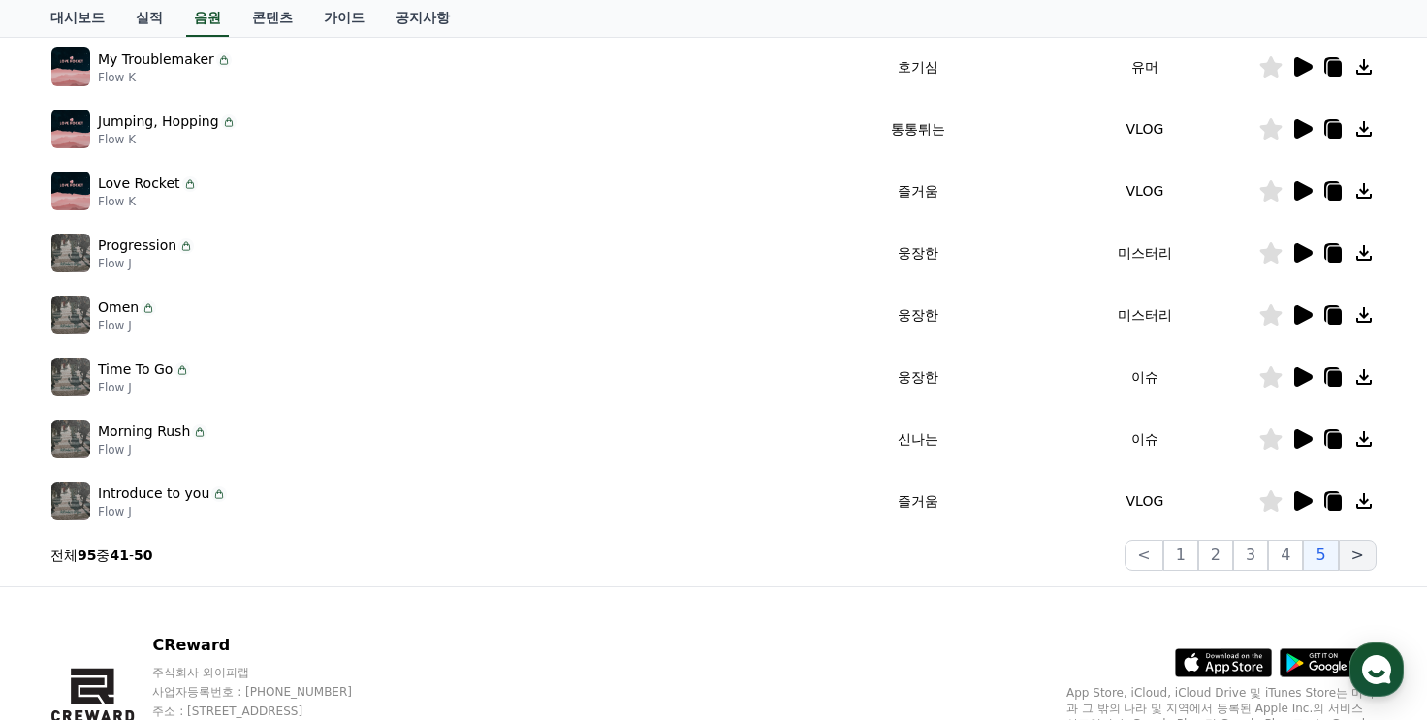
click at [1354, 559] on button ">" at bounding box center [1358, 555] width 38 height 31
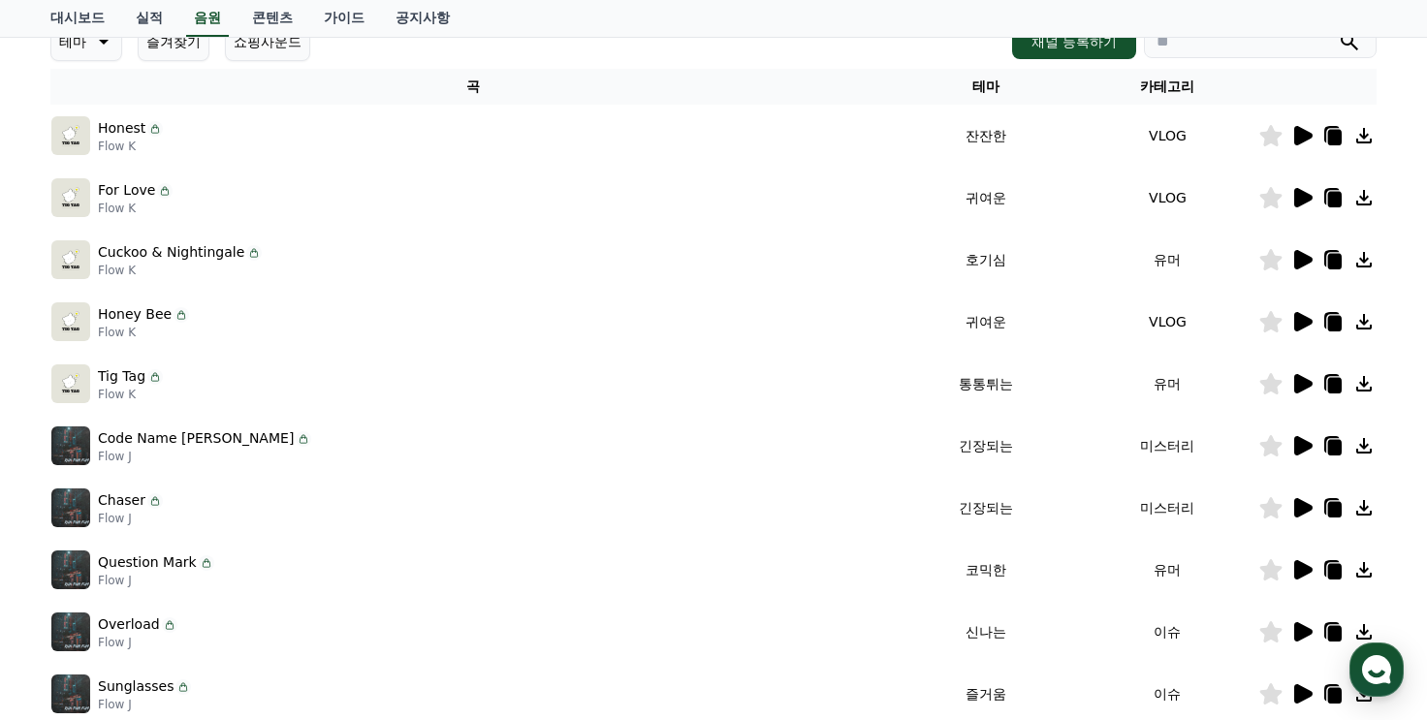
scroll to position [291, 0]
click at [1299, 449] on icon at bounding box center [1304, 446] width 18 height 19
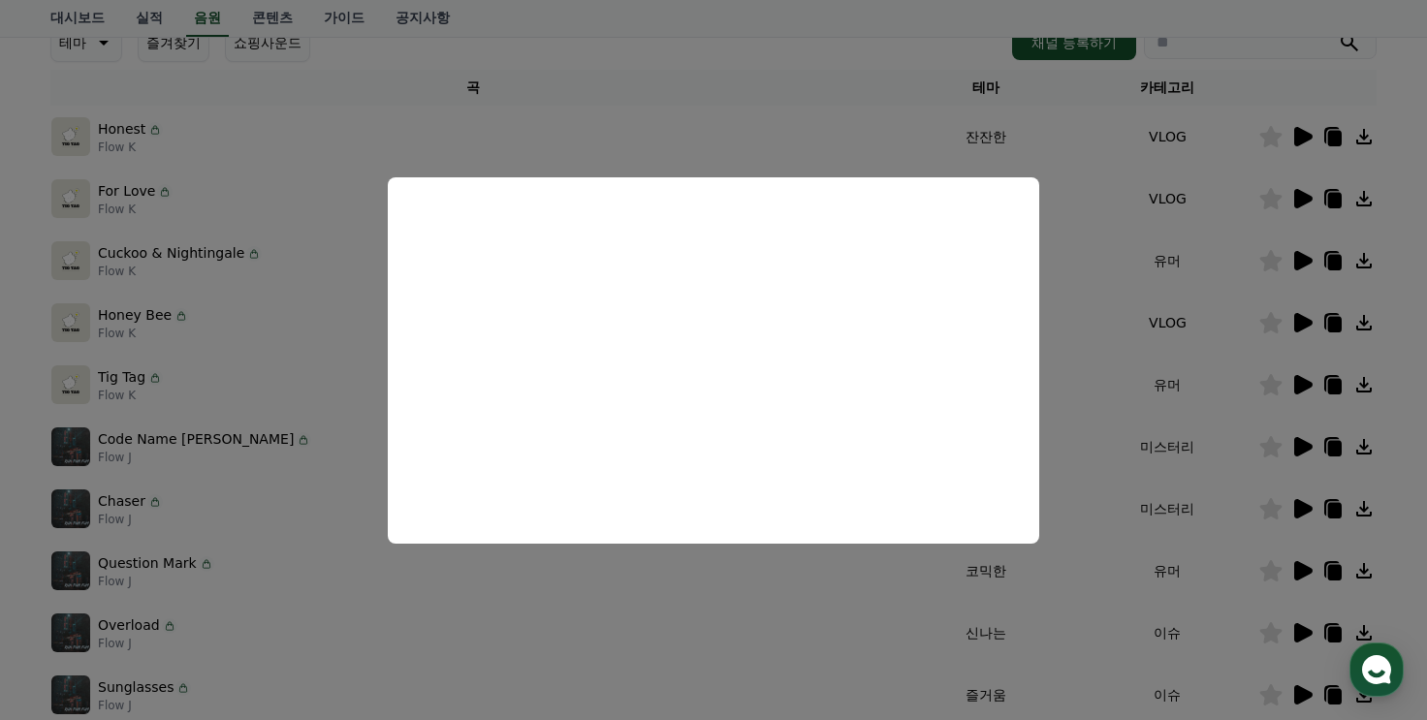
click at [1156, 439] on button "close modal" at bounding box center [713, 360] width 1427 height 720
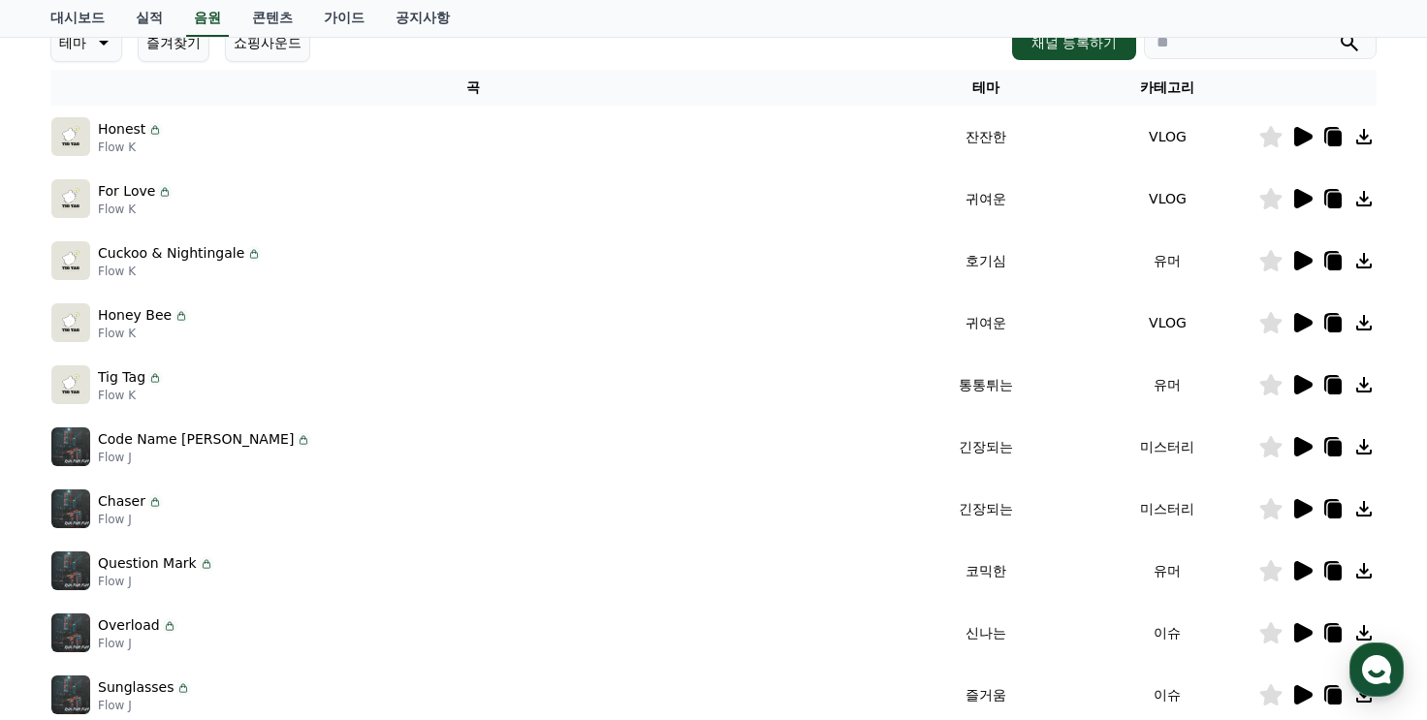
click at [1306, 501] on icon at bounding box center [1302, 508] width 23 height 23
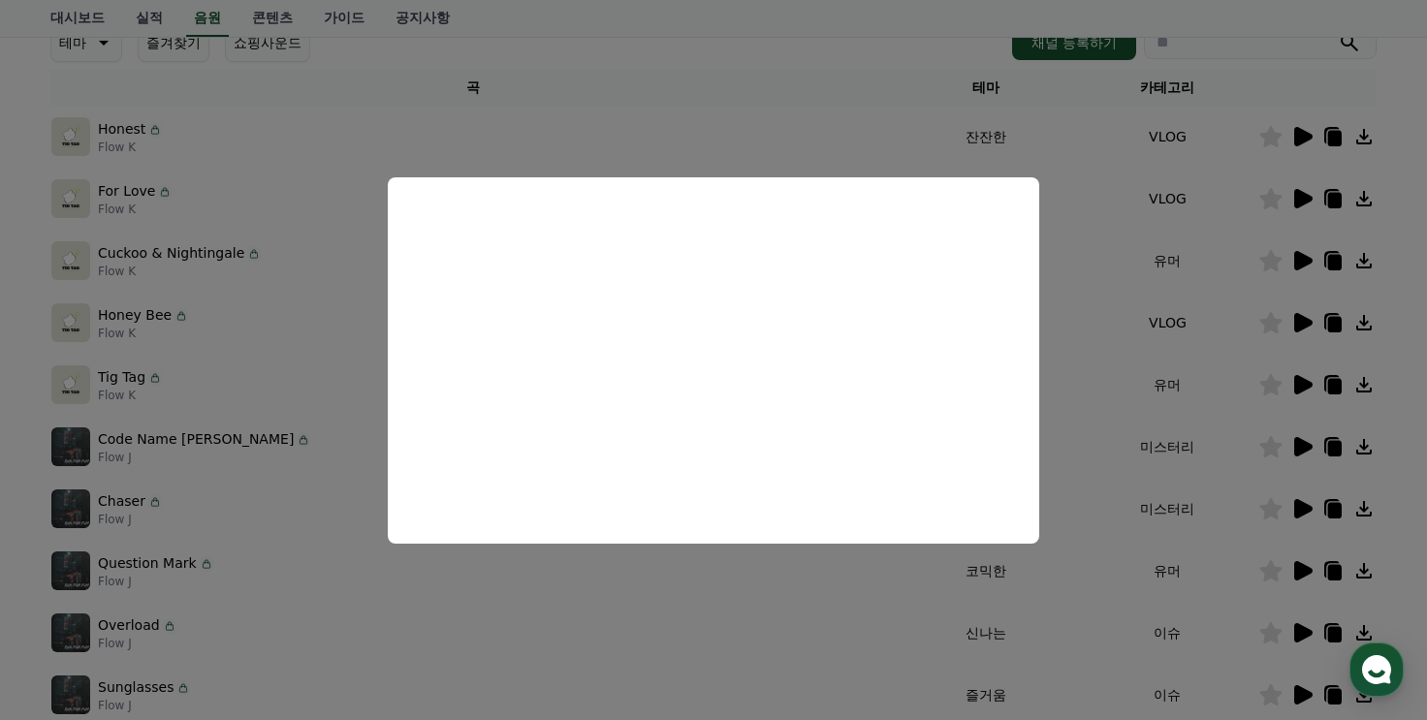
click at [1173, 357] on button "close modal" at bounding box center [713, 360] width 1427 height 720
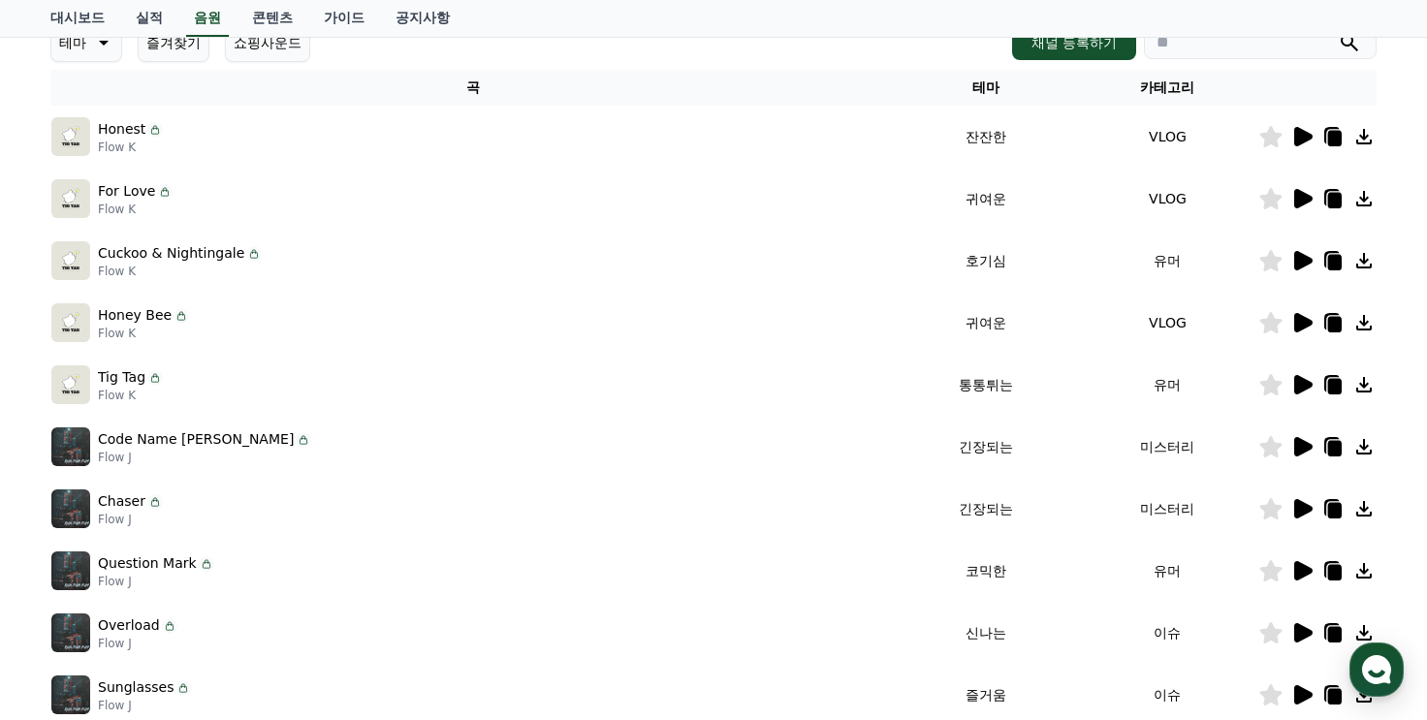
click at [1334, 509] on icon at bounding box center [1336, 511] width 14 height 16
click at [1385, 667] on use "button" at bounding box center [1376, 670] width 29 height 29
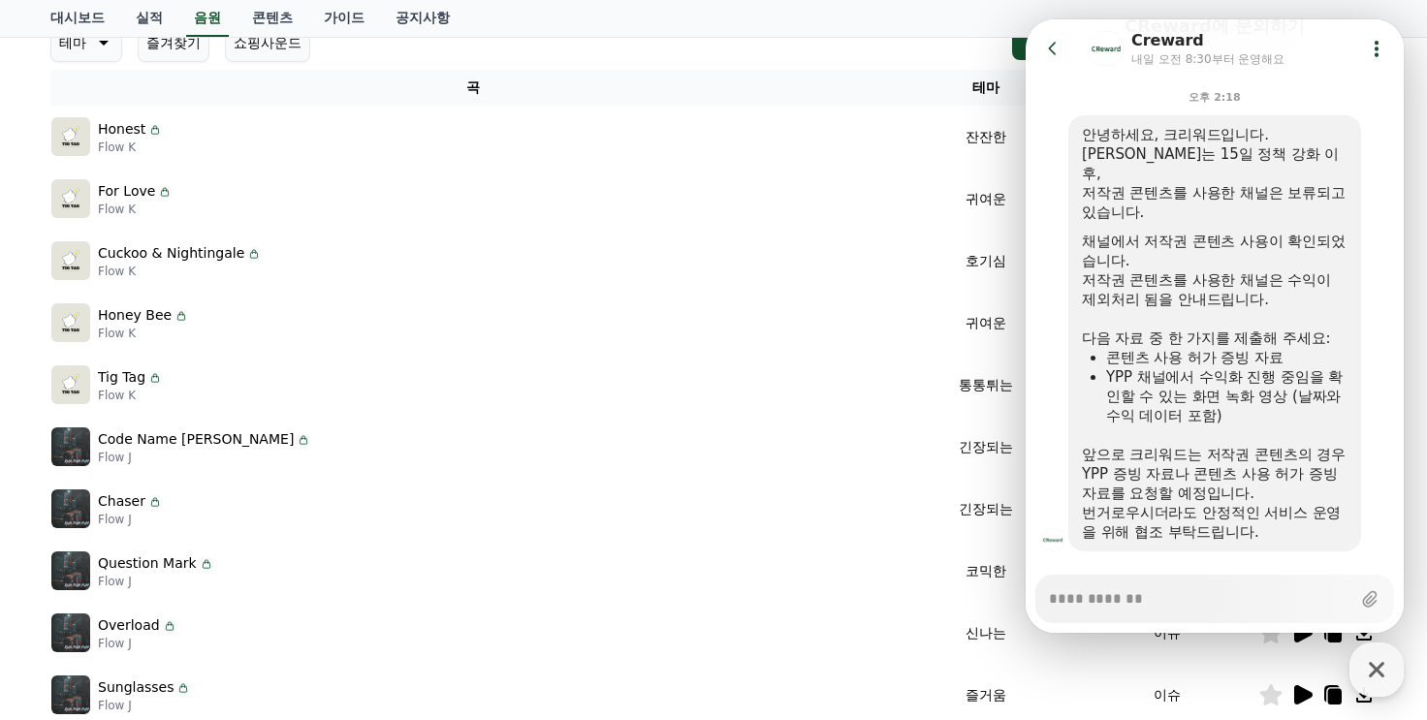
scroll to position [240, 0]
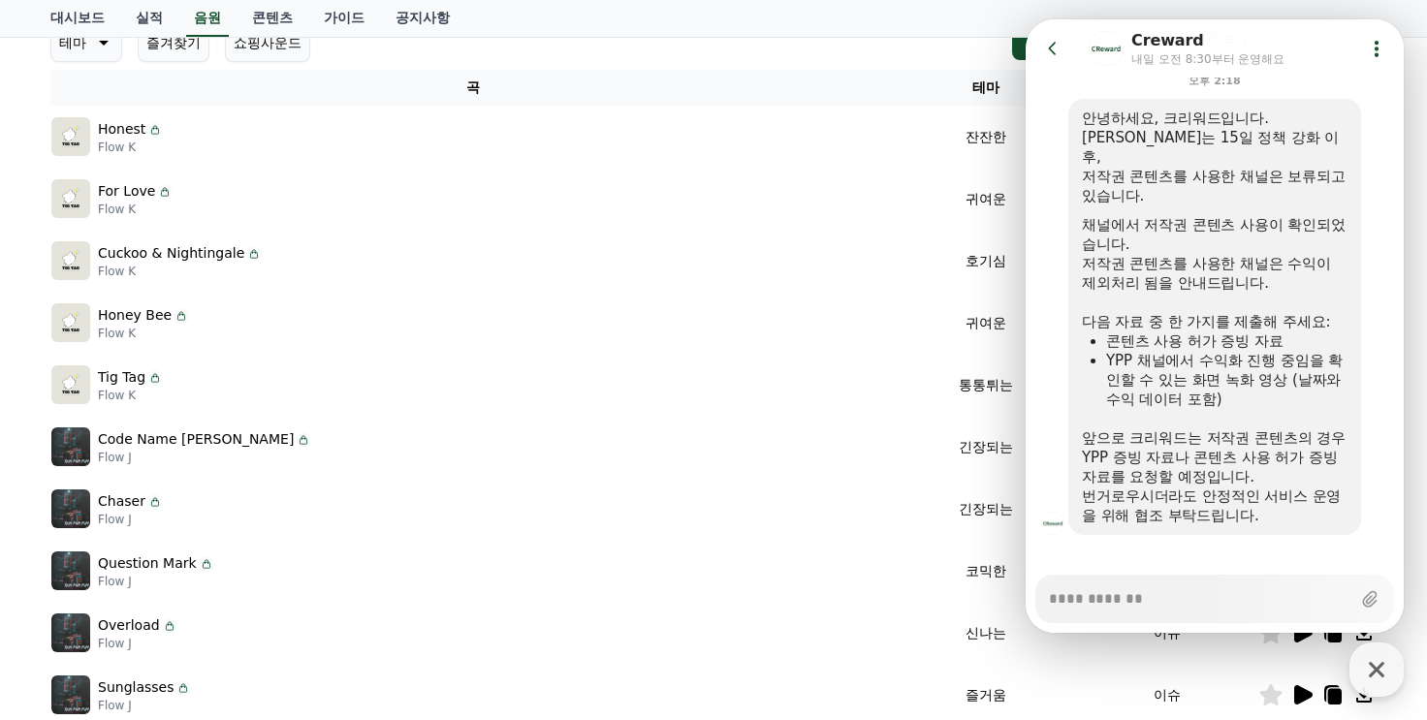
click at [1063, 48] on button "Go to previous page" at bounding box center [1061, 48] width 51 height 39
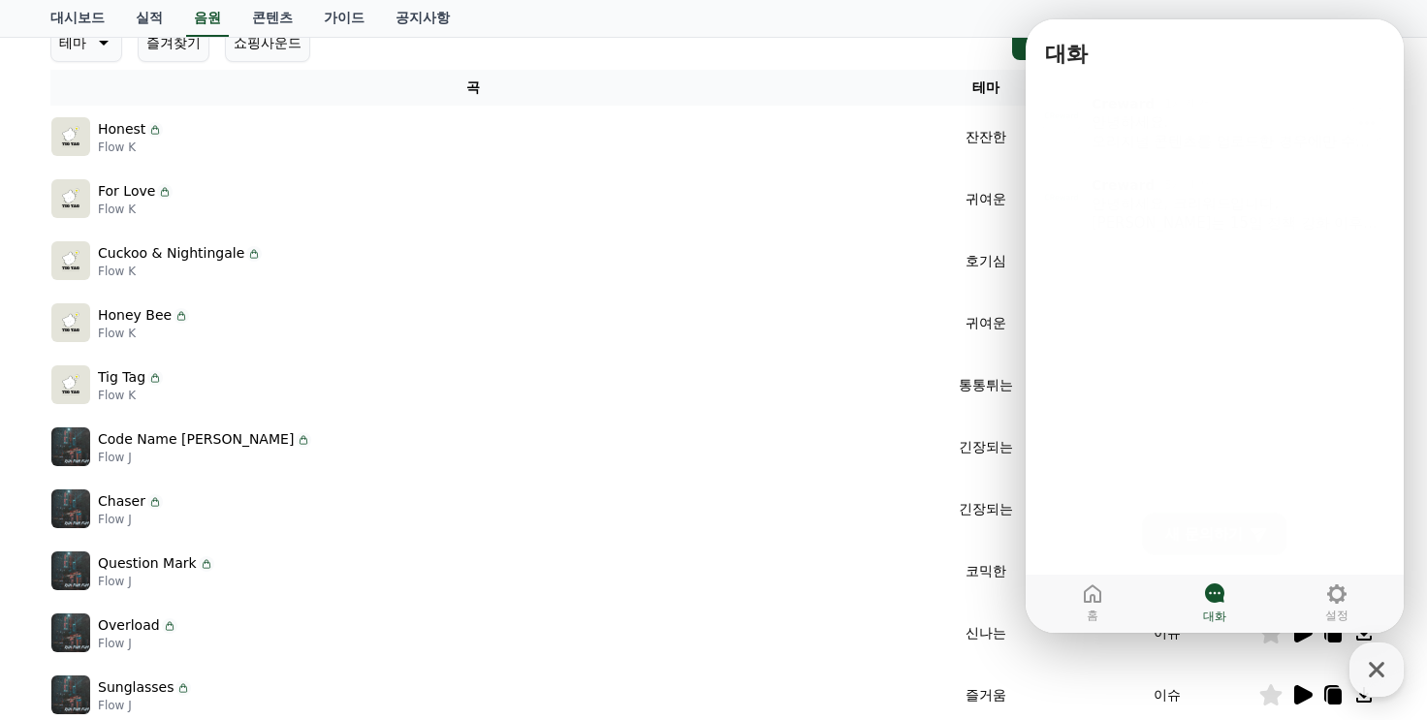
click at [1227, 122] on div "안녕하세요. 오리지널 콘텐츠를 업로드한 경우에만 수익화가 가능합니다. 업로드 날짜를 알려주시면, 해당 날짜를 기준으로 영상 검수 시 참고하겠습…" at bounding box center [1236, 126] width 289 height 39
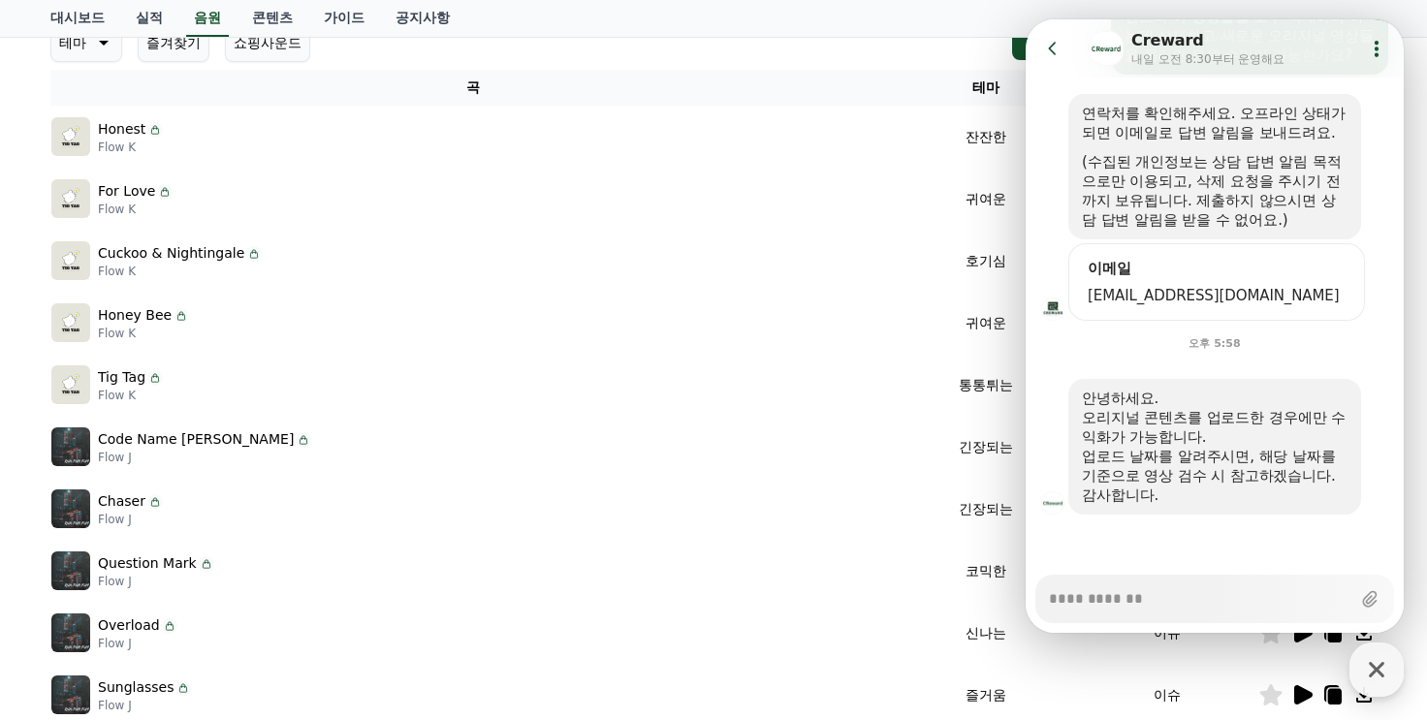
scroll to position [0, 0]
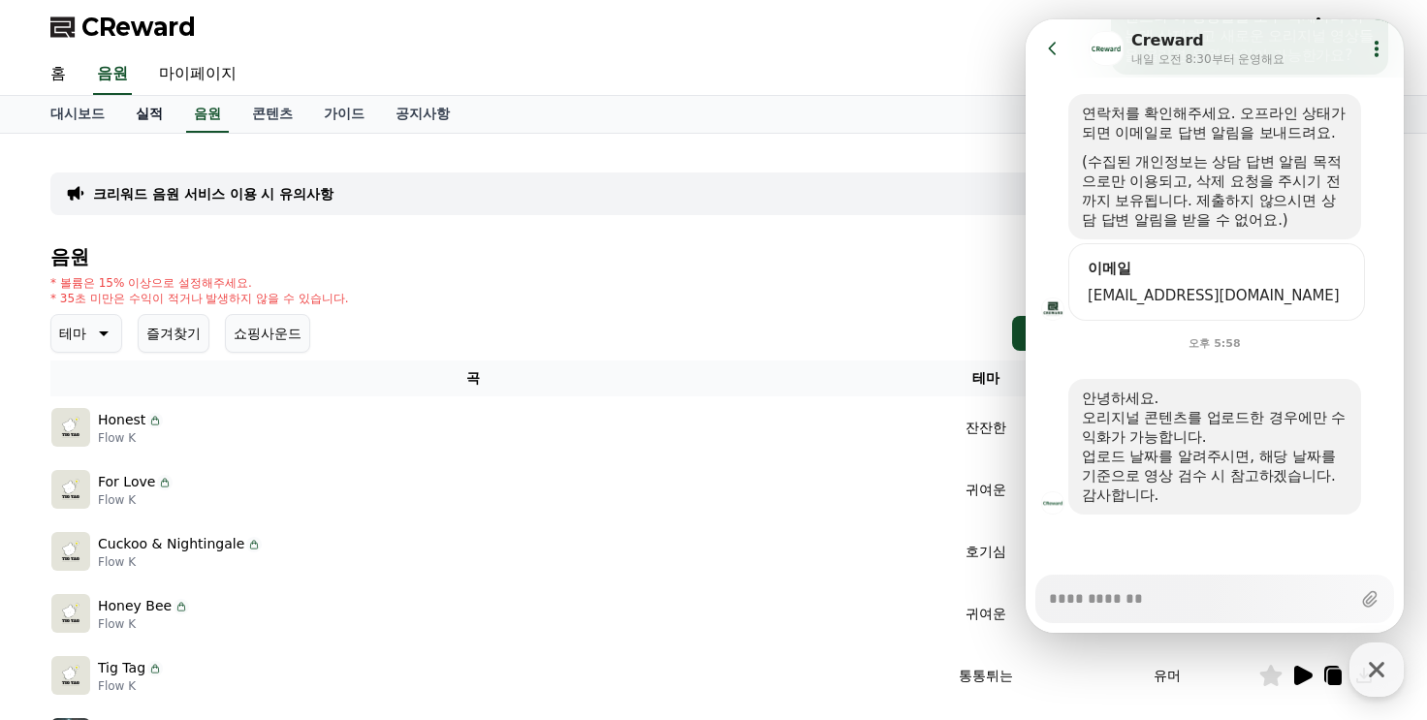
click at [159, 119] on link "실적" at bounding box center [149, 114] width 58 height 37
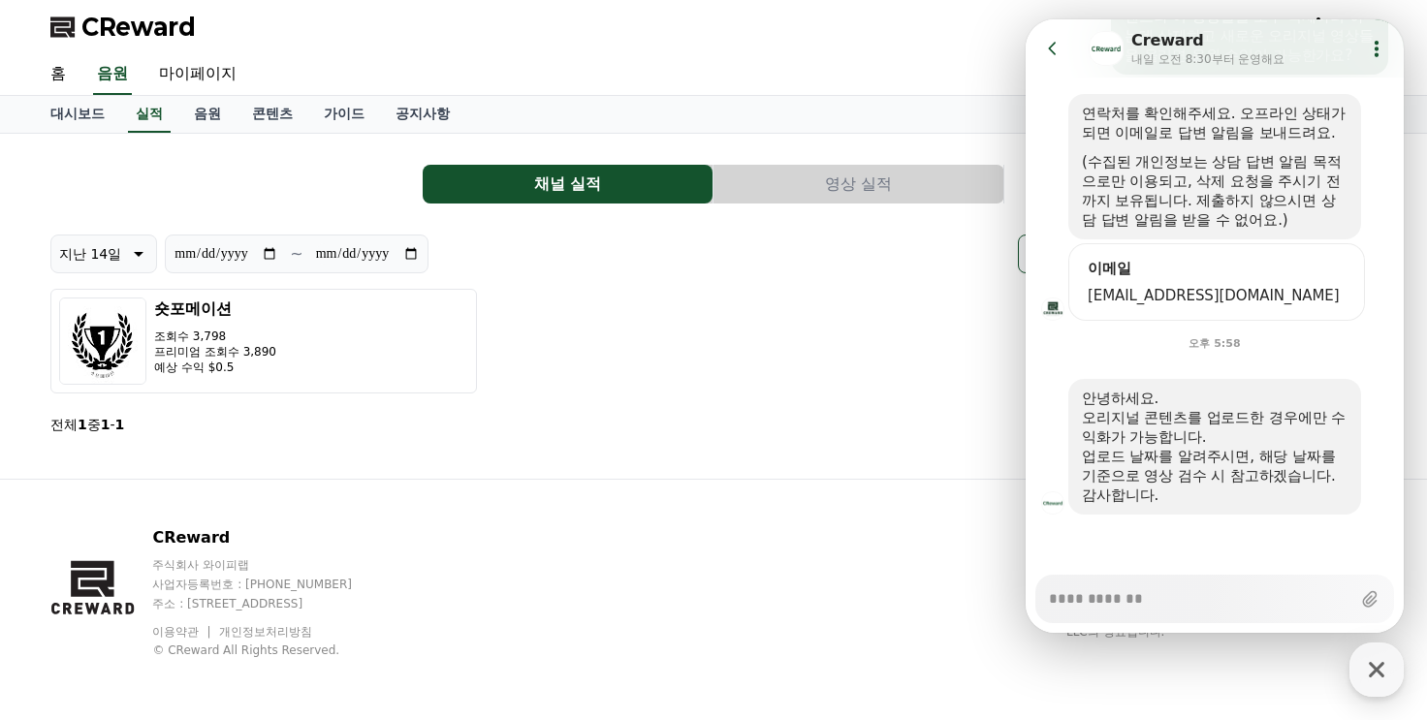
click at [825, 182] on button "영상 실적" at bounding box center [859, 184] width 290 height 39
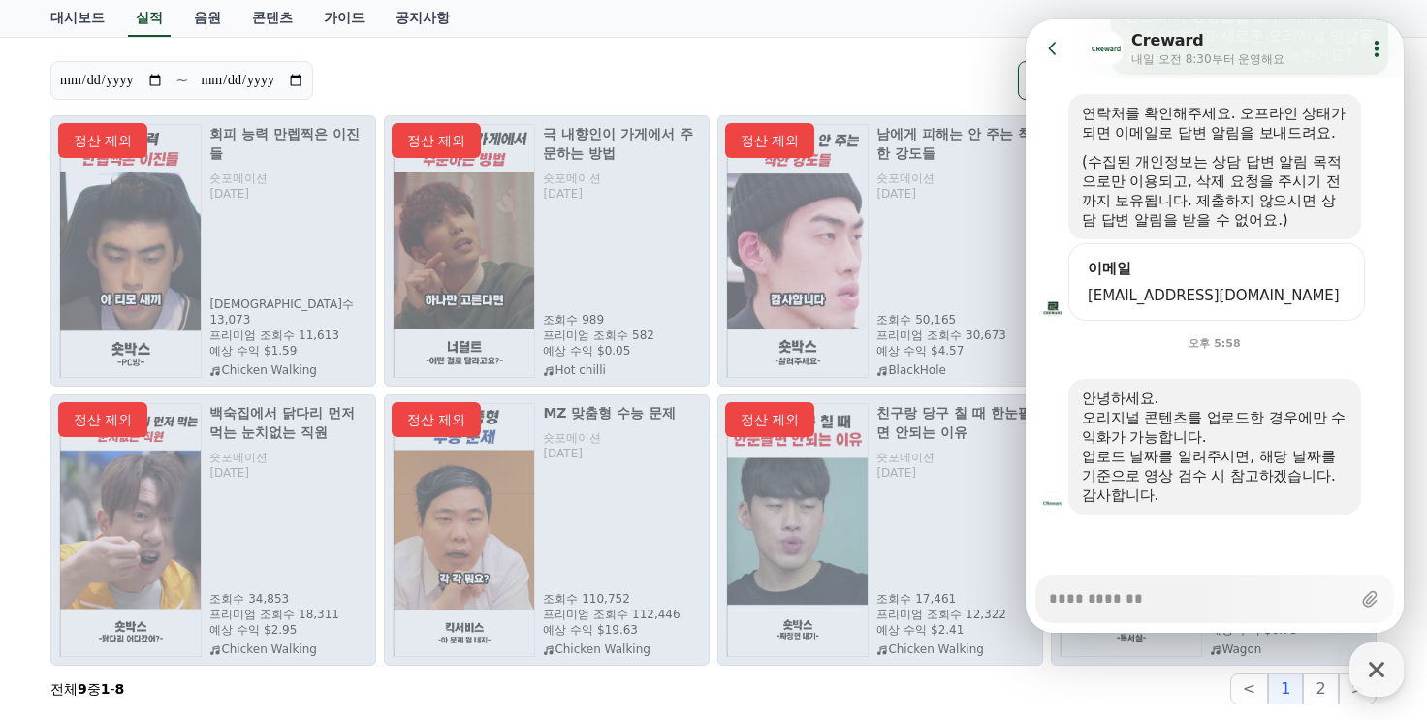
scroll to position [194, 0]
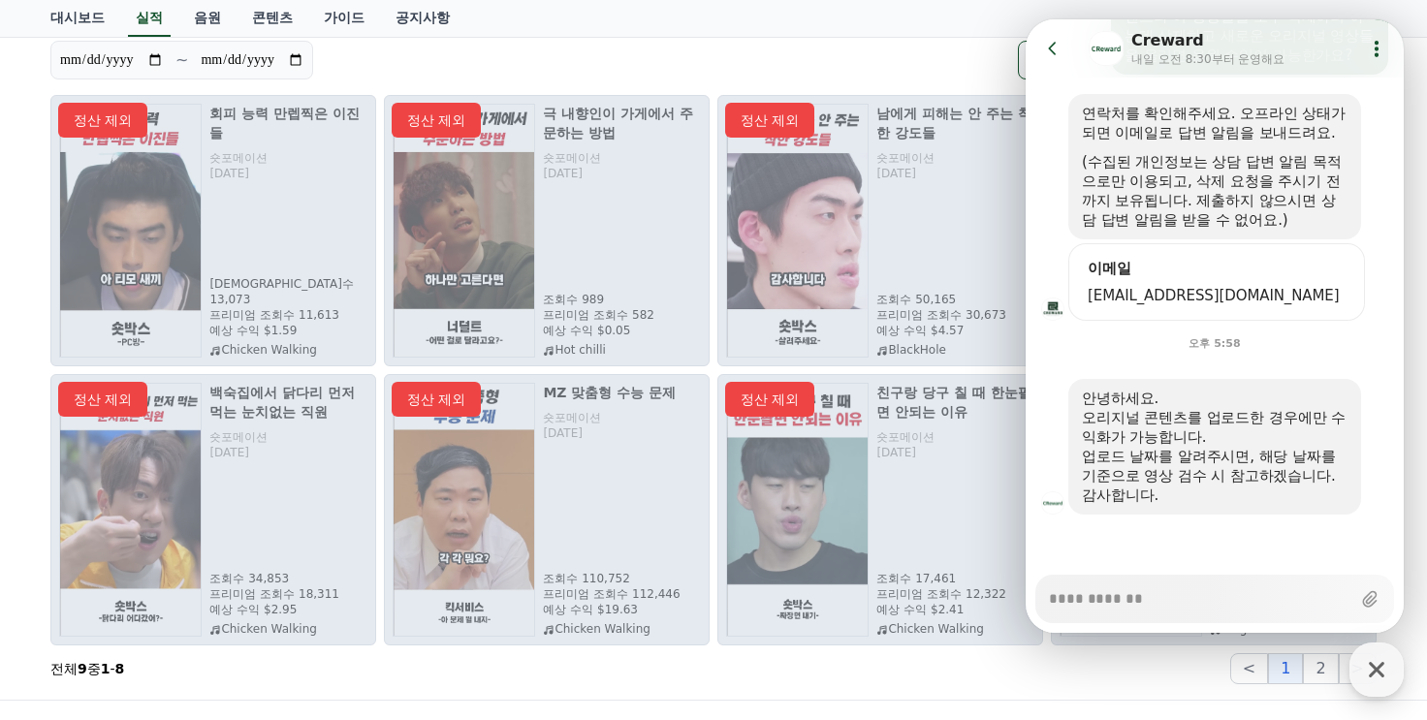
click at [691, 75] on div "**********" at bounding box center [381, 60] width 663 height 39
click at [1359, 670] on div "button" at bounding box center [1377, 670] width 54 height 54
type textarea "*"
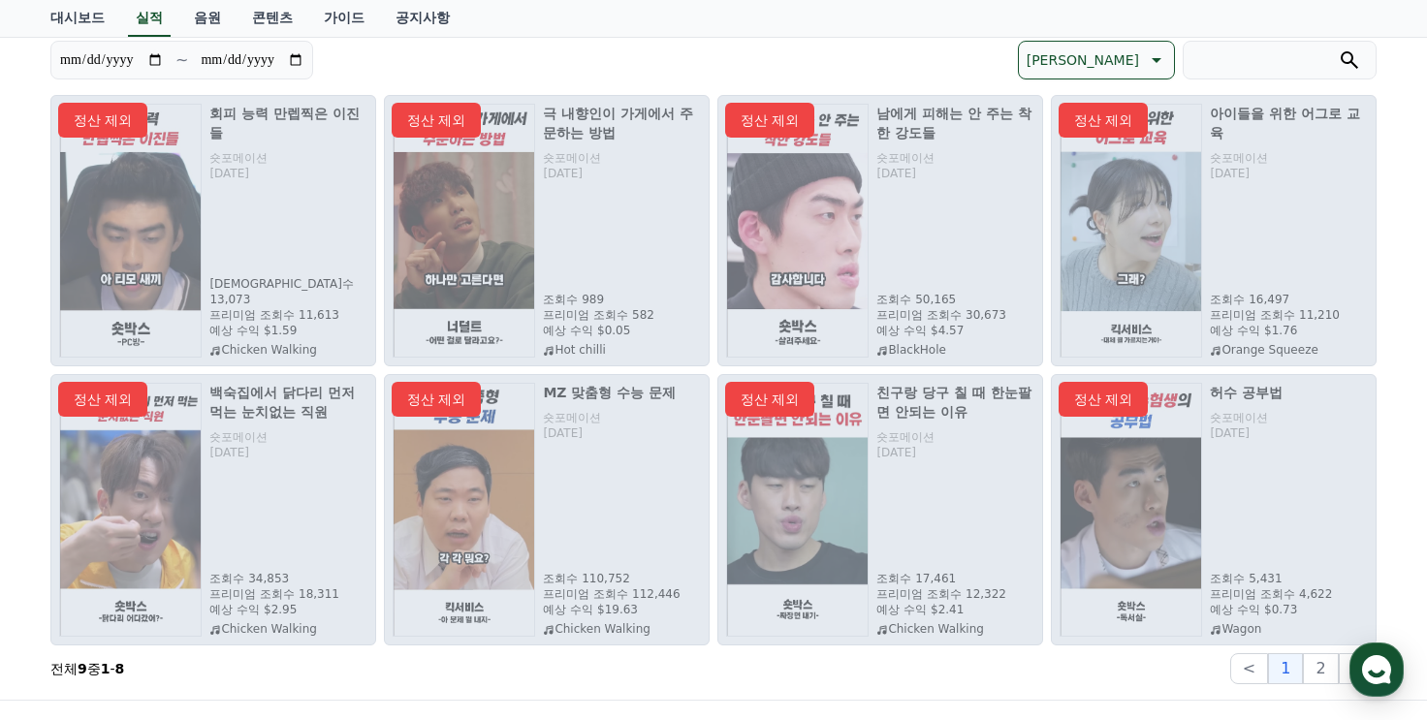
scroll to position [0, 0]
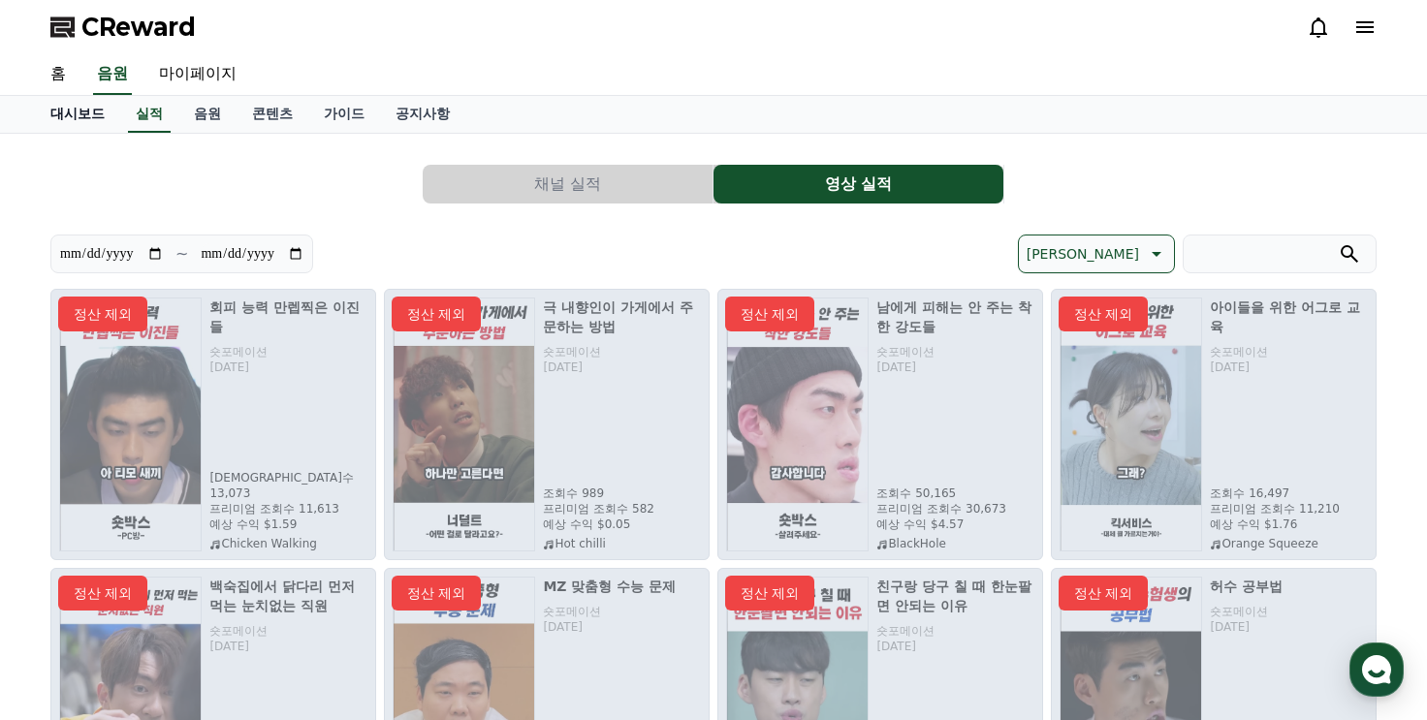
click at [63, 116] on link "대시보드" at bounding box center [77, 114] width 85 height 37
